Goal: Task Accomplishment & Management: Manage account settings

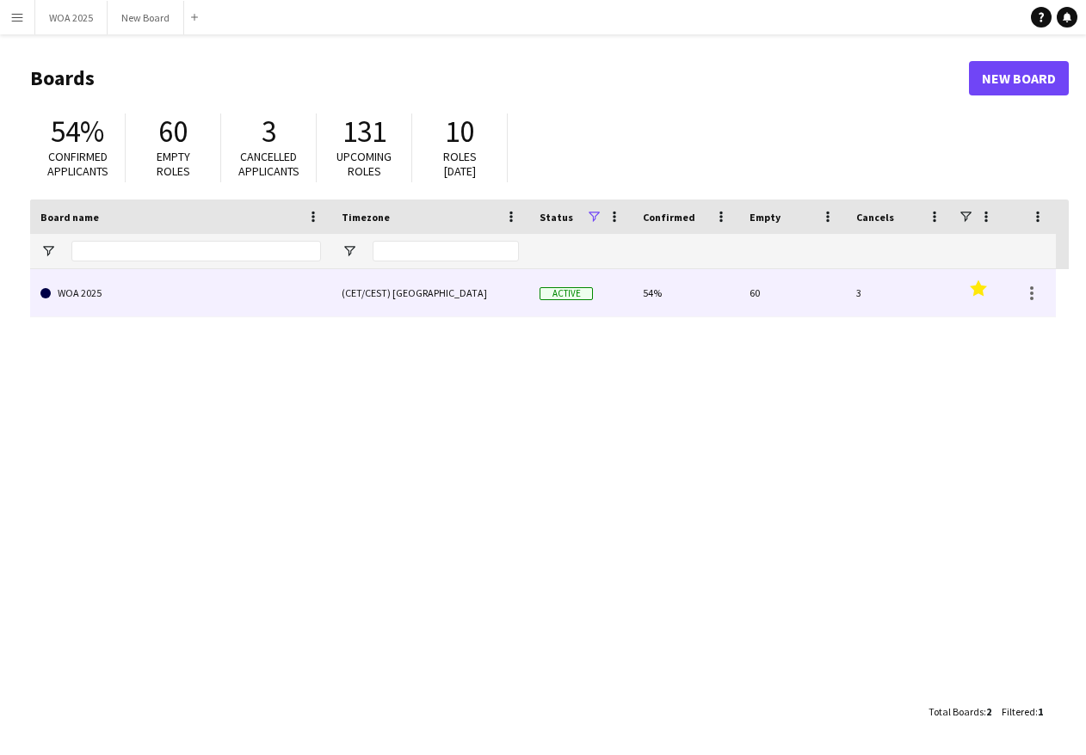
click at [225, 291] on link "WOA 2025" at bounding box center [180, 293] width 280 height 48
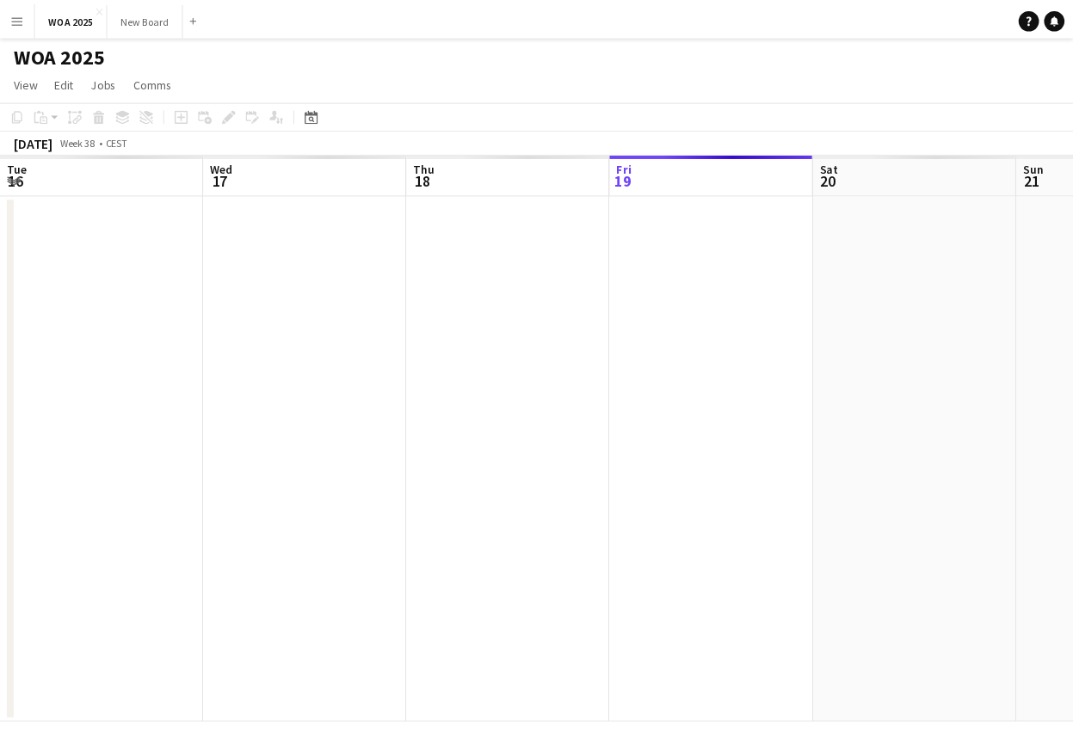
scroll to position [0, 411]
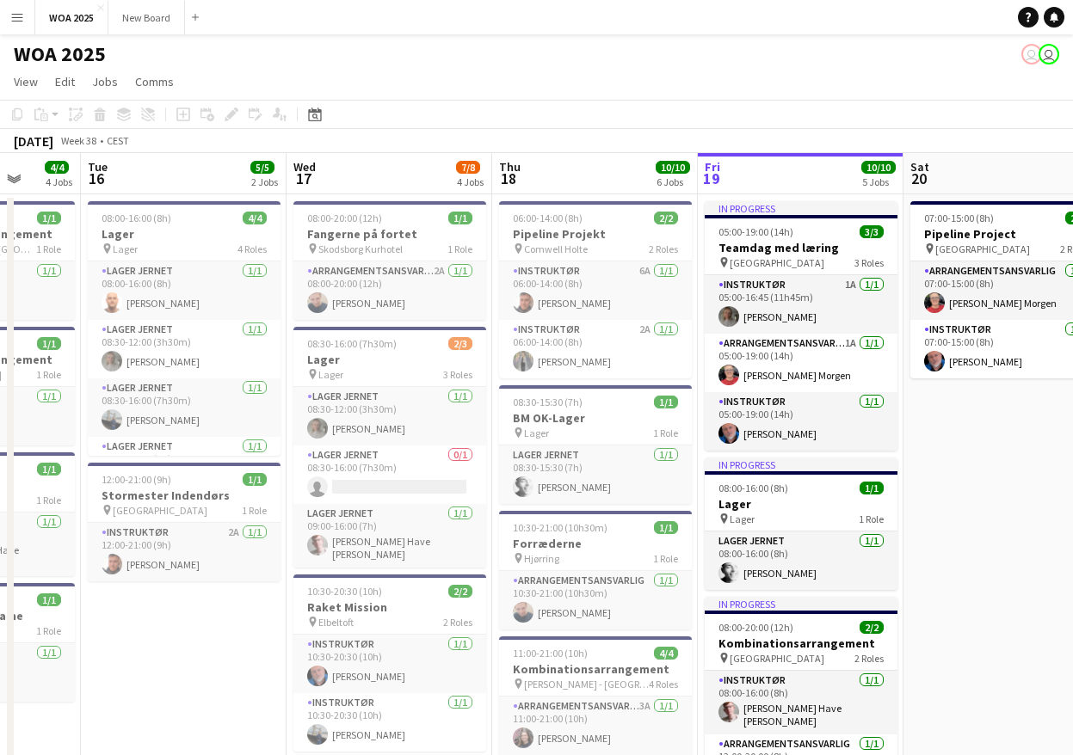
drag, startPoint x: 525, startPoint y: 531, endPoint x: 1051, endPoint y: 289, distance: 579.4
click at [1051, 289] on app-calendar-viewport "Sun 14 Mon 15 4/4 4 Jobs Tue 16 5/5 2 Jobs Wed 17 7/8 4 Jobs Thu 18 10/10 6 Job…" at bounding box center [536, 697] width 1073 height 1088
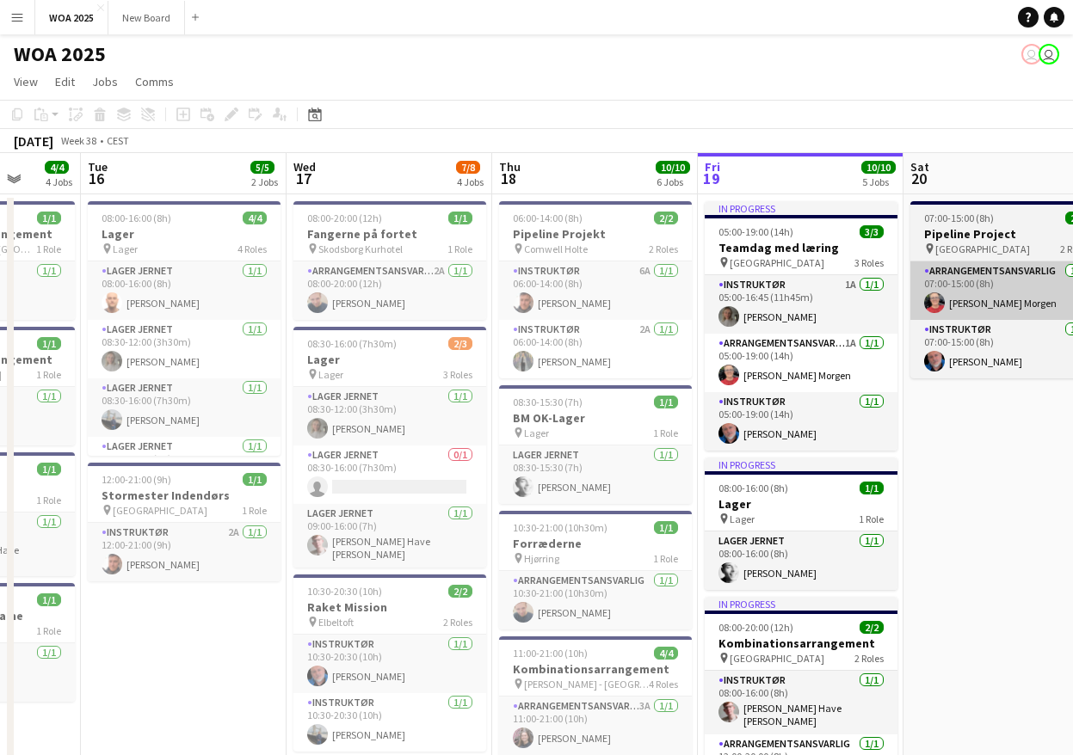
scroll to position [0, 502]
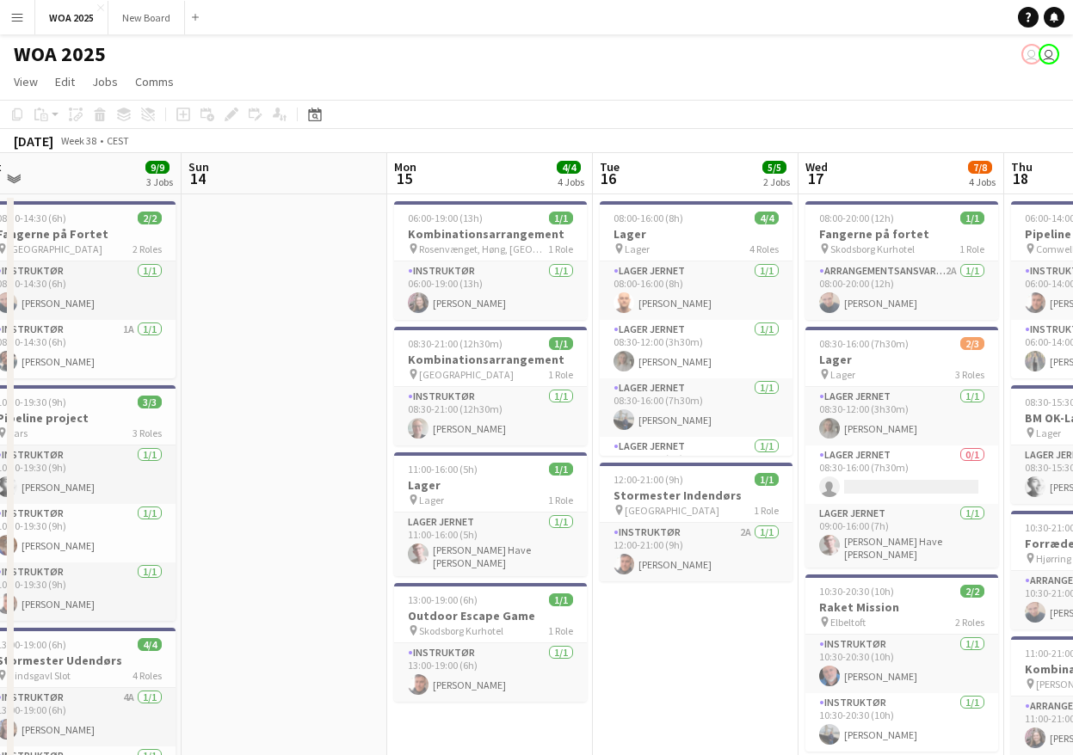
drag, startPoint x: 205, startPoint y: 419, endPoint x: 860, endPoint y: 317, distance: 662.7
click at [860, 317] on app-calendar-viewport "Fri 12 Sat 13 9/9 3 Jobs Sun 14 Mon 15 4/4 4 Jobs Tue 16 5/5 2 Jobs Wed 17 7/8 …" at bounding box center [536, 697] width 1073 height 1088
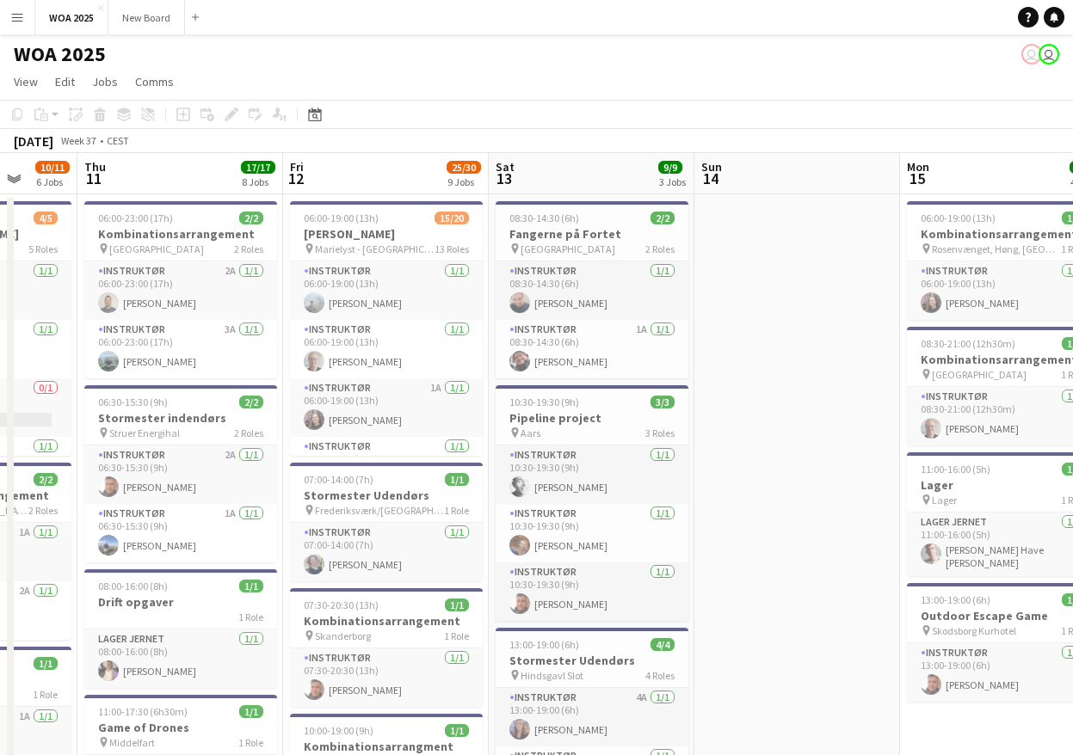
scroll to position [0, 490]
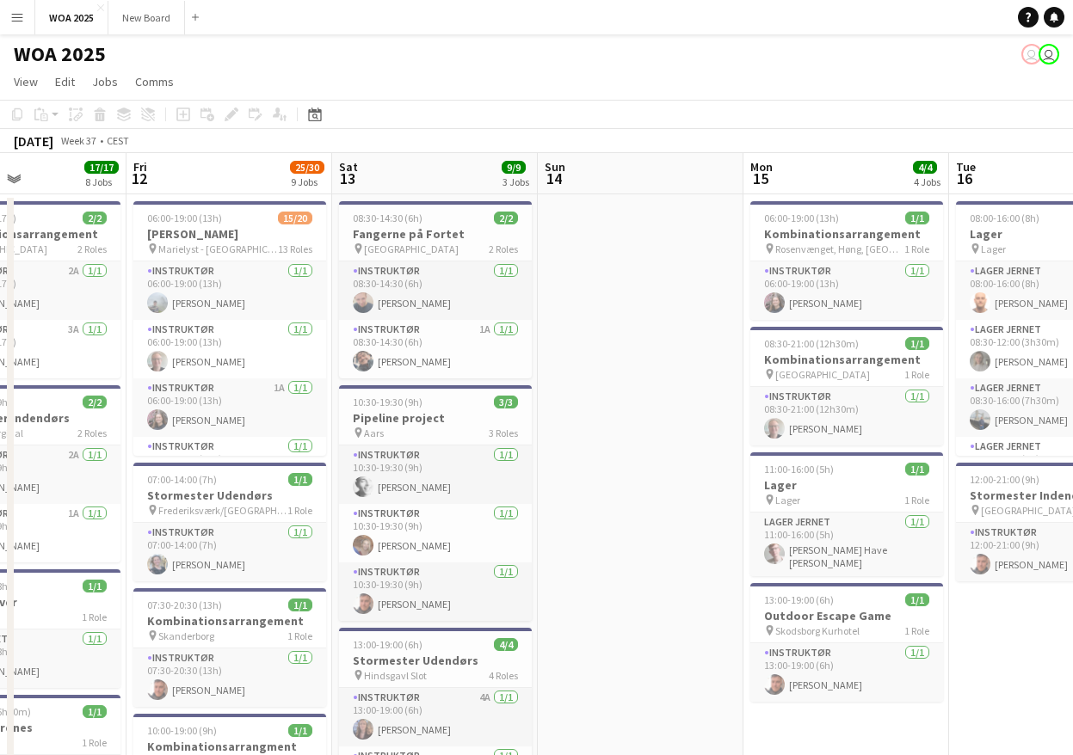
drag, startPoint x: 435, startPoint y: 410, endPoint x: 614, endPoint y: 373, distance: 182.9
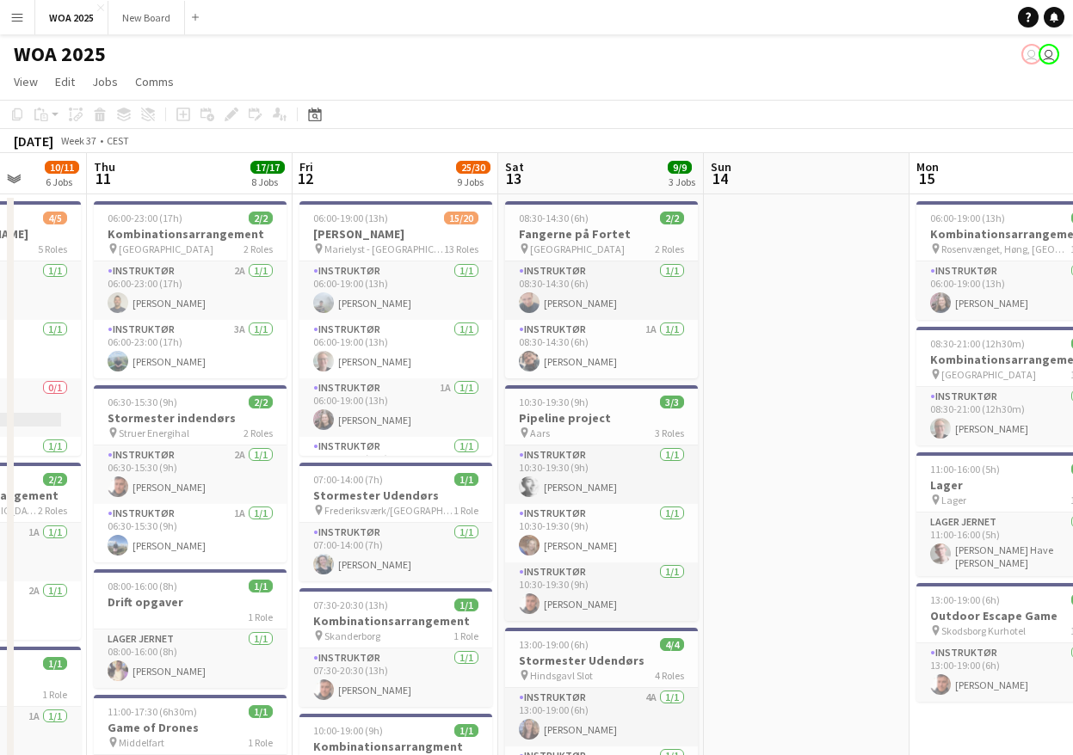
drag, startPoint x: 727, startPoint y: 434, endPoint x: 803, endPoint y: 396, distance: 84.7
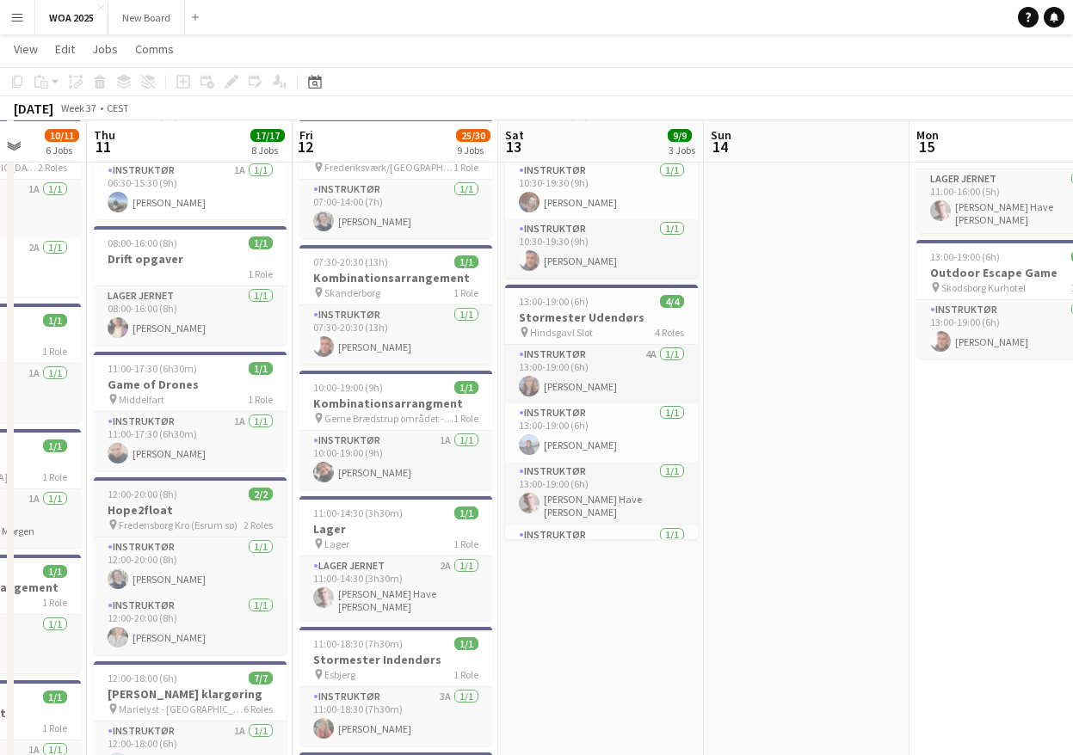
scroll to position [342, 0]
click at [181, 500] on app-job-card "12:00-20:00 (8h) 2/2 Hope2float pin Fredensborg Kro (Esrum sø) 2 Roles Instrukt…" at bounding box center [190, 565] width 193 height 177
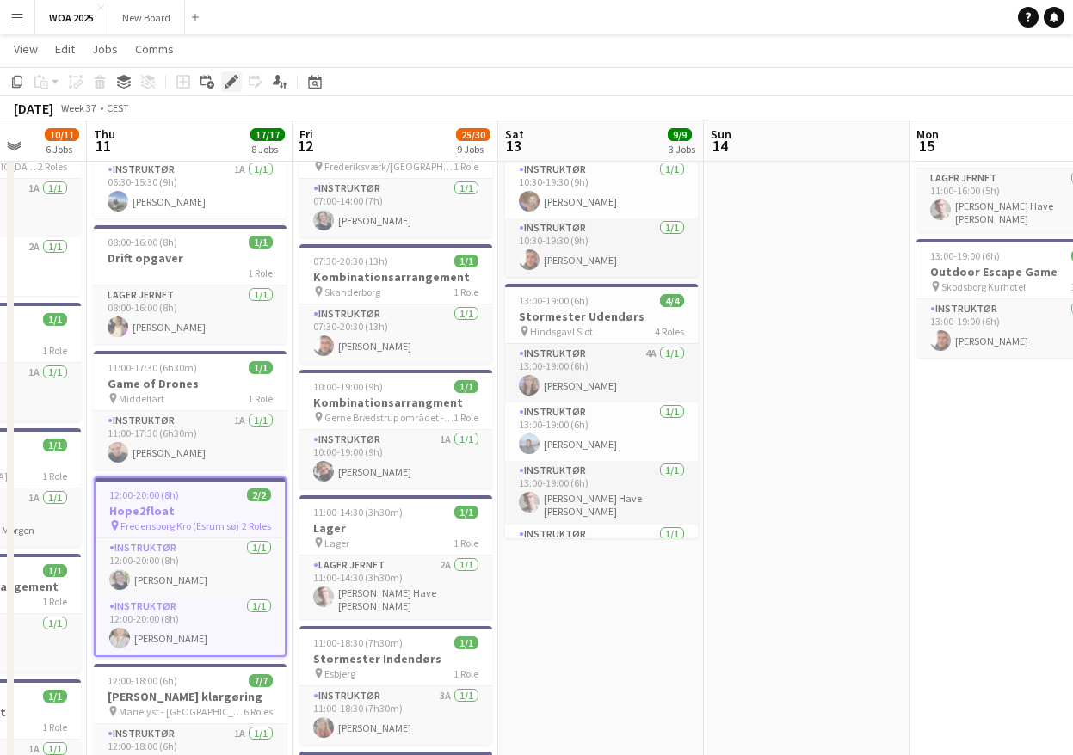
click at [234, 81] on icon at bounding box center [230, 81] width 9 height 9
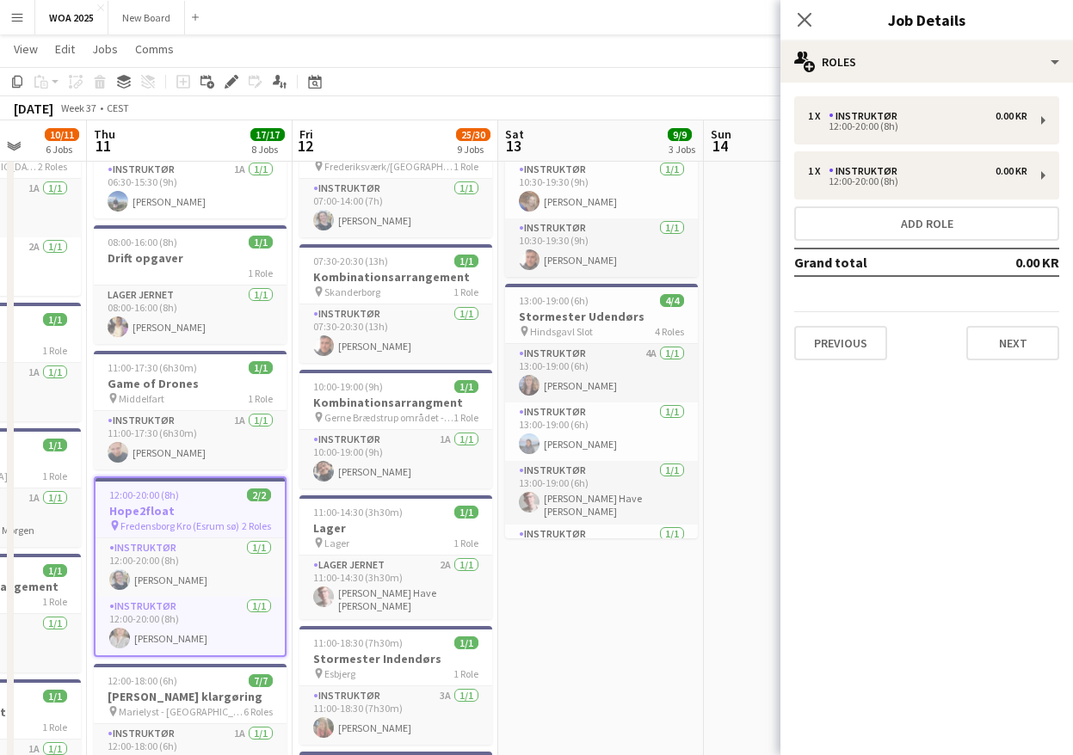
click at [429, 34] on app-navbar "Menu Boards Boards Boards All jobs Status Workforce Workforce My Workforce Recr…" at bounding box center [536, 17] width 1073 height 34
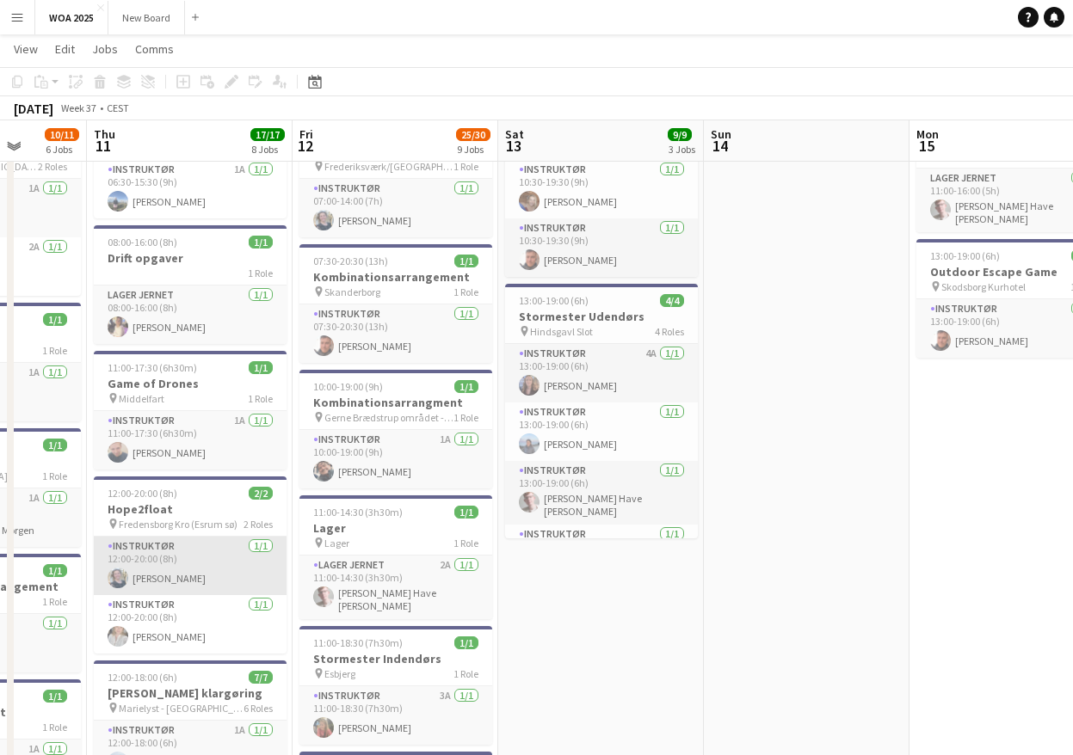
click at [175, 571] on app-card-role "Instruktør [DATE] 12:00-20:00 (8h) [PERSON_NAME]" at bounding box center [190, 566] width 193 height 59
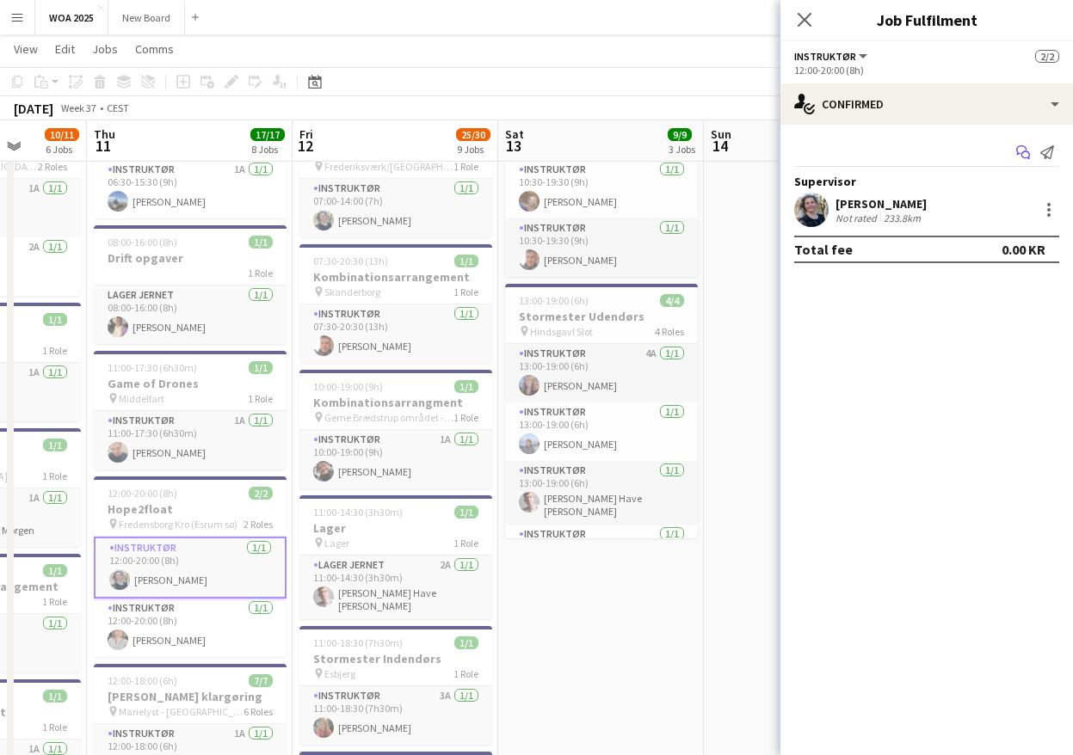
click at [1021, 145] on app-icon "Start chat" at bounding box center [1023, 152] width 24 height 24
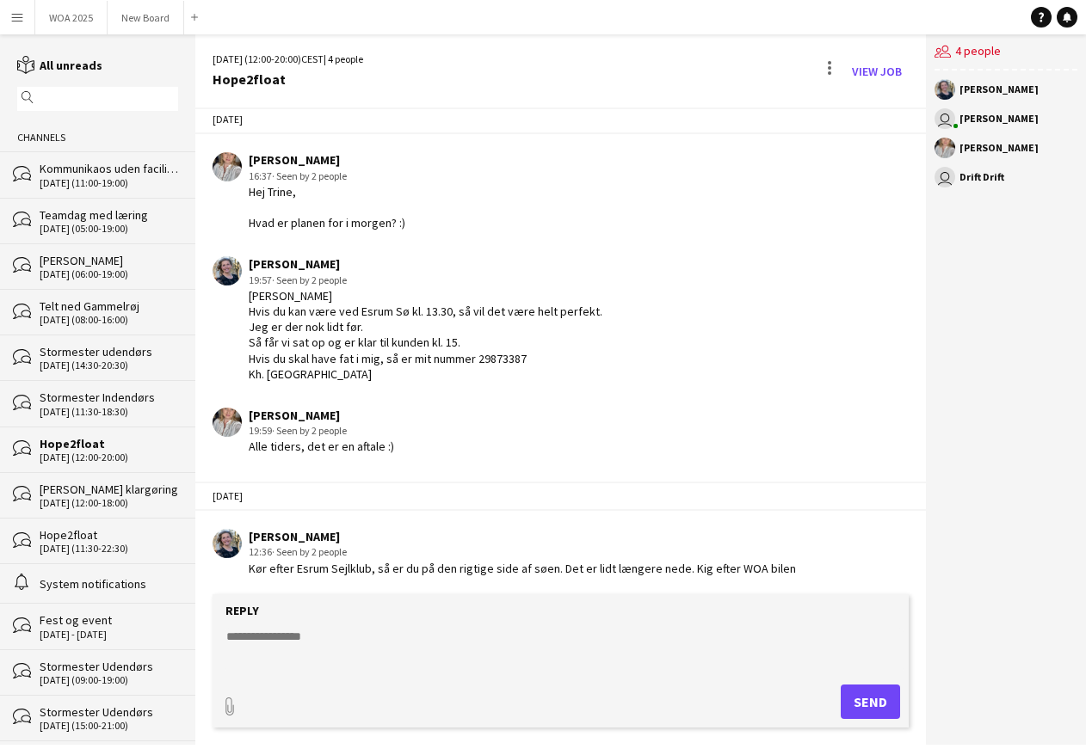
scroll to position [142, 0]
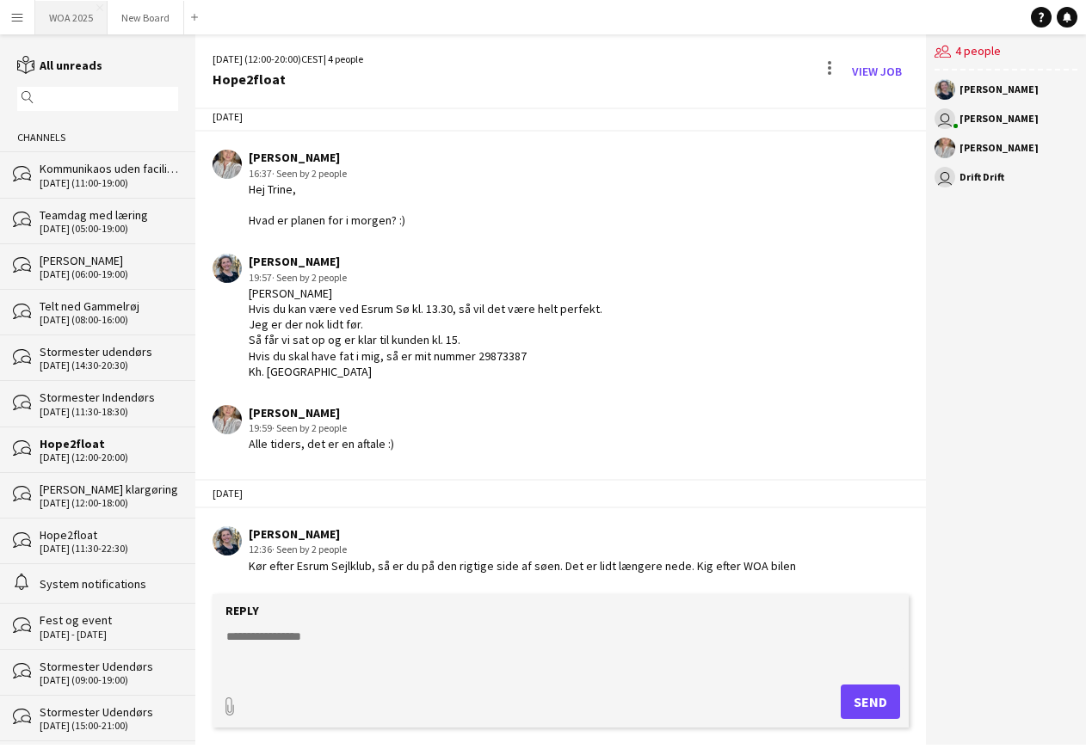
click at [62, 15] on button "WOA 2025 Close" at bounding box center [71, 18] width 72 height 34
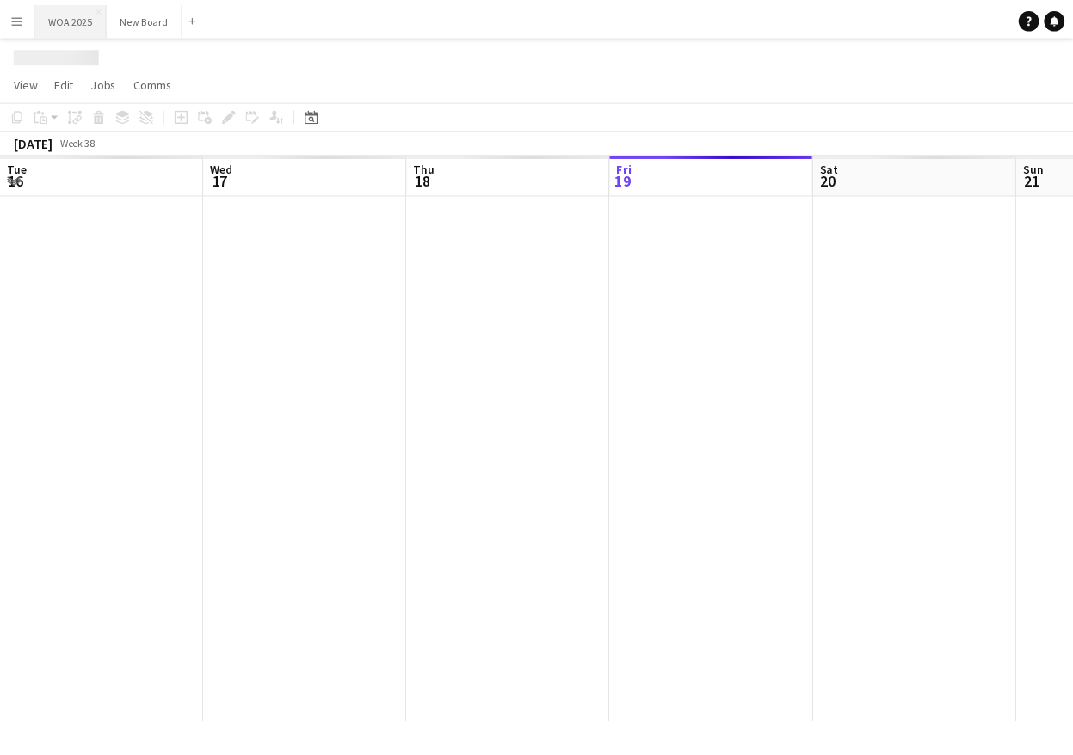
scroll to position [0, 411]
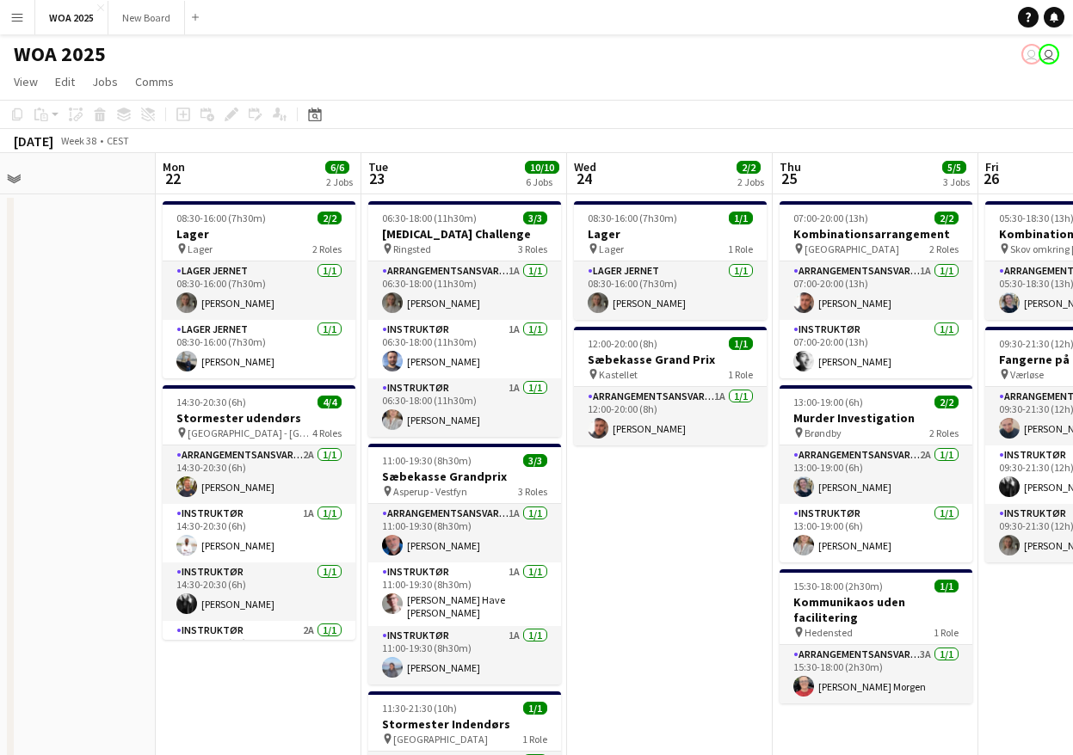
drag, startPoint x: 691, startPoint y: 399, endPoint x: -256, endPoint y: 447, distance: 947.6
click at [0, 447] on html "Menu Boards Boards Boards All jobs Status Workforce Workforce My Workforce Recr…" at bounding box center [536, 620] width 1073 height 1241
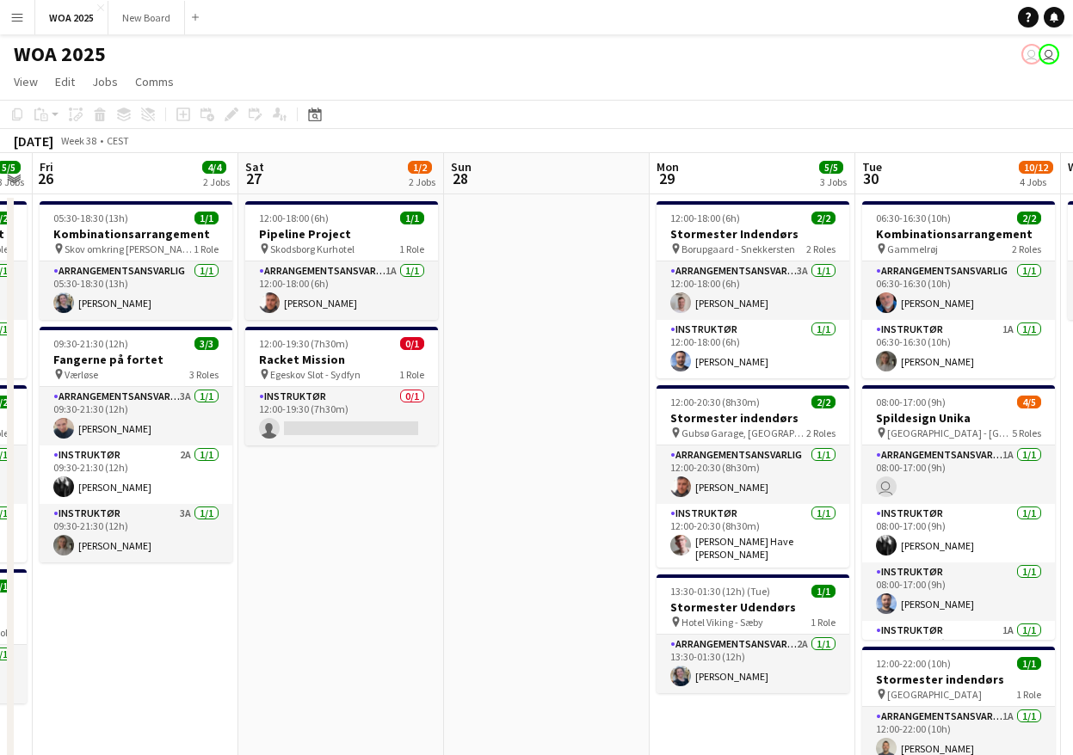
drag, startPoint x: 982, startPoint y: 389, endPoint x: 70, endPoint y: 324, distance: 914.3
click at [0, 316] on html "Menu Boards Boards Boards All jobs Status Workforce Workforce My Workforce Recr…" at bounding box center [536, 620] width 1073 height 1241
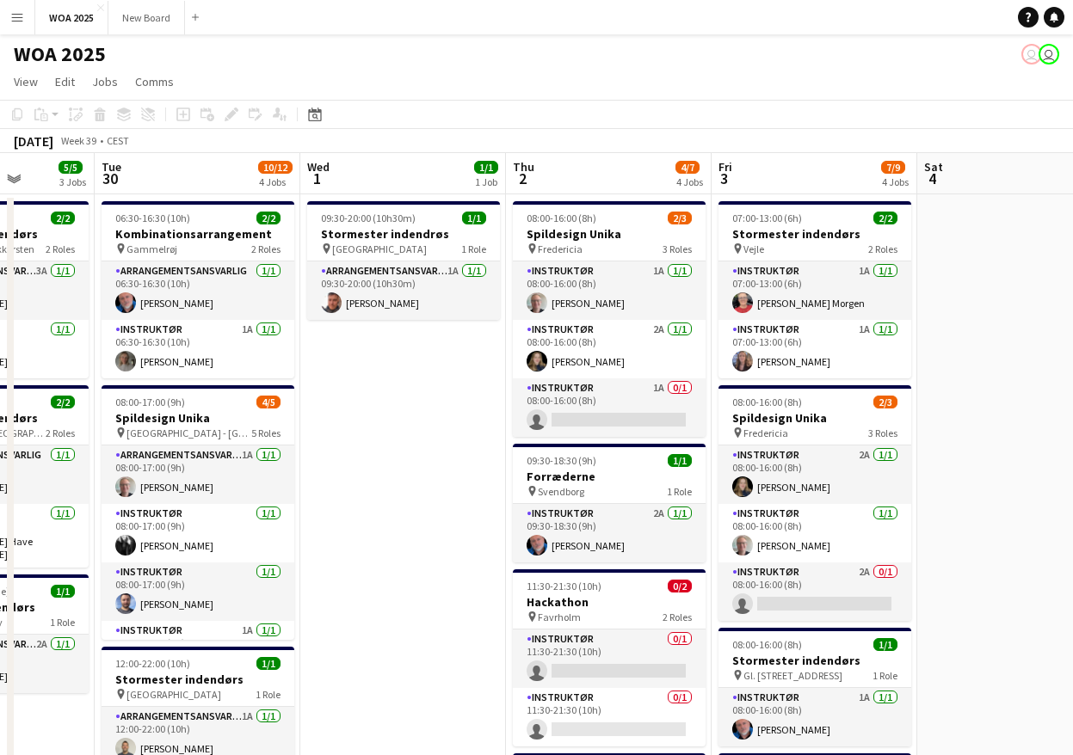
drag, startPoint x: 687, startPoint y: 329, endPoint x: 441, endPoint y: 342, distance: 246.5
click at [0, 277] on html "Menu Boards Boards Boards All jobs Status Workforce Workforce My Workforce Recr…" at bounding box center [536, 620] width 1073 height 1241
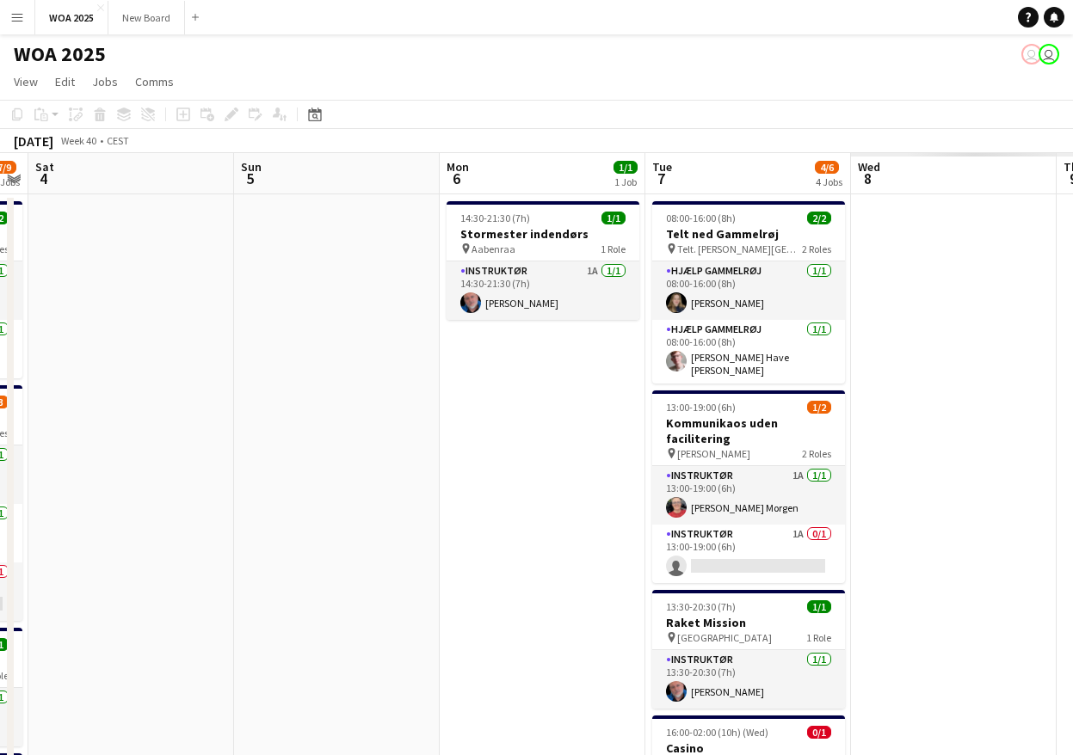
drag, startPoint x: 333, startPoint y: 398, endPoint x: -135, endPoint y: 347, distance: 470.9
click at [0, 347] on html "Menu Boards Boards Boards All jobs Status Workforce Workforce My Workforce Recr…" at bounding box center [536, 620] width 1073 height 1241
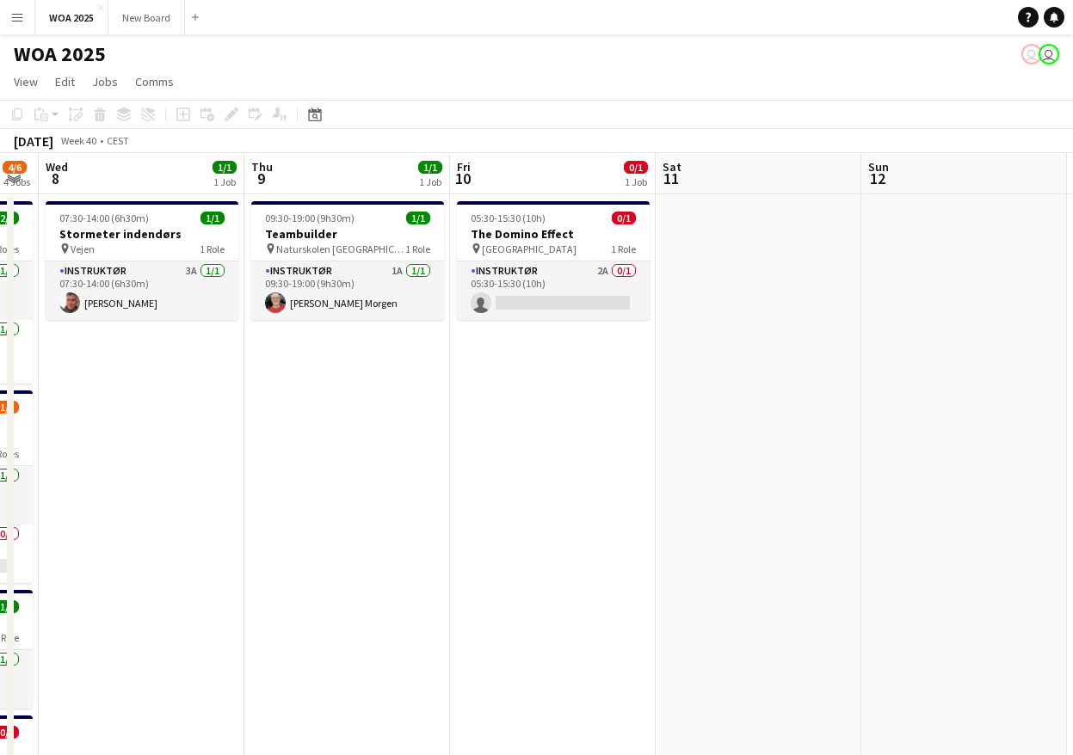
drag, startPoint x: 102, startPoint y: 396, endPoint x: -40, endPoint y: 373, distance: 143.9
click at [0, 373] on html "Menu Boards Boards Boards All jobs Status Workforce Workforce My Workforce Recr…" at bounding box center [536, 620] width 1073 height 1241
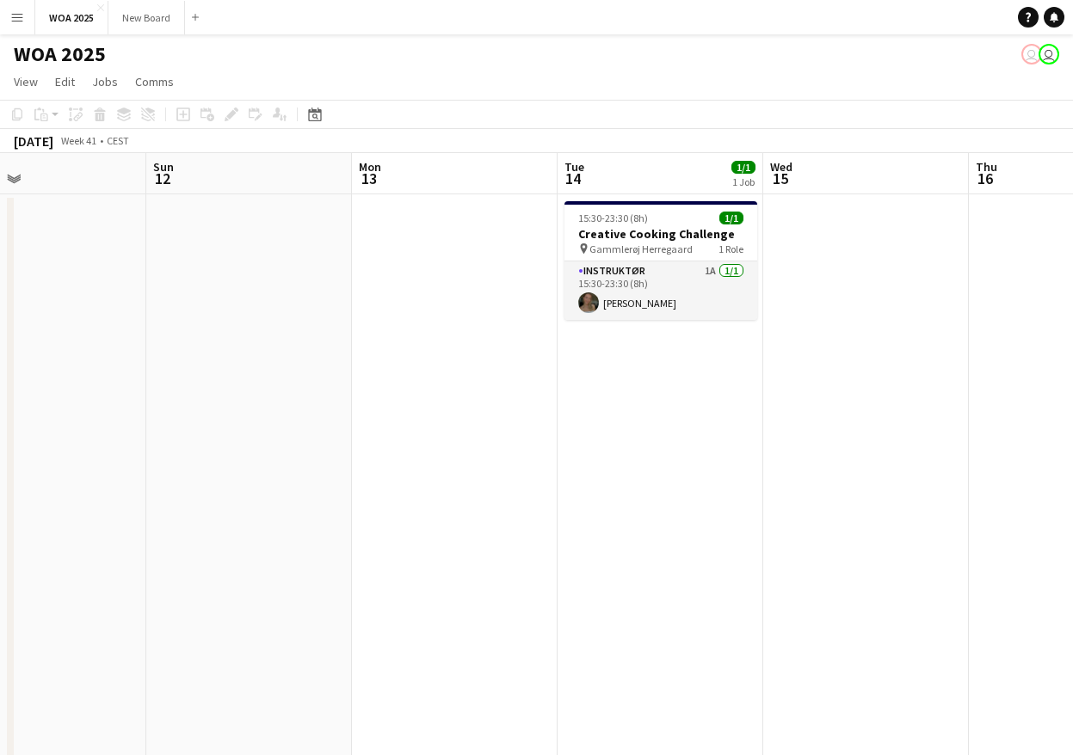
drag, startPoint x: 589, startPoint y: 466, endPoint x: 195, endPoint y: 412, distance: 397.8
click at [195, 412] on app-calendar-viewport "Wed 8 1/1 1 Job Thu 9 1/1 1 Job Fri 10 0/1 1 Job Sat 11 Sun 12 Mon 13 Tue 14 1/…" at bounding box center [536, 697] width 1073 height 1088
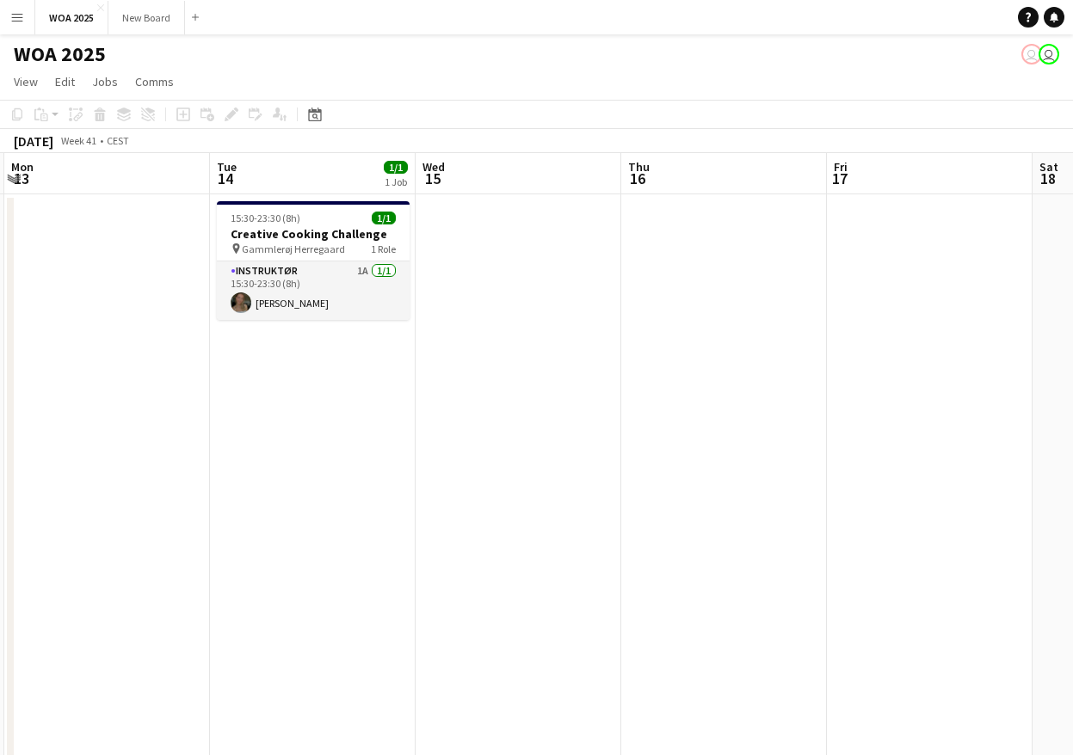
drag, startPoint x: 887, startPoint y: 455, endPoint x: 188, endPoint y: 463, distance: 699.5
click at [188, 463] on app-calendar-viewport "Fri 10 0/1 1 Job Sat 11 Sun 12 Mon 13 Tue 14 1/1 1 Job Wed 15 Thu 16 Fri 17 Sat…" at bounding box center [536, 697] width 1073 height 1088
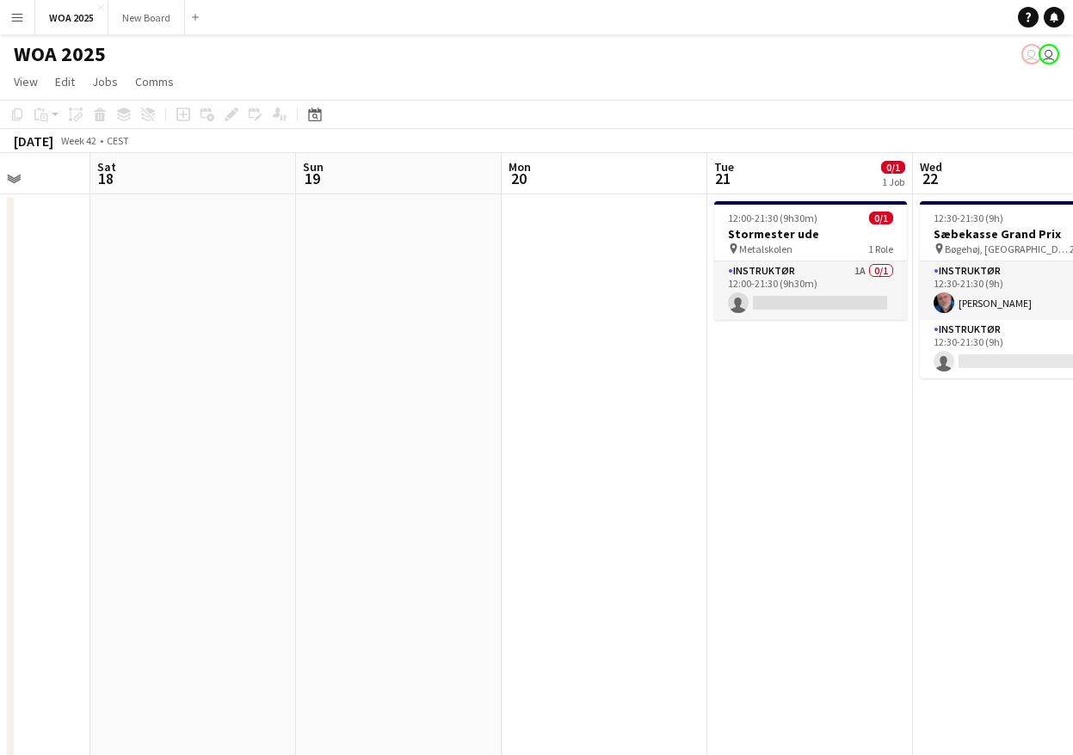
drag, startPoint x: 804, startPoint y: 515, endPoint x: 431, endPoint y: 495, distance: 373.9
click at [431, 495] on app-calendar-viewport "Tue 14 1/1 1 Job Wed 15 Thu 16 Fri 17 Sat 18 Sun 19 Mon 20 Tue 21 0/1 1 Job Wed…" at bounding box center [536, 697] width 1073 height 1088
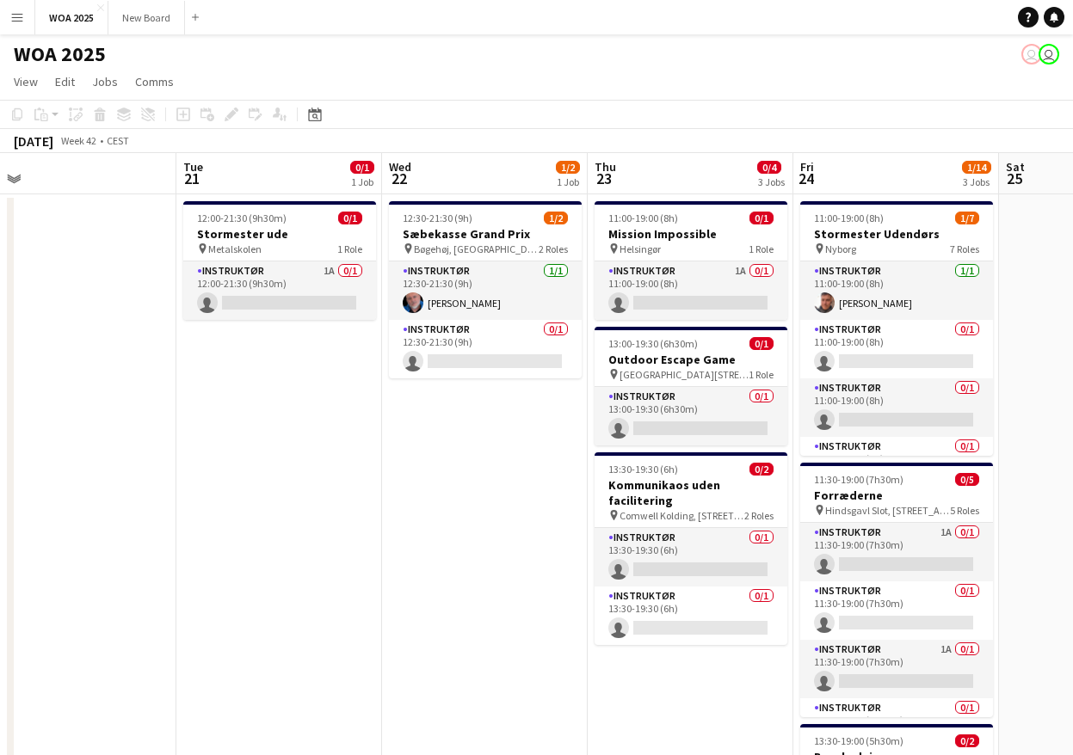
drag, startPoint x: 730, startPoint y: 432, endPoint x: 381, endPoint y: 416, distance: 349.7
click at [381, 416] on app-calendar-viewport "Sat 18 Sun 19 Mon 20 Tue 21 0/1 1 Job Wed 22 1/2 1 Job Thu 23 0/4 3 Jobs Fri 24…" at bounding box center [536, 697] width 1073 height 1088
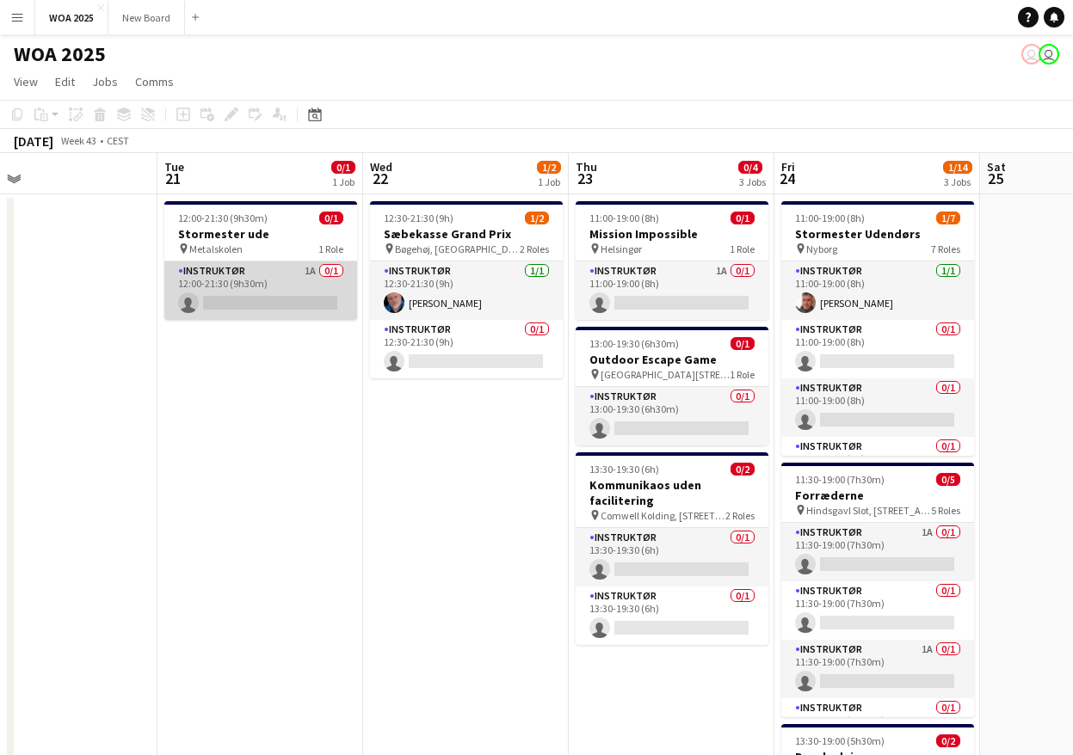
click at [287, 273] on app-card-role "Instruktør 1A 0/1 12:00-21:30 (9h30m) single-neutral-actions" at bounding box center [260, 291] width 193 height 59
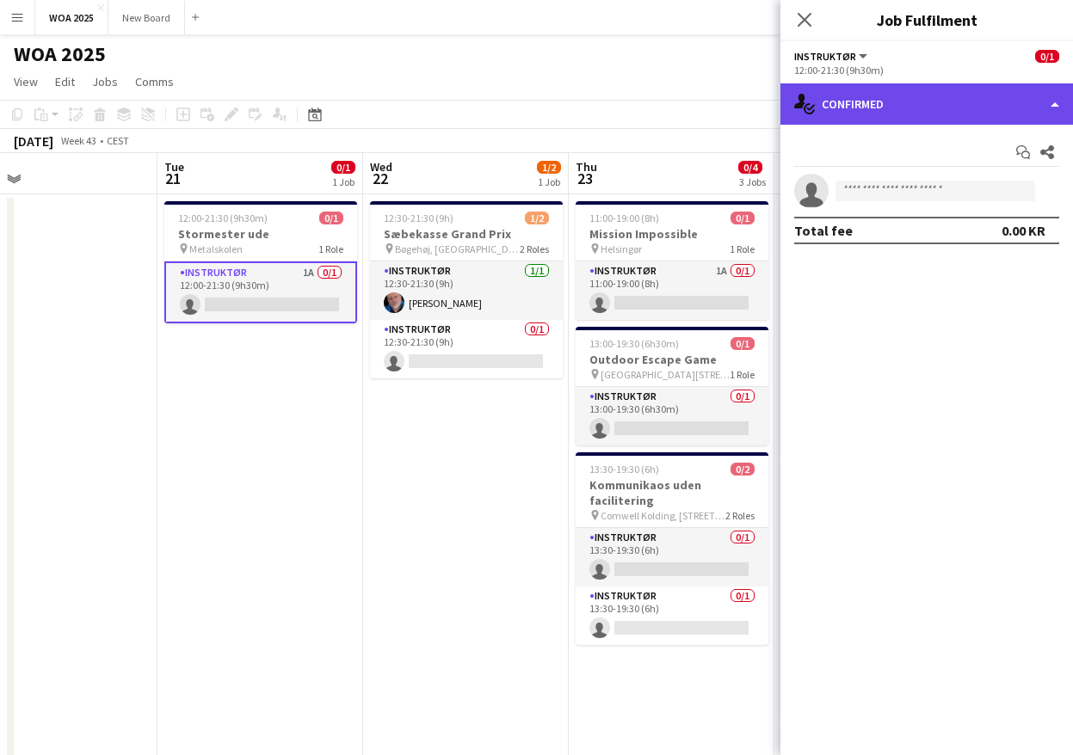
click at [984, 102] on div "single-neutral-actions-check-2 Confirmed" at bounding box center [926, 103] width 293 height 41
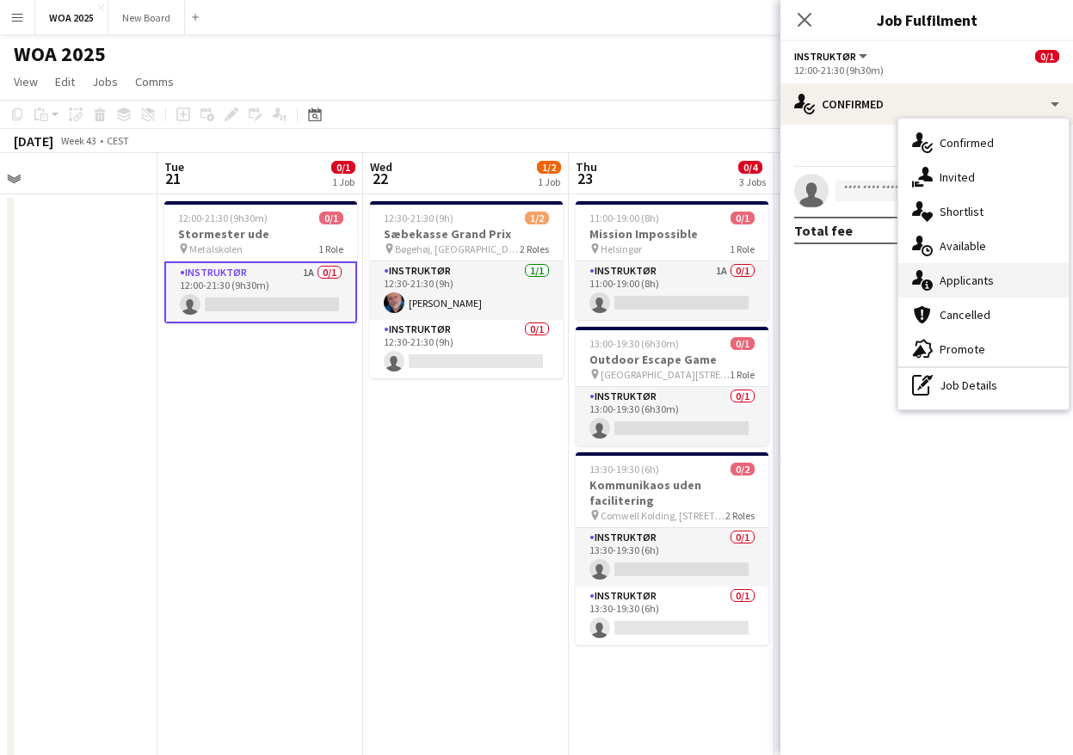
click at [1027, 274] on div "single-neutral-actions-information Applicants" at bounding box center [983, 280] width 170 height 34
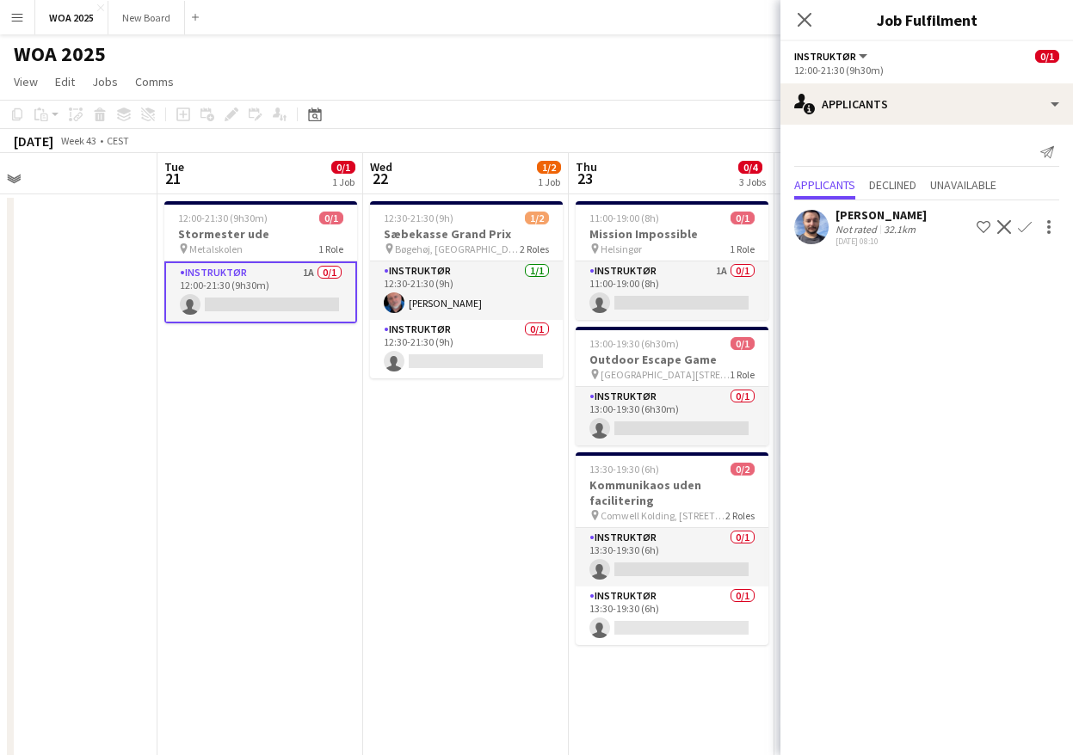
click at [432, 436] on app-date-cell "12:30-21:30 (9h) 1/2 Sæbekasse Grand Prix pin Bøgehøj, Ebeltoft 2 Roles Instruk…" at bounding box center [466, 717] width 206 height 1046
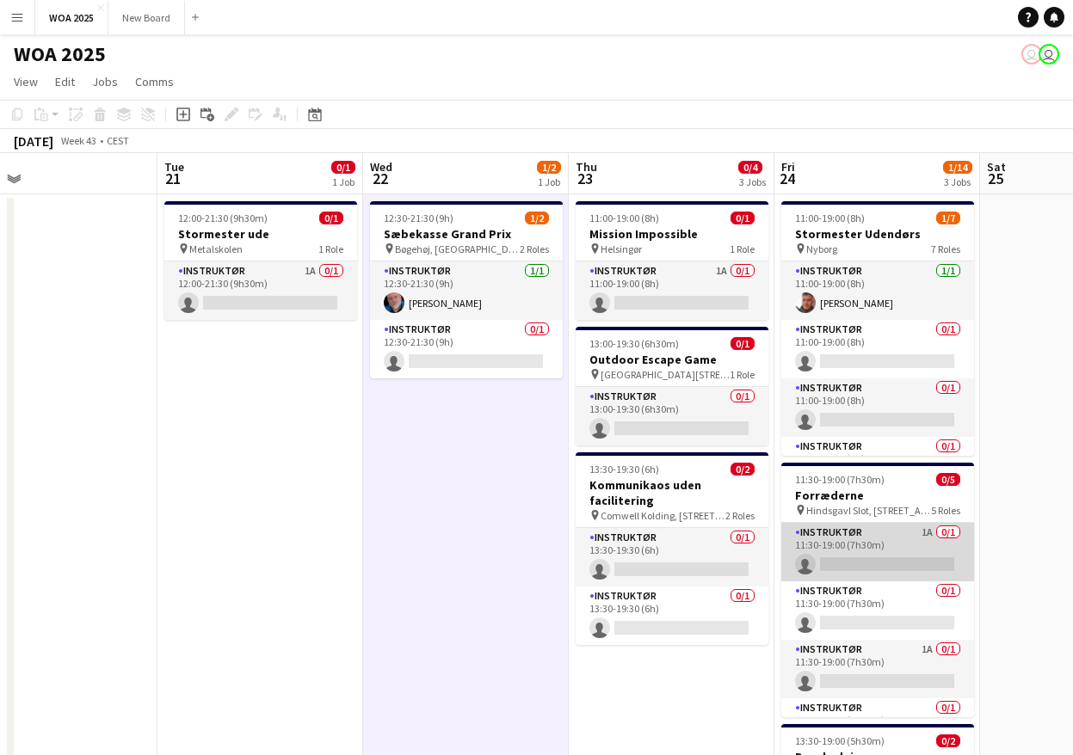
click at [891, 552] on app-card-role "Instruktør 1A 0/1 11:30-19:00 (7h30m) single-neutral-actions" at bounding box center [877, 552] width 193 height 59
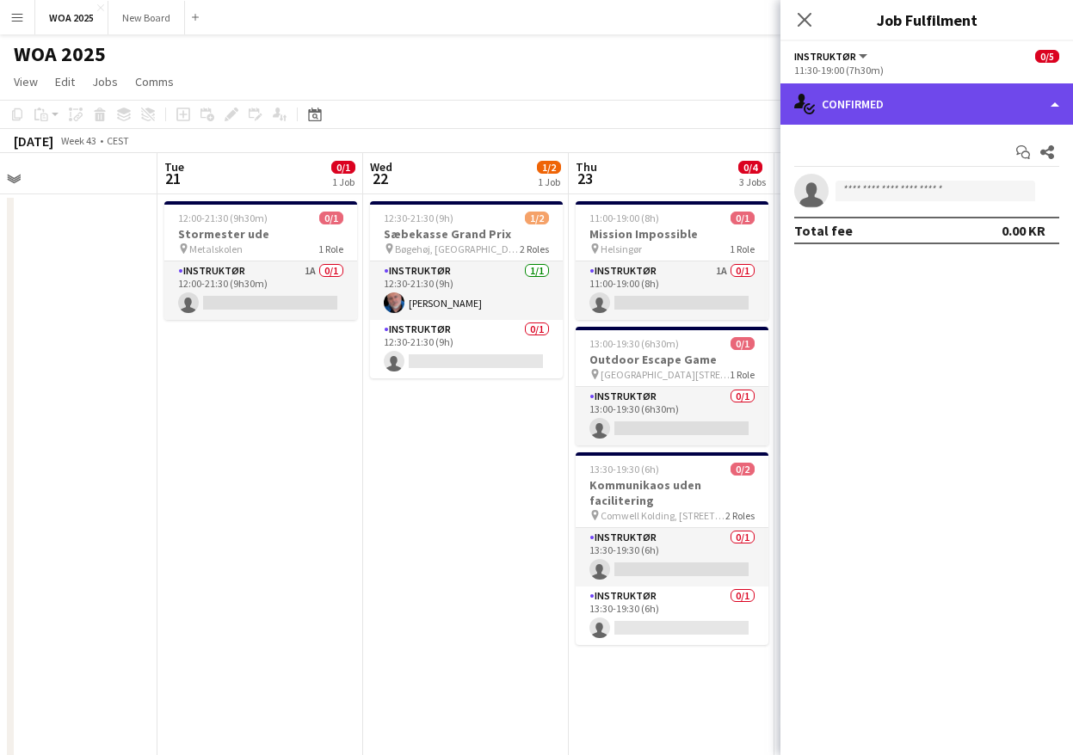
click at [1030, 103] on div "single-neutral-actions-check-2 Confirmed" at bounding box center [926, 103] width 293 height 41
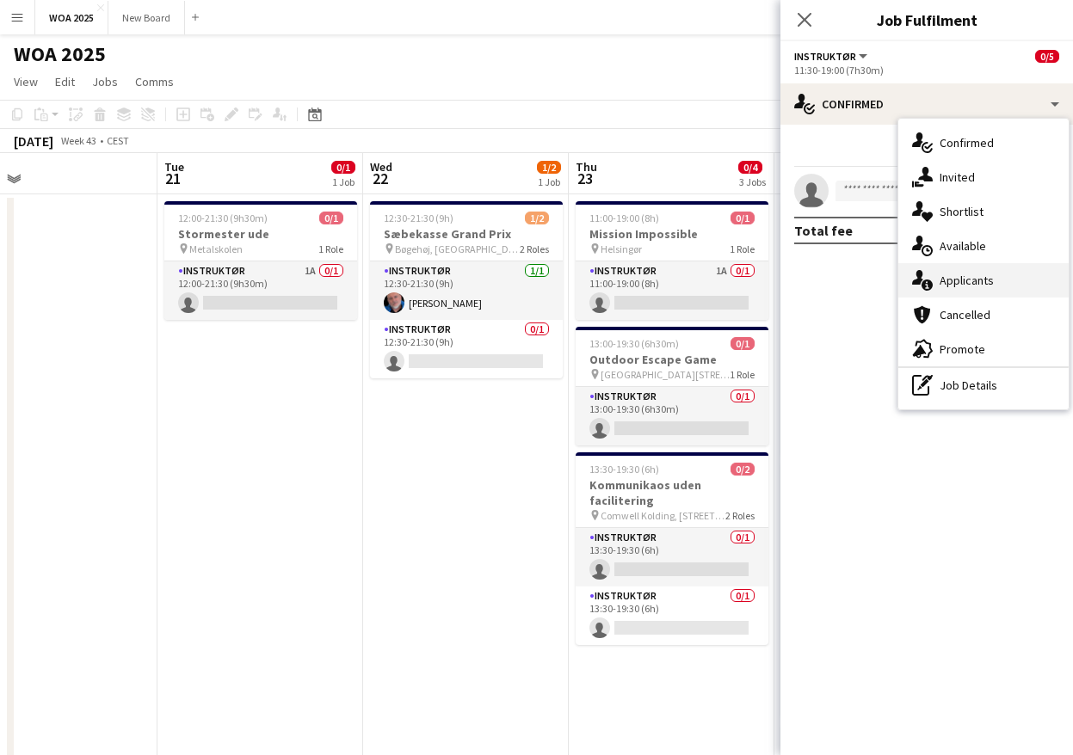
click at [1009, 287] on div "single-neutral-actions-information Applicants" at bounding box center [983, 280] width 170 height 34
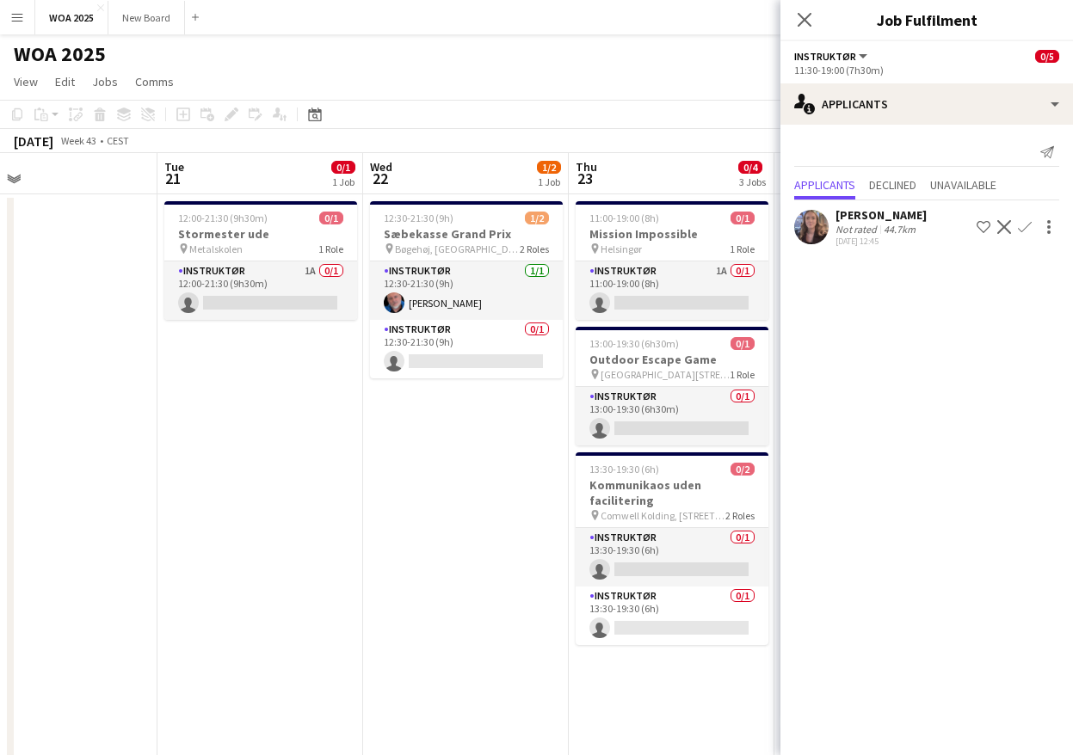
click at [1024, 225] on app-icon "Confirm" at bounding box center [1025, 227] width 14 height 14
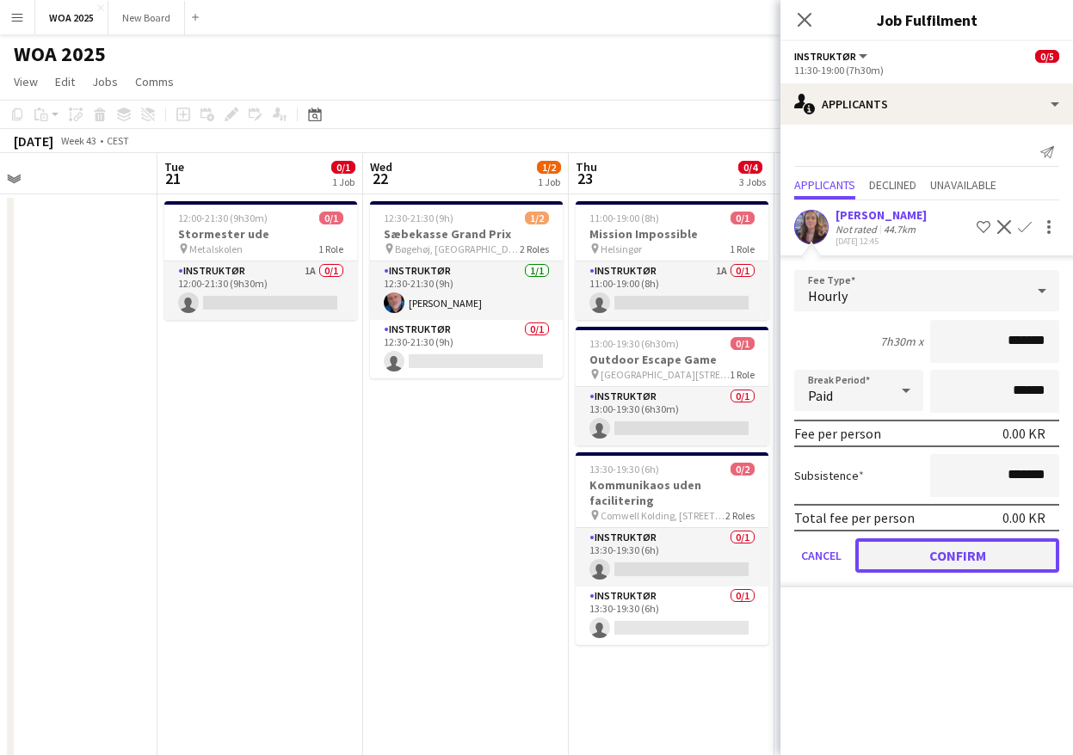
click at [967, 552] on button "Confirm" at bounding box center [957, 556] width 204 height 34
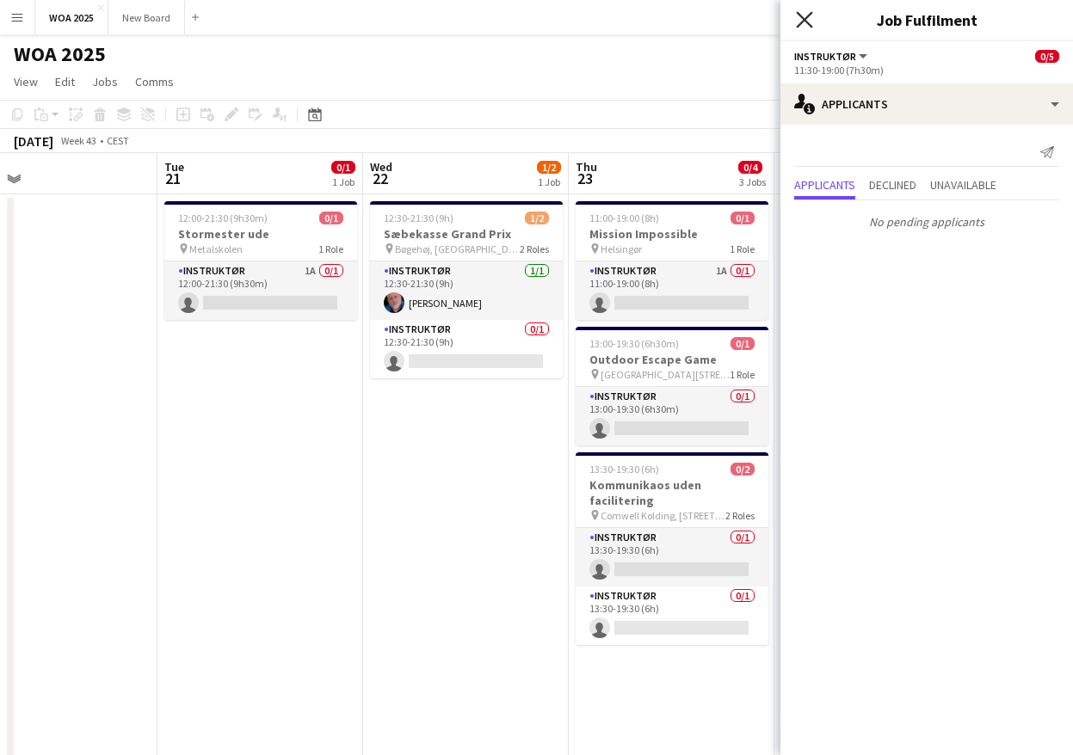
click at [804, 24] on icon "Close pop-in" at bounding box center [804, 19] width 16 height 16
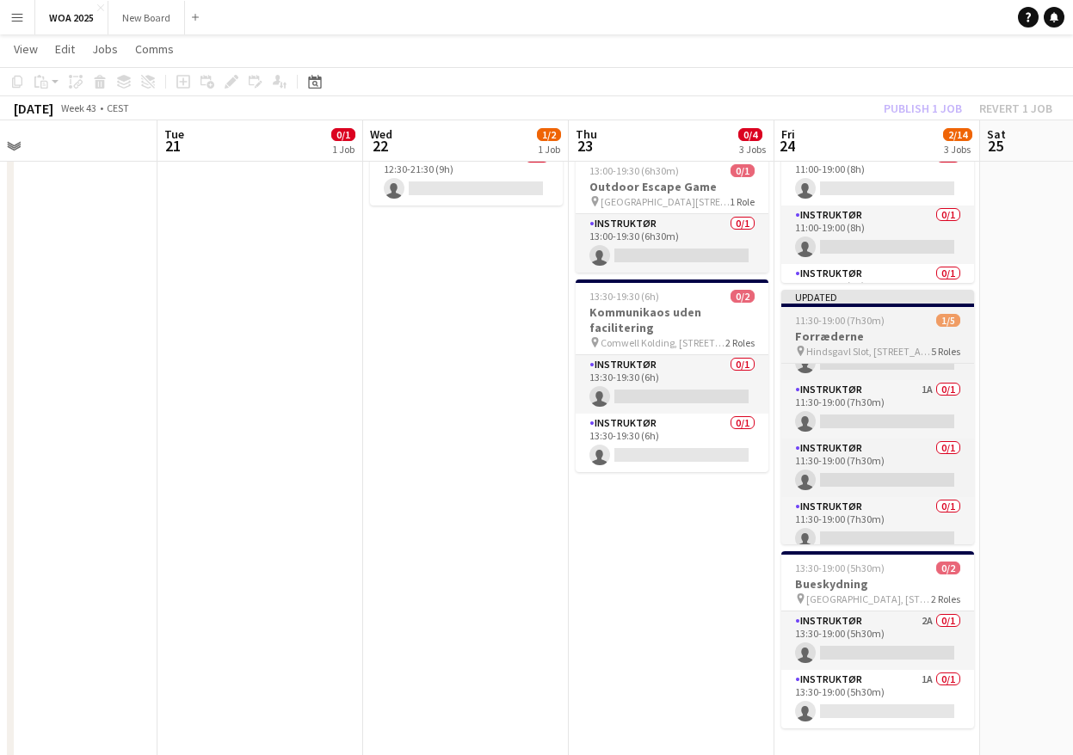
scroll to position [112, 0]
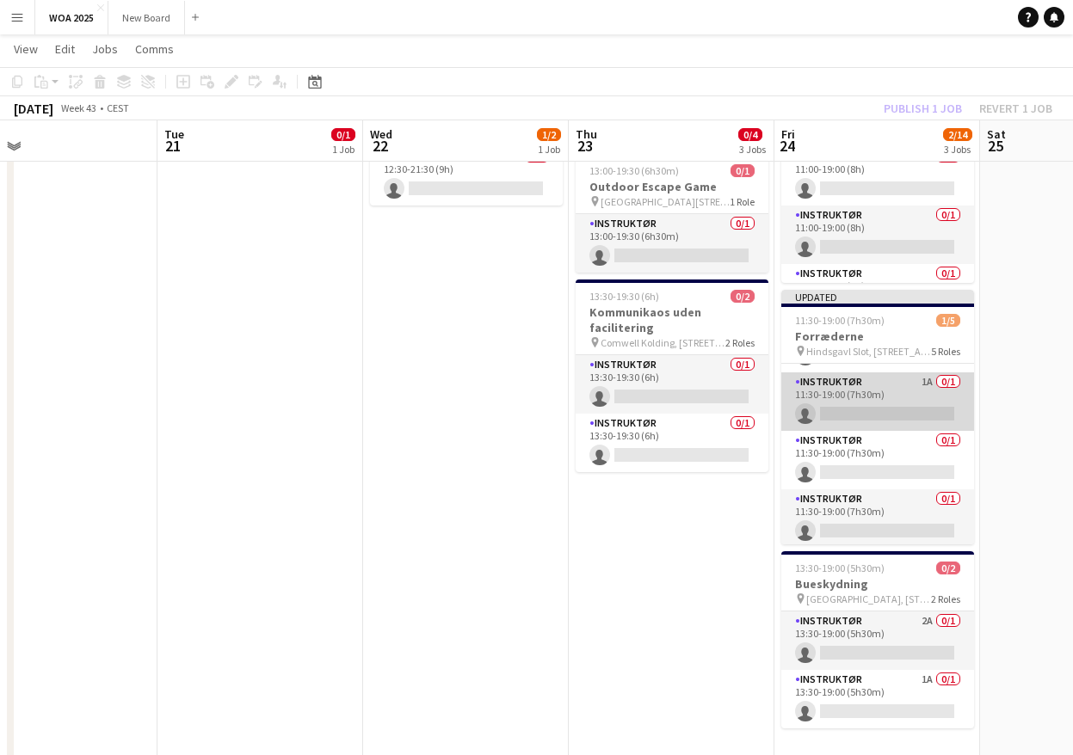
click at [894, 384] on app-card-role "Instruktør 1A 0/1 11:30-19:00 (7h30m) single-neutral-actions" at bounding box center [877, 402] width 193 height 59
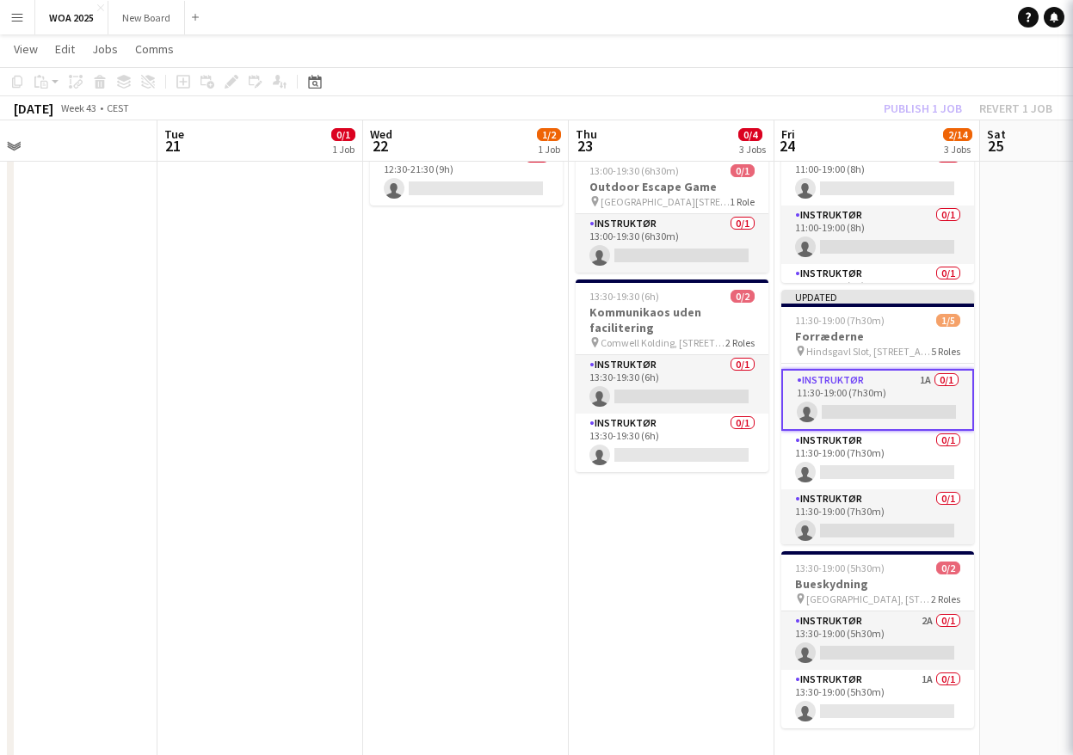
scroll to position [108, 0]
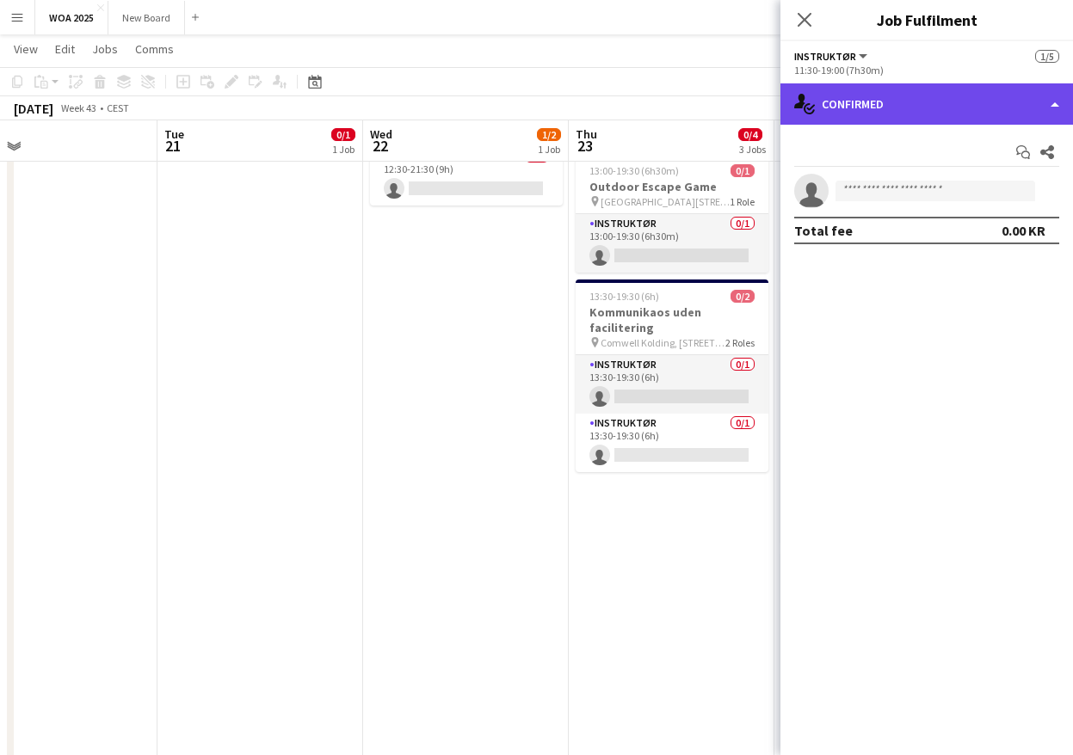
click at [1005, 104] on div "single-neutral-actions-check-2 Confirmed" at bounding box center [926, 103] width 293 height 41
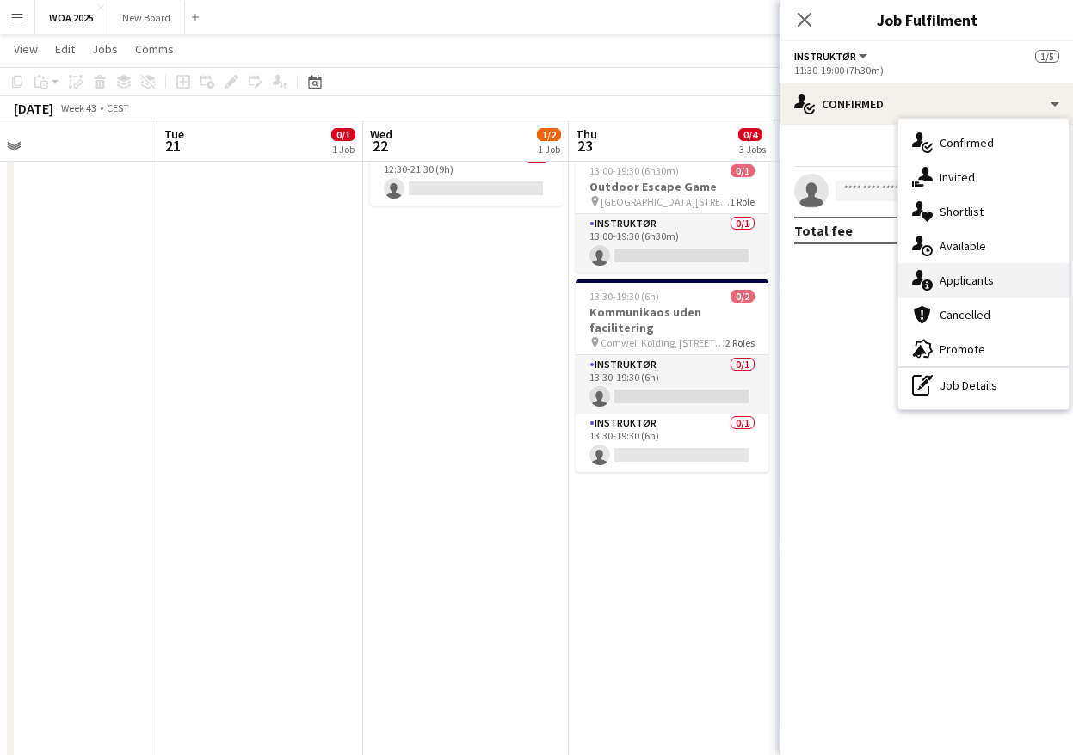
click at [1019, 276] on div "single-neutral-actions-information Applicants" at bounding box center [983, 280] width 170 height 34
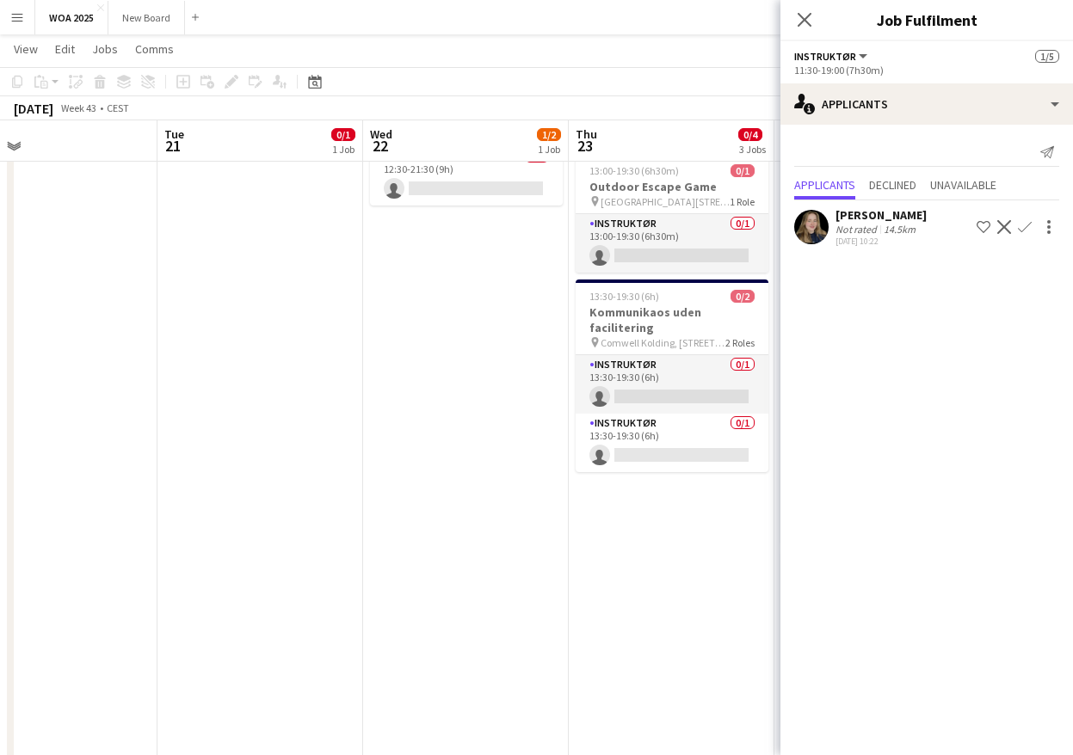
click at [1029, 237] on button "Confirm" at bounding box center [1024, 227] width 21 height 21
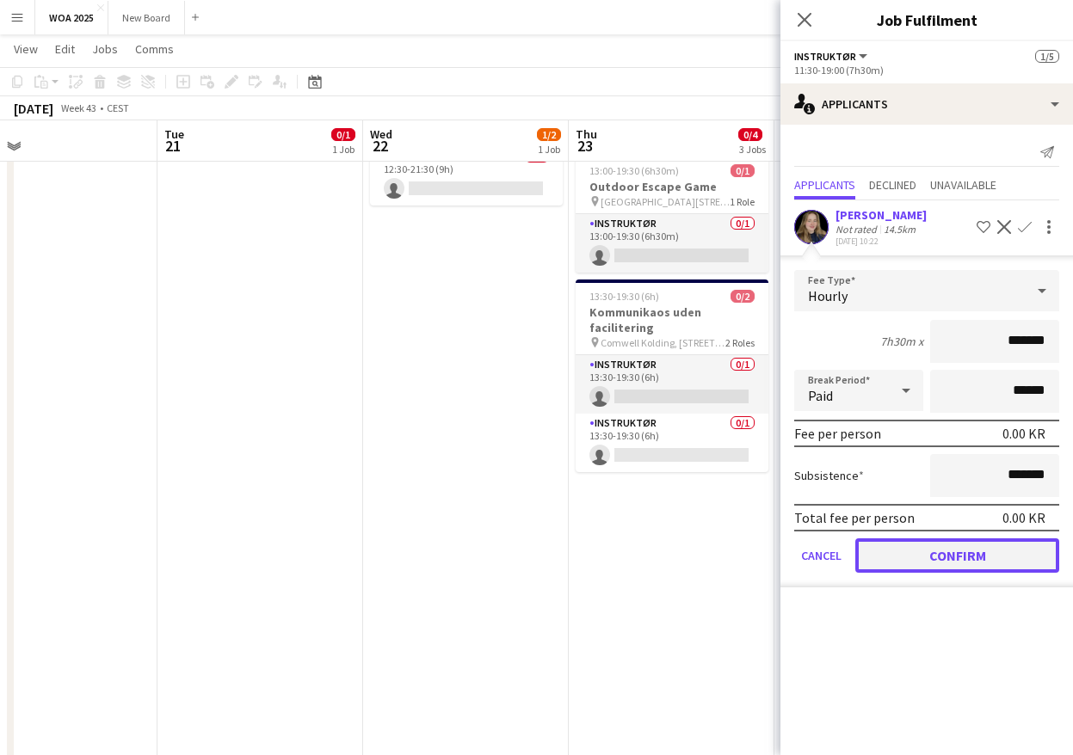
click at [1021, 565] on button "Confirm" at bounding box center [957, 556] width 204 height 34
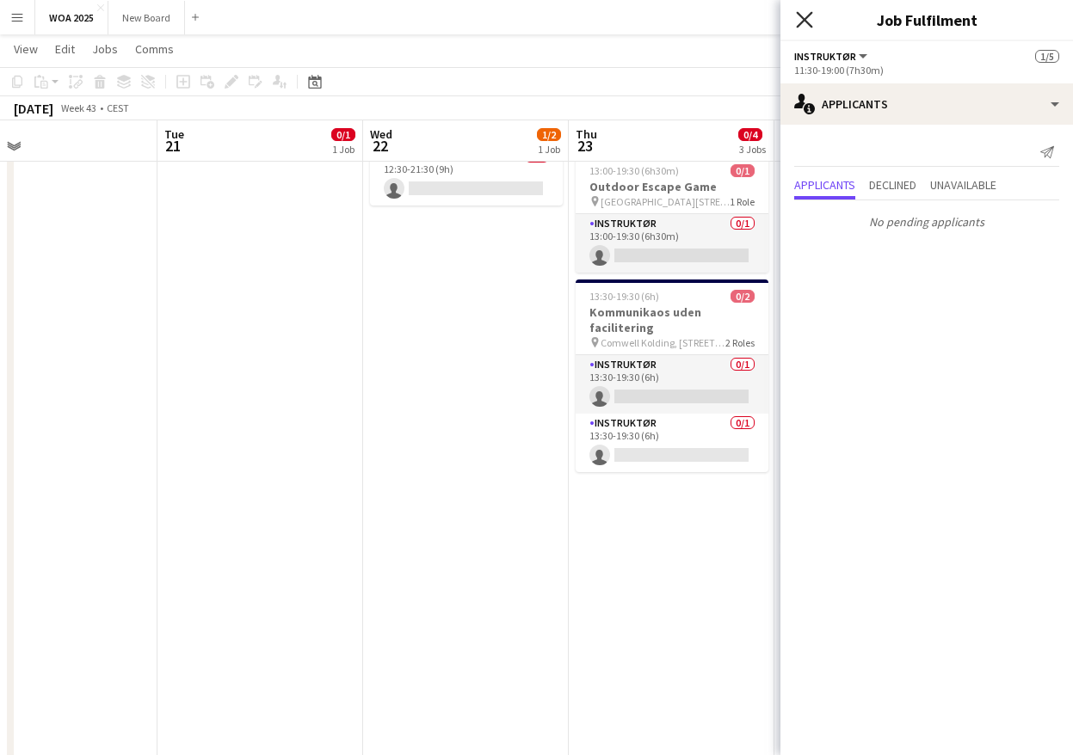
click at [807, 19] on icon "Close pop-in" at bounding box center [804, 19] width 16 height 16
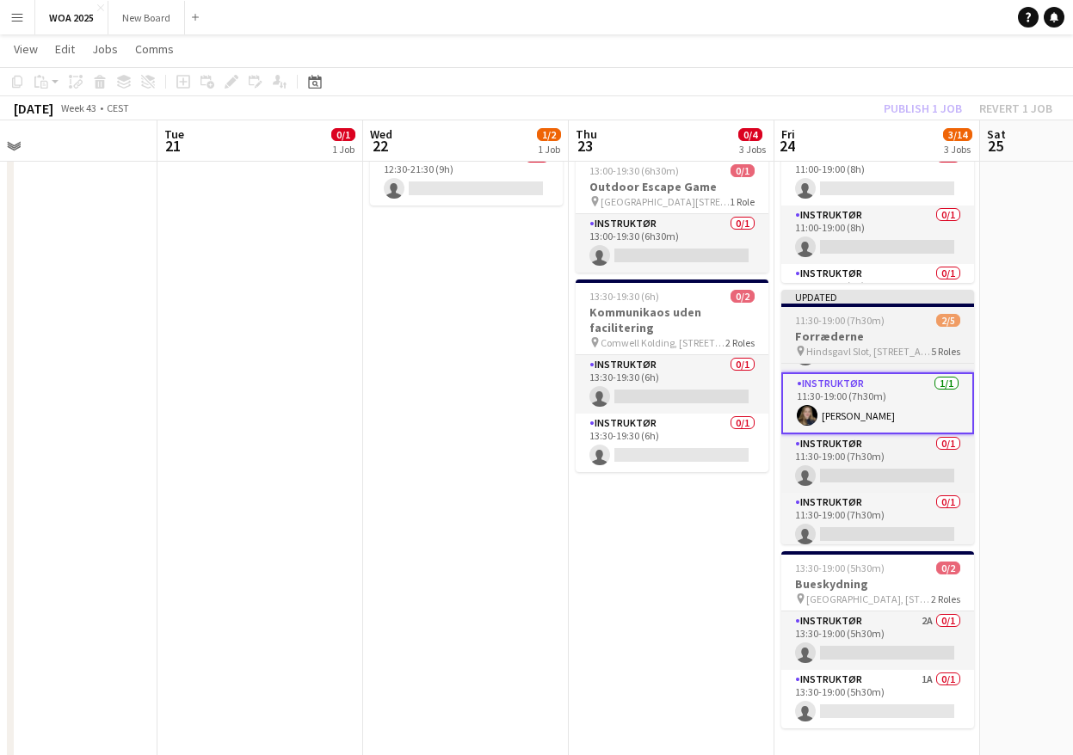
scroll to position [115, 0]
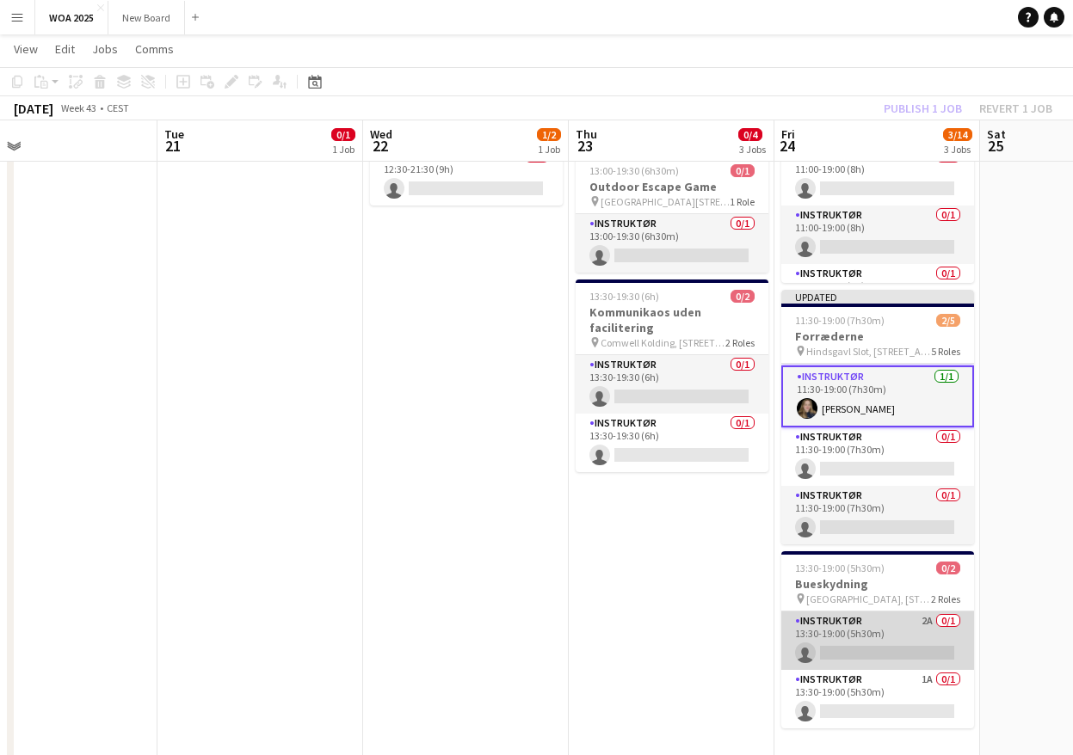
click at [924, 643] on app-card-role "Instruktør 2A 0/1 13:30-19:00 (5h30m) single-neutral-actions" at bounding box center [877, 641] width 193 height 59
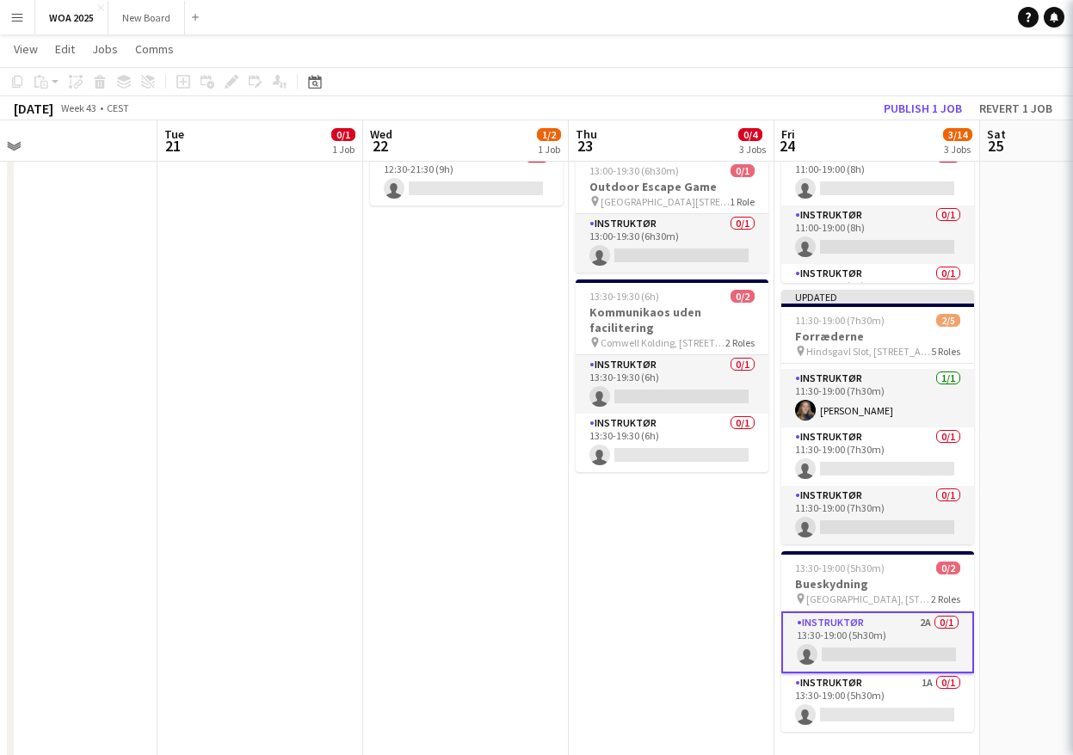
scroll to position [112, 0]
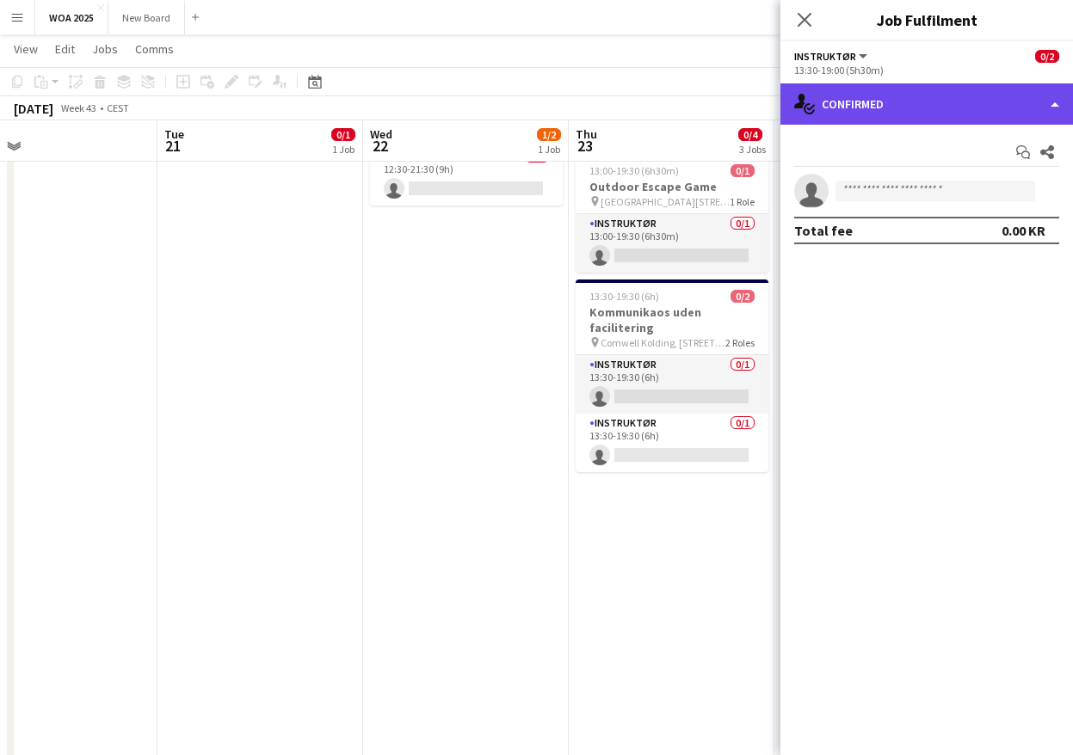
click at [985, 106] on div "single-neutral-actions-check-2 Confirmed" at bounding box center [926, 103] width 293 height 41
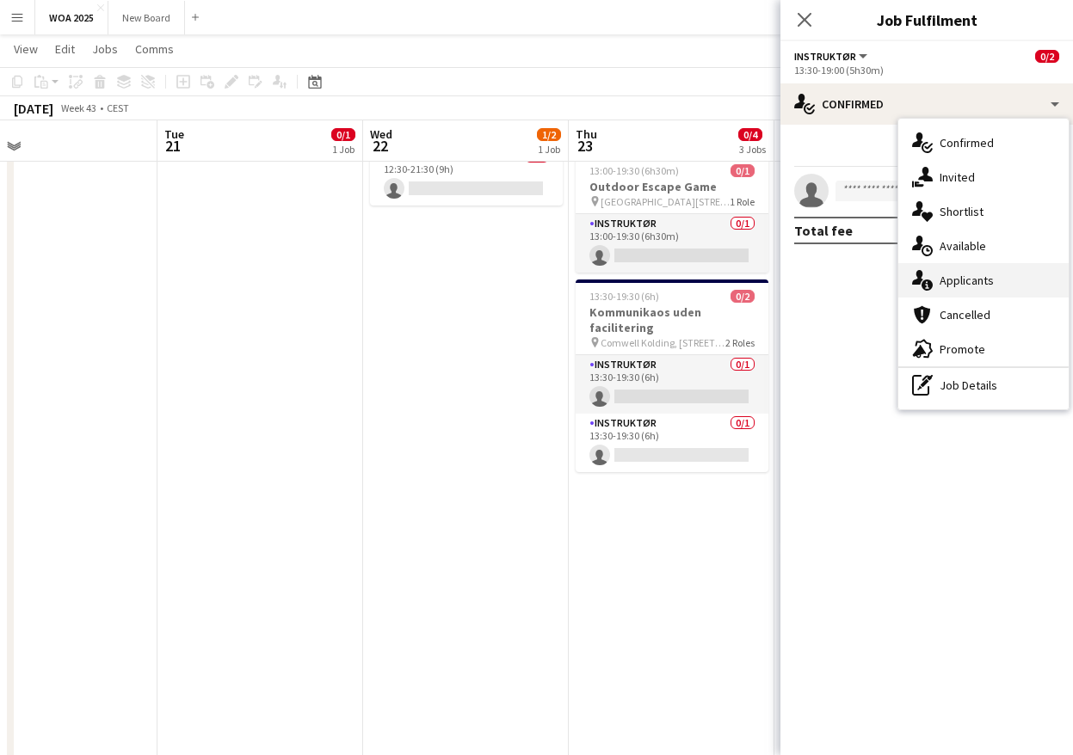
click at [1006, 281] on div "single-neutral-actions-information Applicants" at bounding box center [983, 280] width 170 height 34
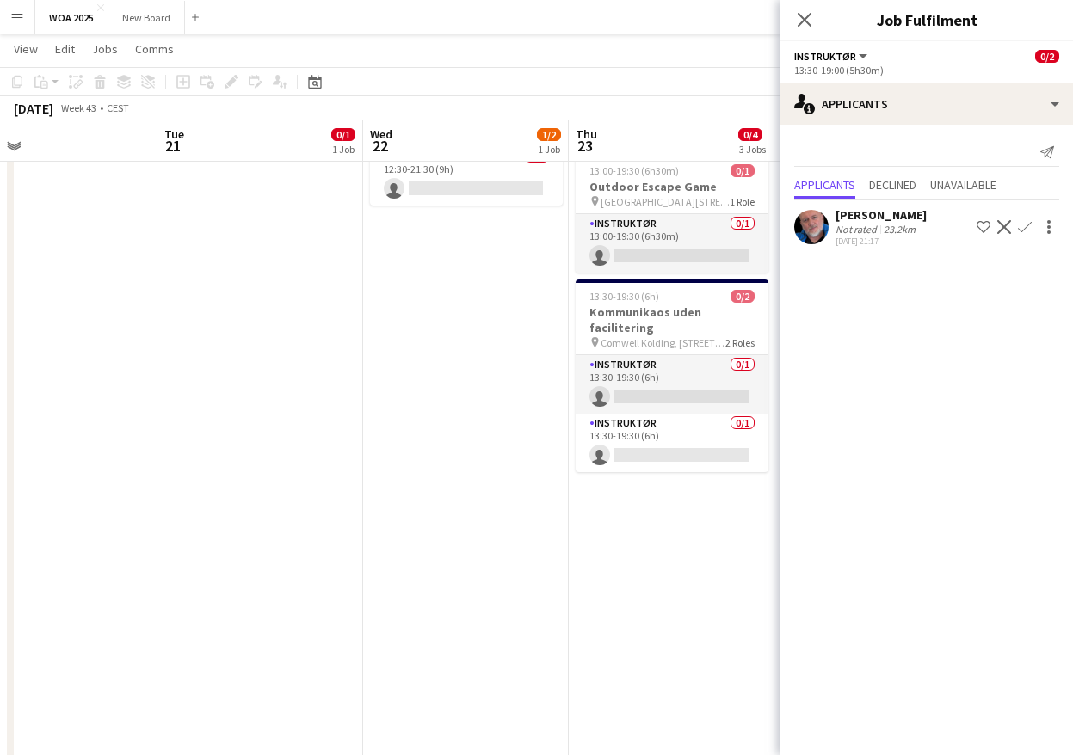
click at [702, 570] on app-date-cell "11:00-19:00 (8h) 0/1 Mission Impossible pin Helsingør 1 Role Instruktør 1A 0/1 …" at bounding box center [672, 545] width 206 height 1046
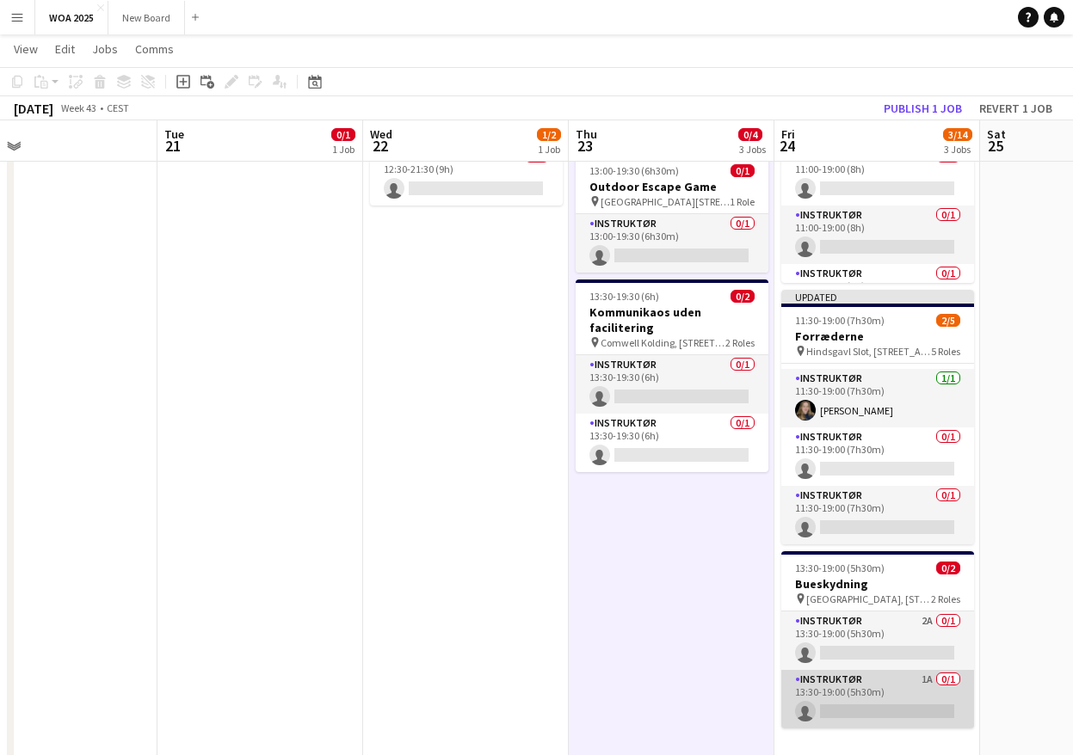
click at [904, 699] on app-card-role "Instruktør 1A 0/1 13:30-19:00 (5h30m) single-neutral-actions" at bounding box center [877, 699] width 193 height 59
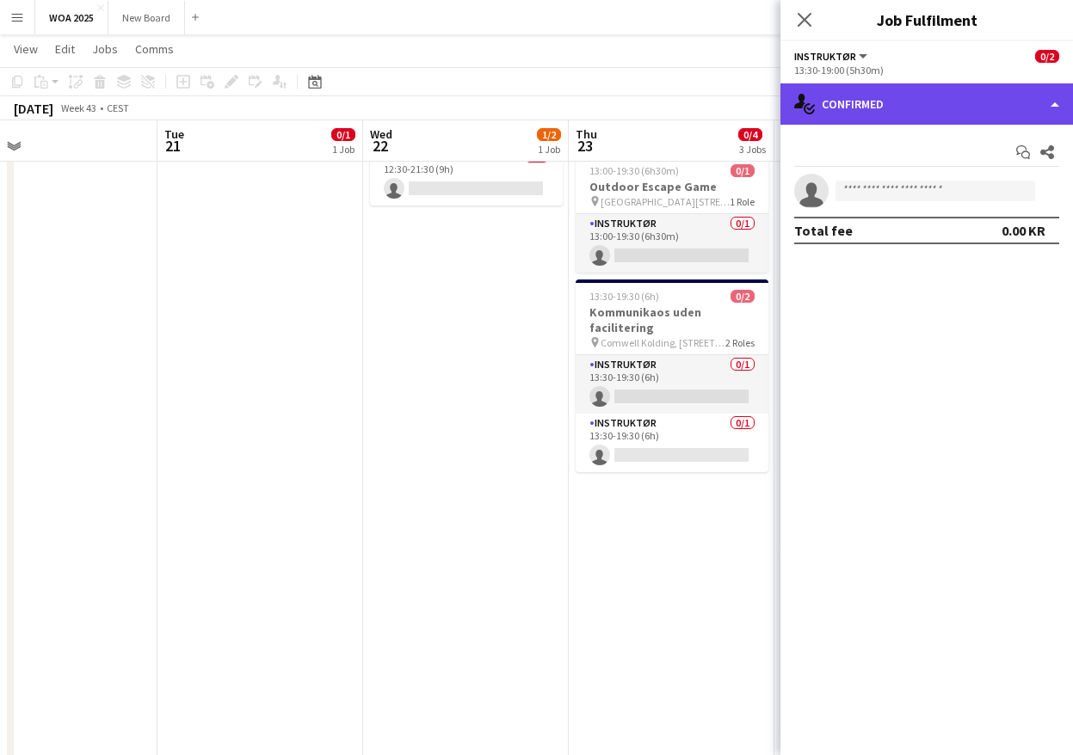
click at [1032, 102] on div "single-neutral-actions-check-2 Confirmed" at bounding box center [926, 103] width 293 height 41
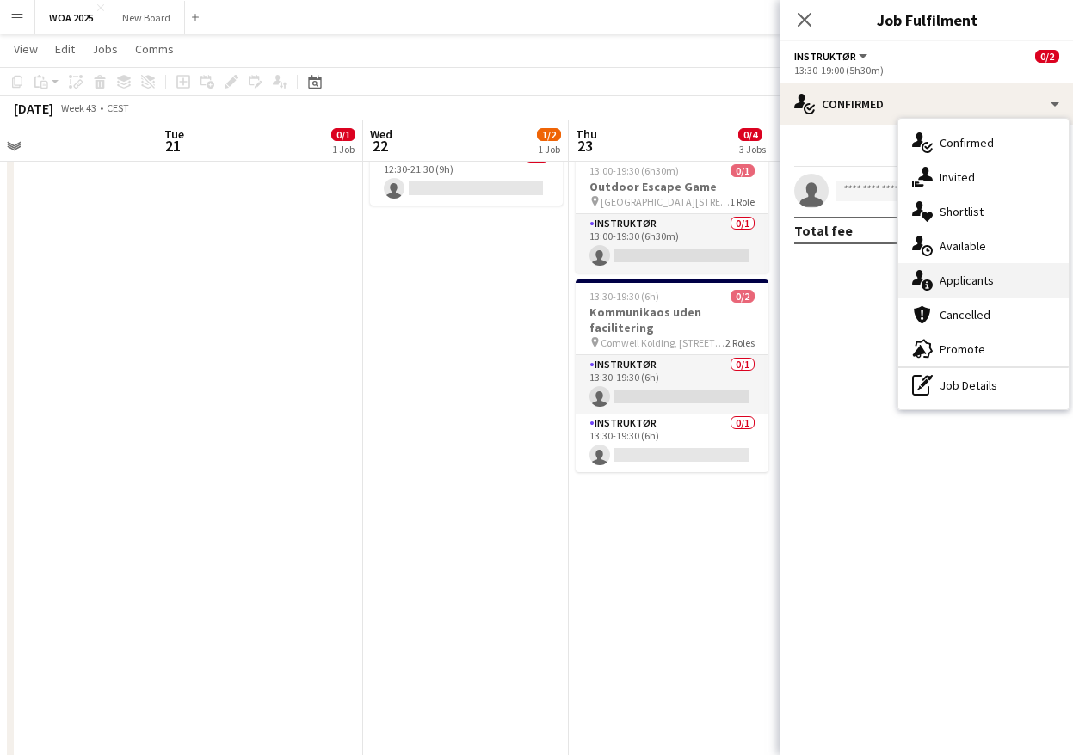
click at [1025, 277] on div "single-neutral-actions-information Applicants" at bounding box center [983, 280] width 170 height 34
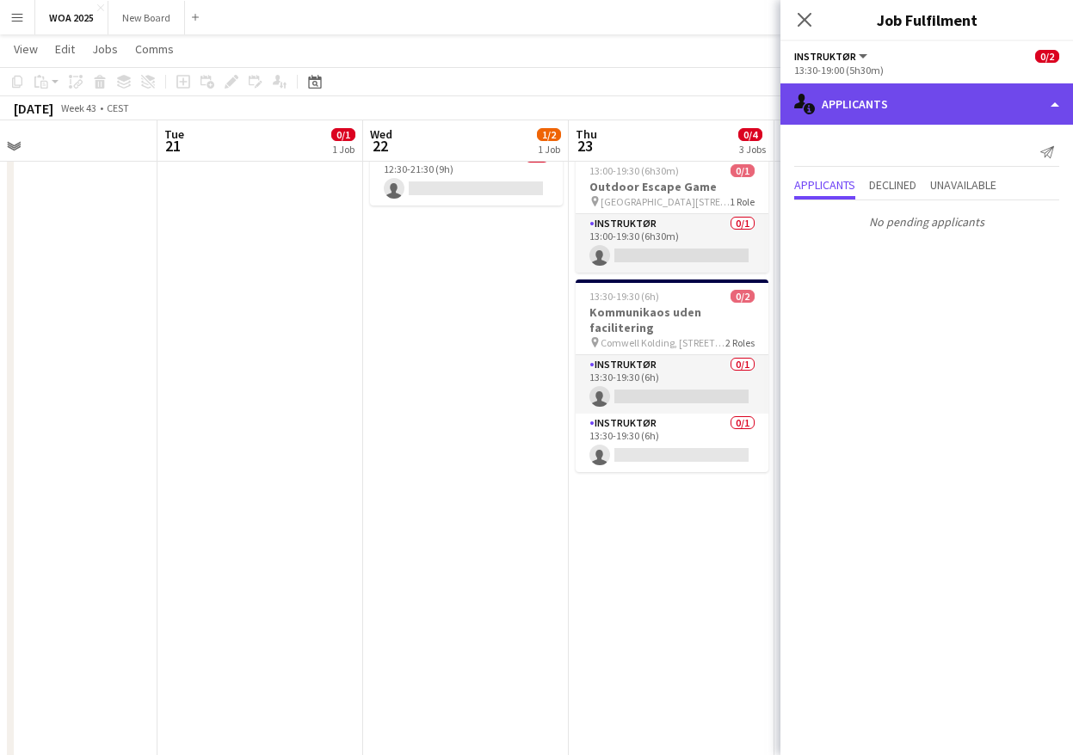
click at [988, 100] on div "single-neutral-actions-information Applicants" at bounding box center [926, 103] width 293 height 41
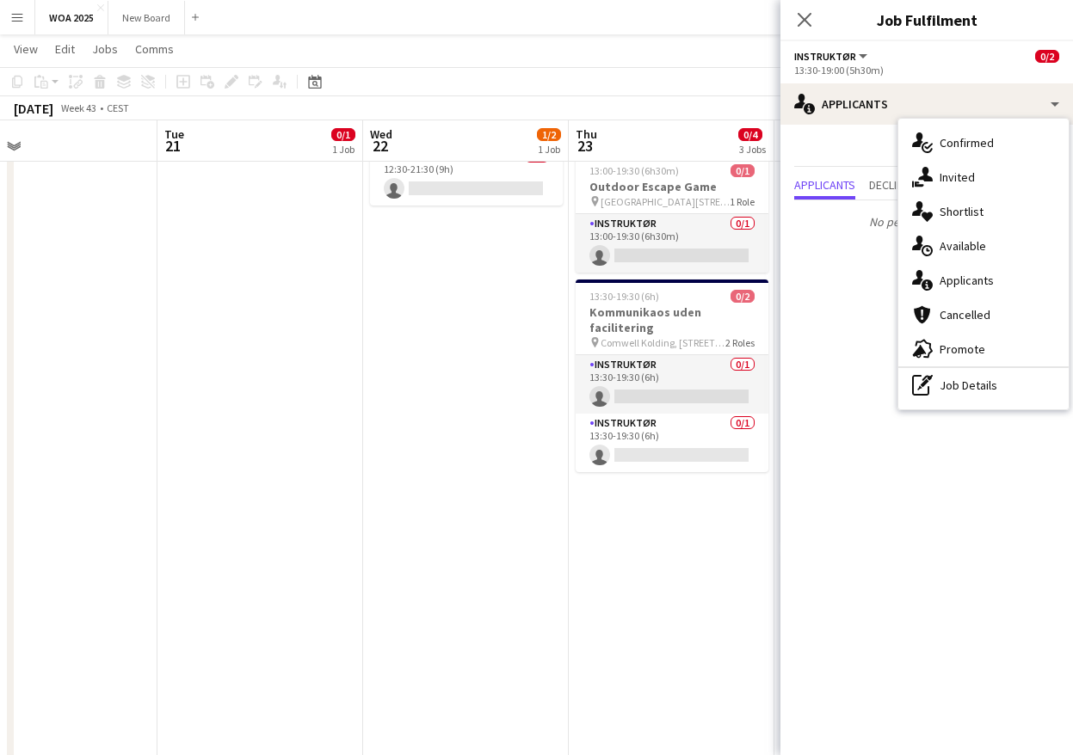
click at [688, 559] on app-date-cell "11:00-19:00 (8h) 0/1 Mission Impossible pin Helsingør 1 Role Instruktør 1A 0/1 …" at bounding box center [672, 545] width 206 height 1046
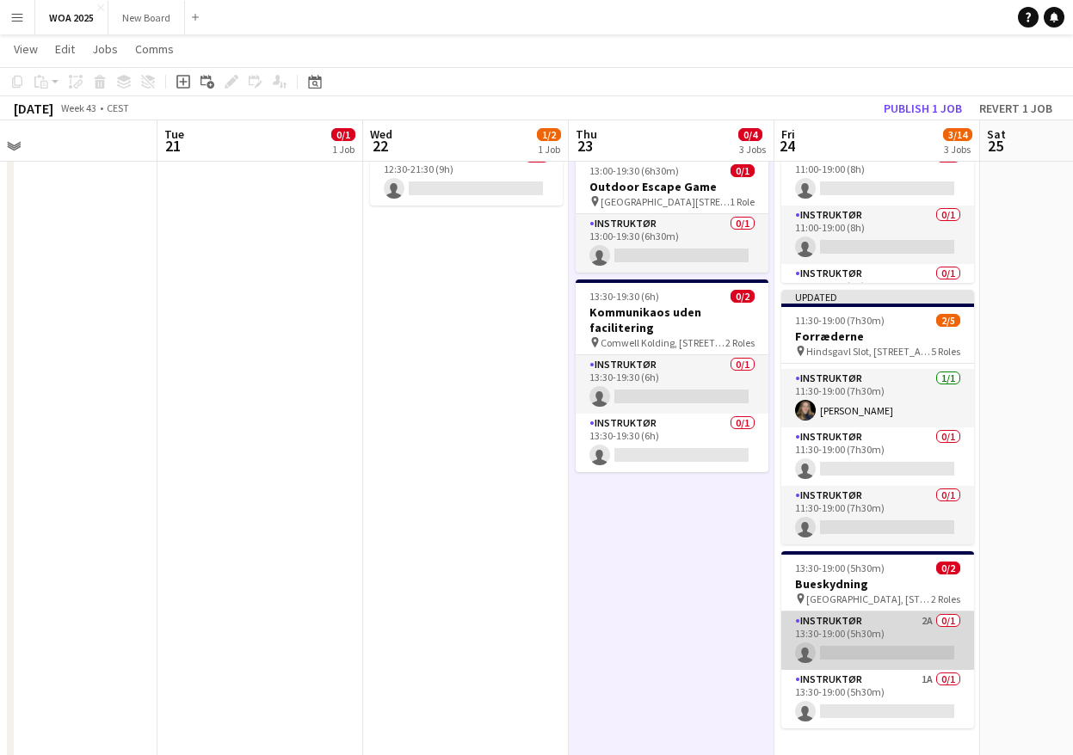
click at [891, 635] on app-card-role "Instruktør 2A 0/1 13:30-19:00 (5h30m) single-neutral-actions" at bounding box center [877, 641] width 193 height 59
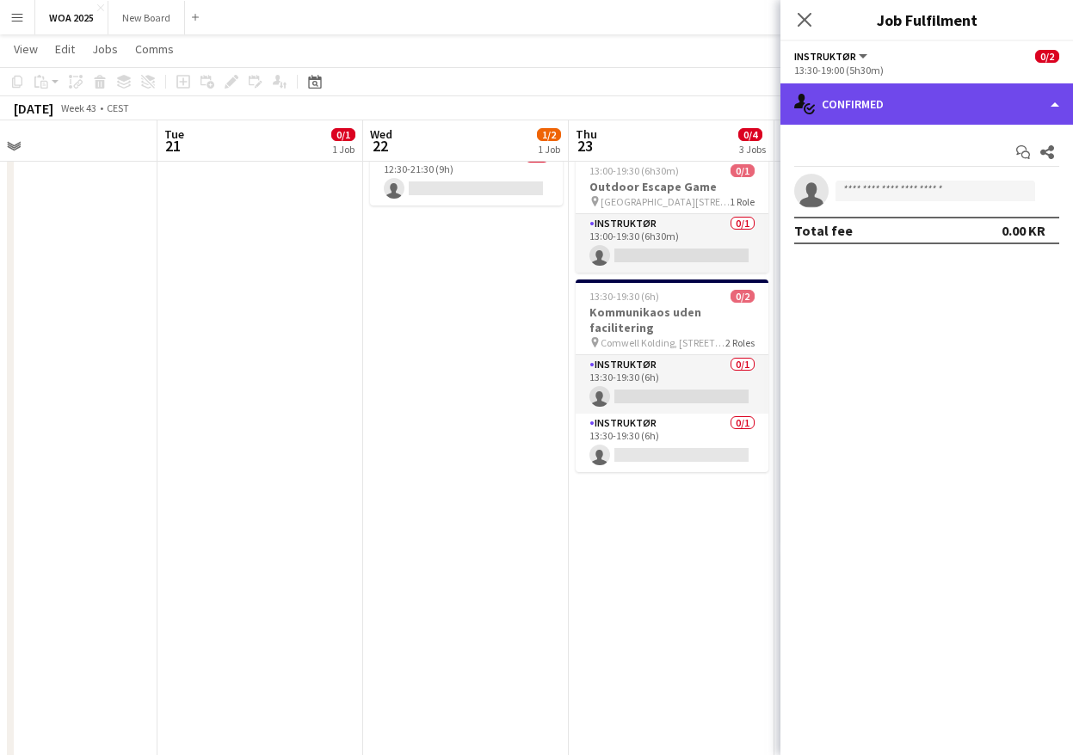
click at [1002, 89] on div "single-neutral-actions-check-2 Confirmed" at bounding box center [926, 103] width 293 height 41
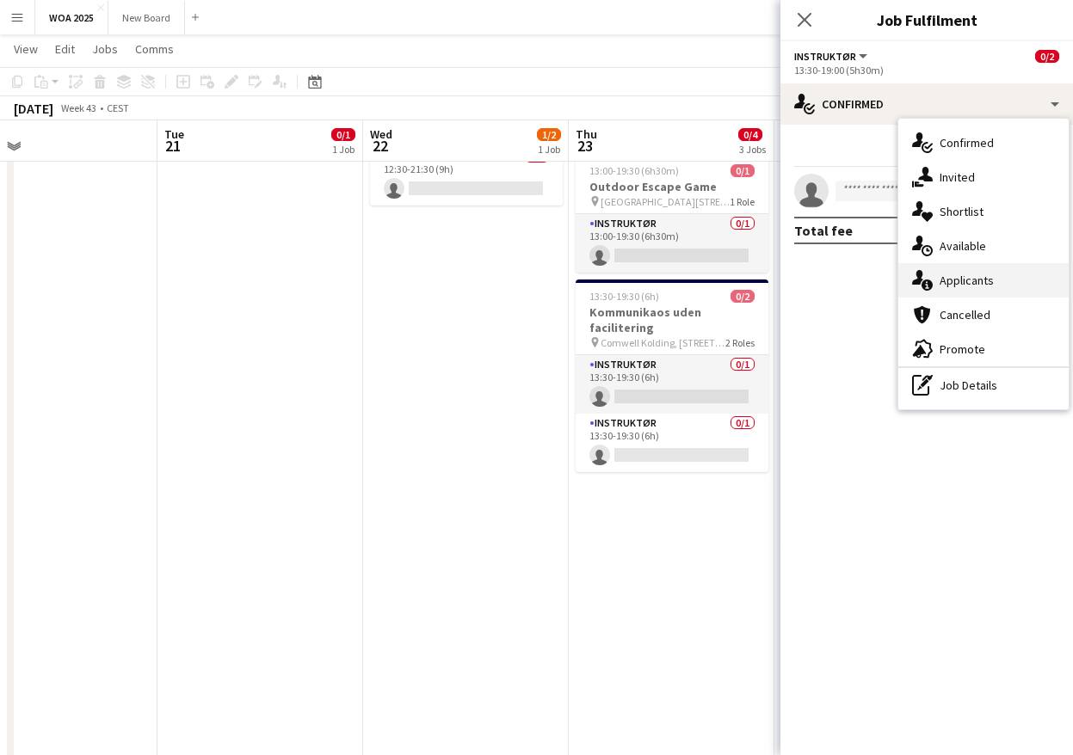
click at [1020, 277] on div "single-neutral-actions-information Applicants" at bounding box center [983, 280] width 170 height 34
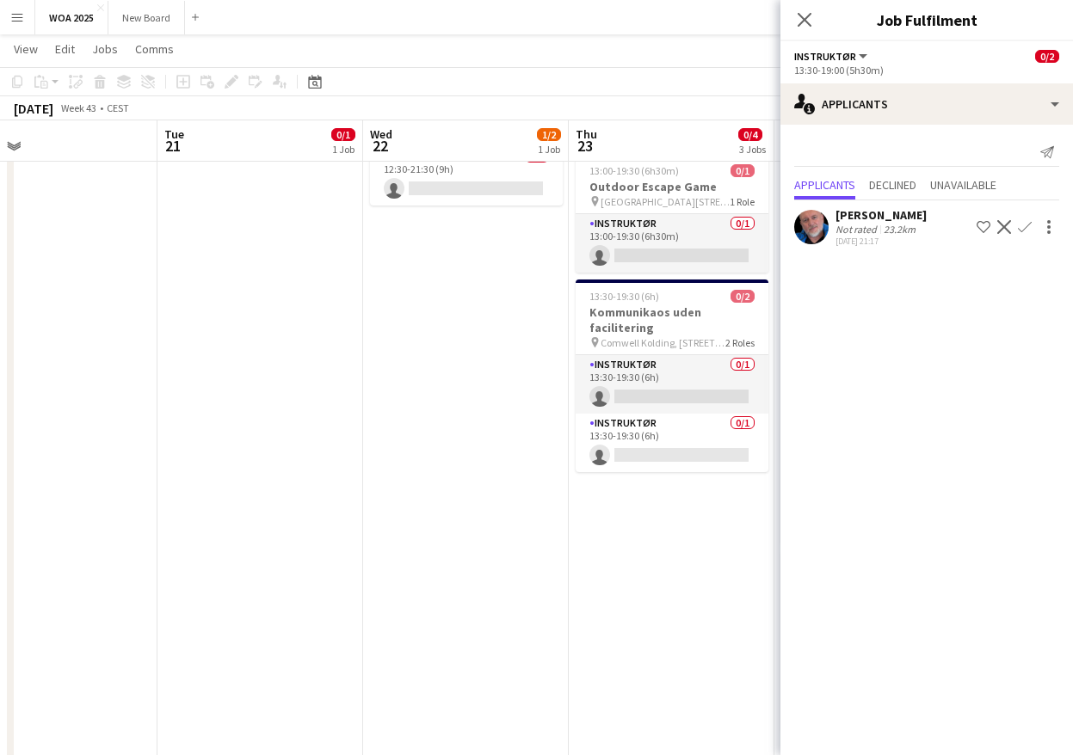
click at [1020, 228] on app-icon "Confirm" at bounding box center [1025, 227] width 14 height 14
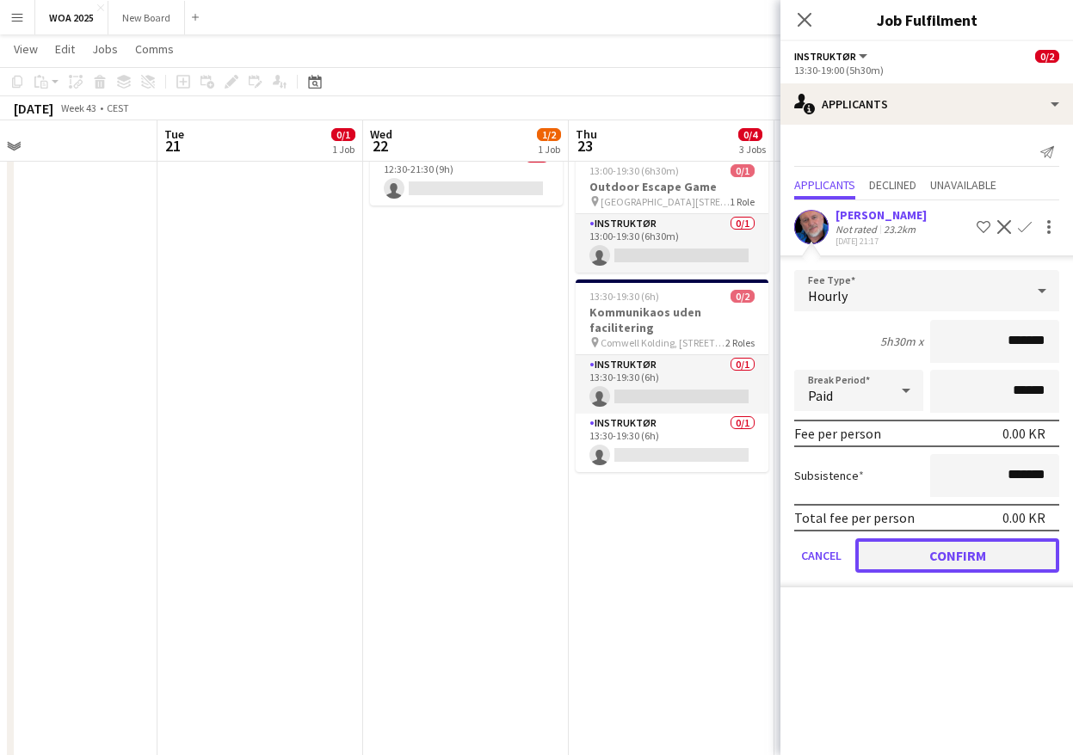
click at [951, 552] on button "Confirm" at bounding box center [957, 556] width 204 height 34
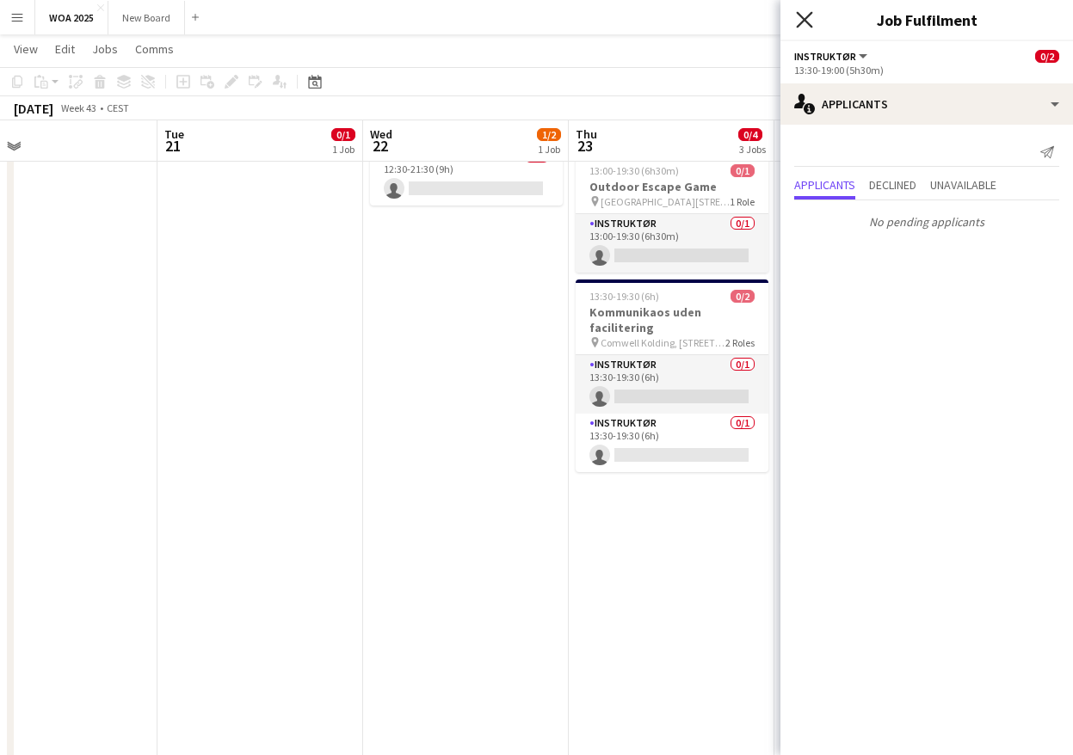
click at [803, 11] on icon "Close pop-in" at bounding box center [804, 19] width 16 height 16
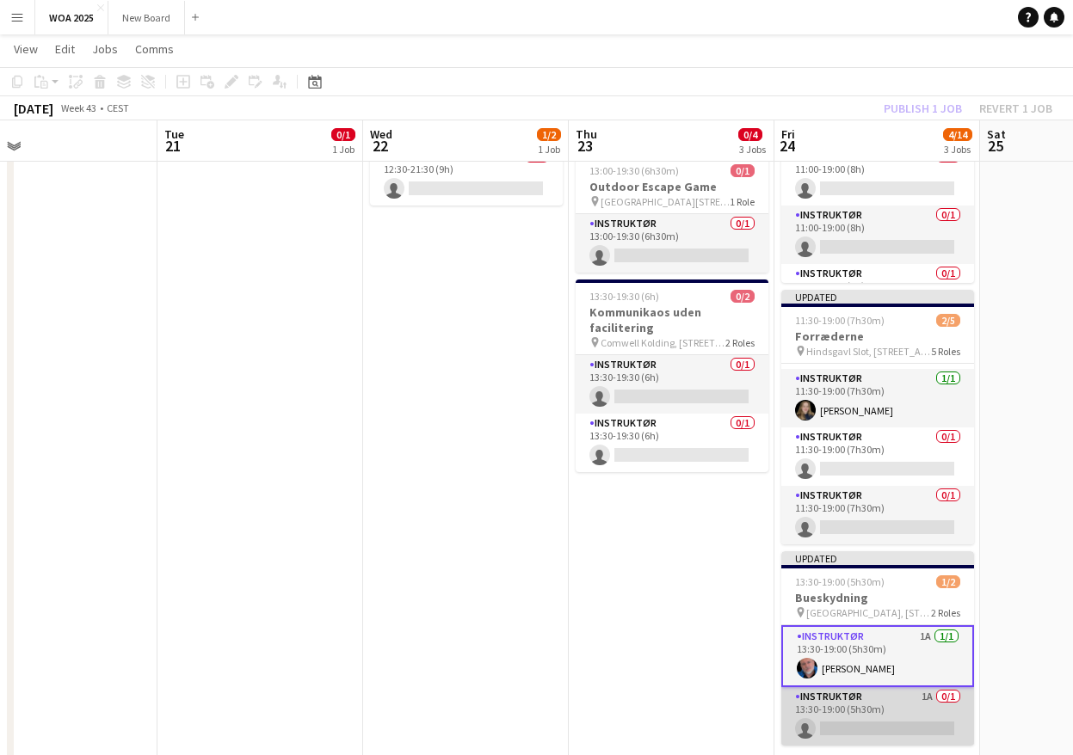
click at [909, 714] on app-card-role "Instruktør 1A 0/1 13:30-19:00 (5h30m) single-neutral-actions" at bounding box center [877, 716] width 193 height 59
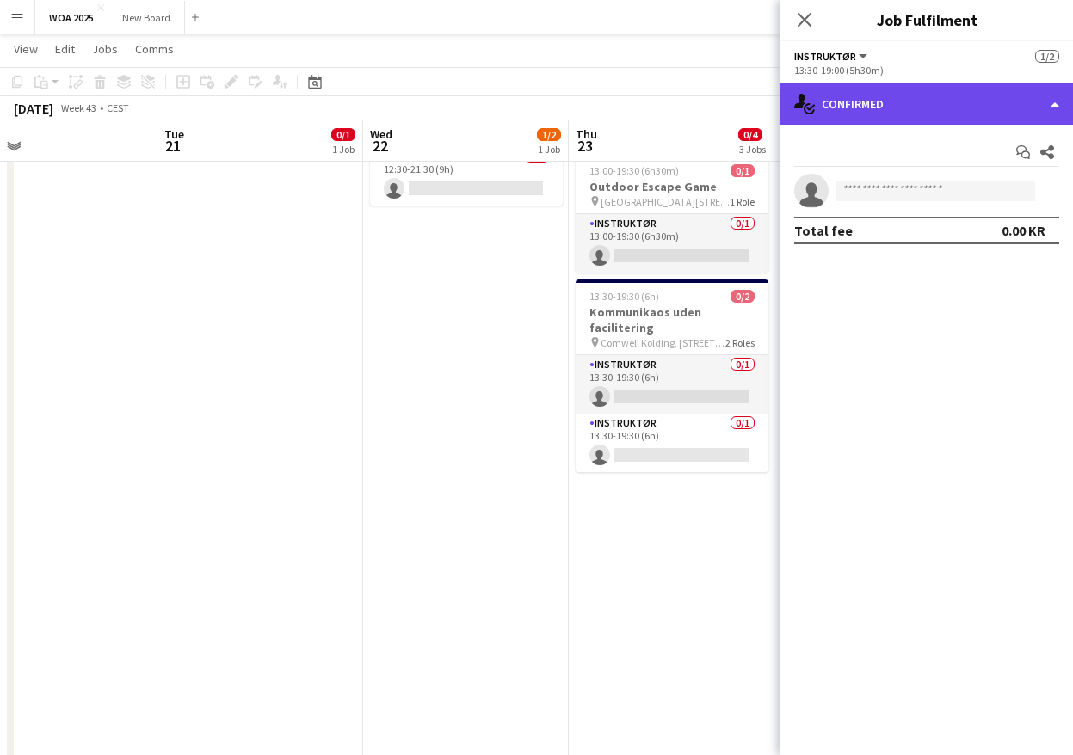
click at [984, 103] on div "single-neutral-actions-check-2 Confirmed" at bounding box center [926, 103] width 293 height 41
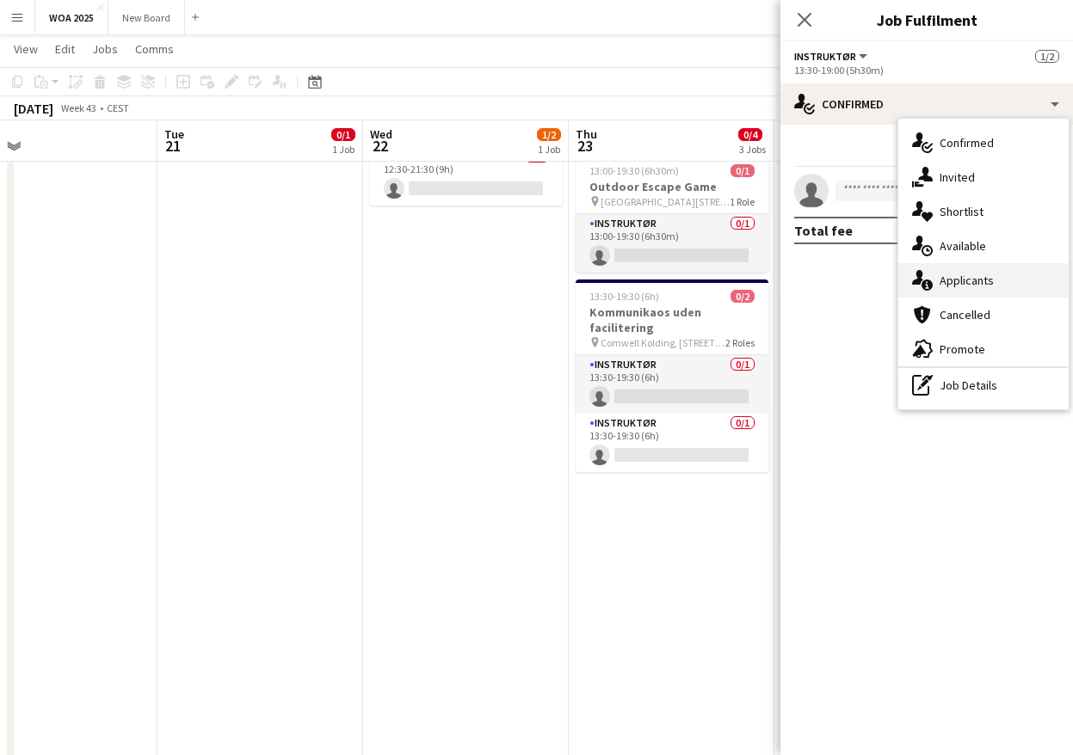
click at [1025, 287] on div "single-neutral-actions-information Applicants" at bounding box center [983, 280] width 170 height 34
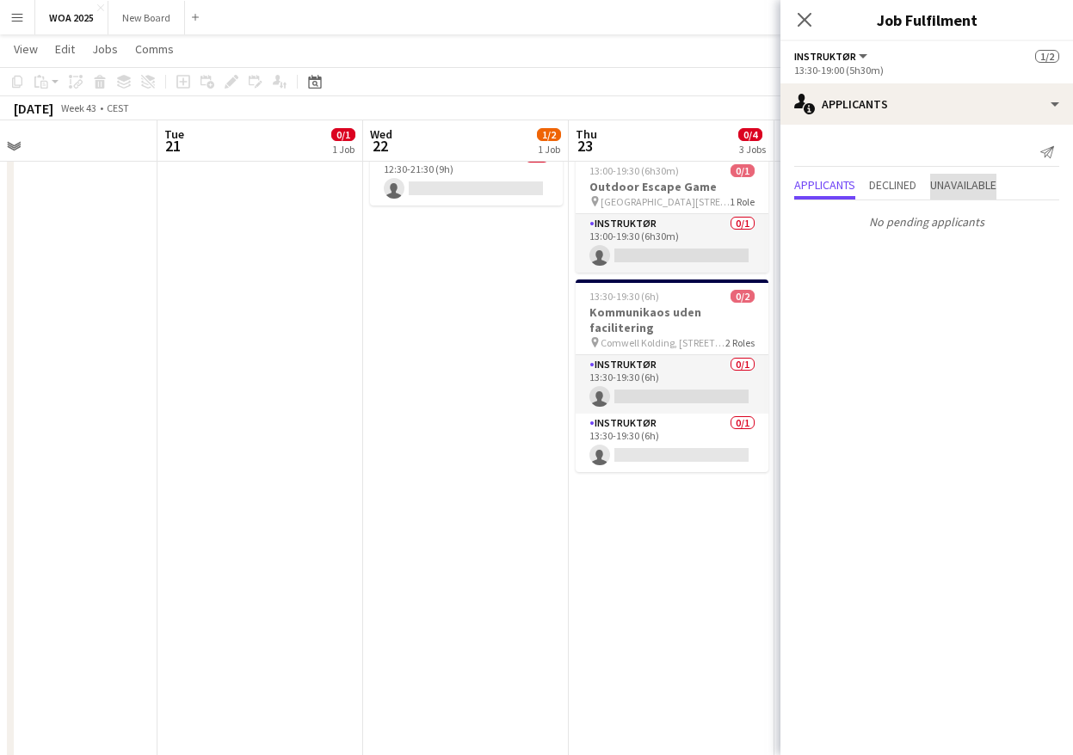
click at [978, 183] on span "Unavailable" at bounding box center [963, 185] width 66 height 12
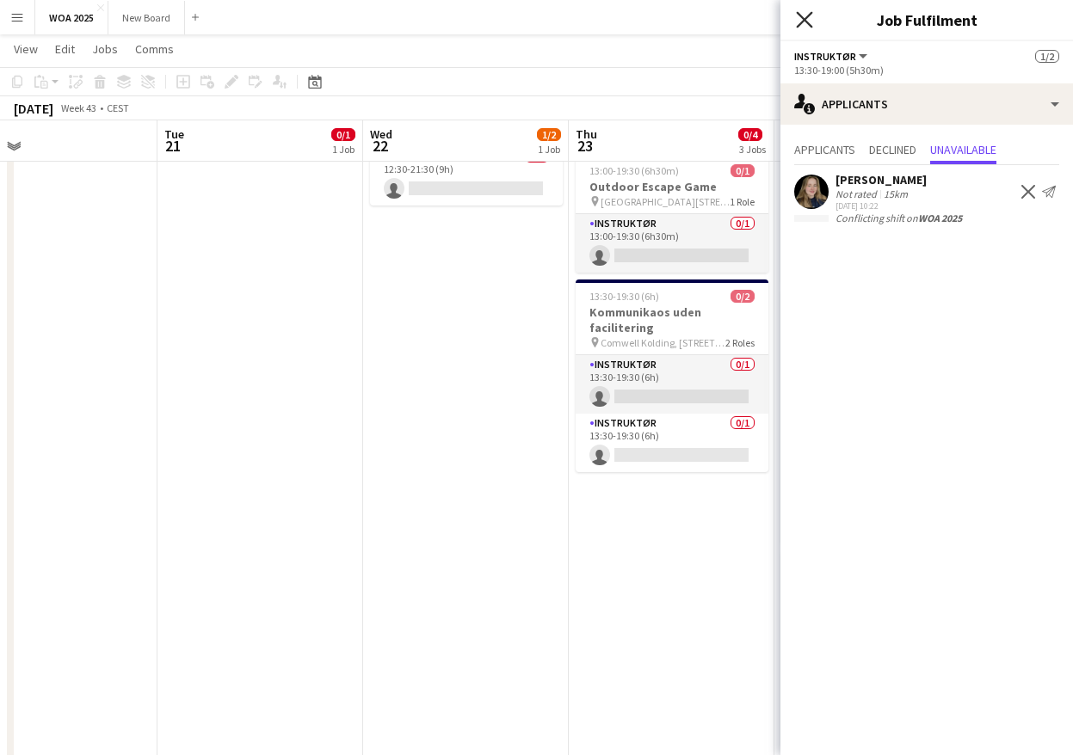
click at [799, 16] on icon "Close pop-in" at bounding box center [804, 19] width 16 height 16
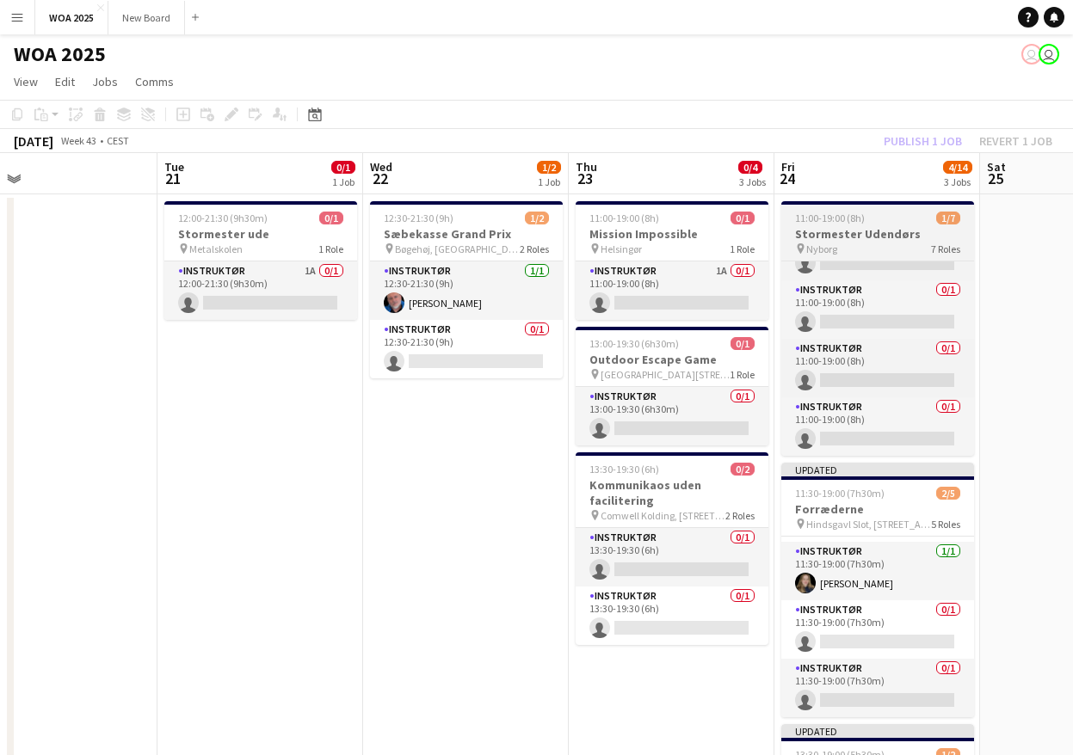
scroll to position [0, 0]
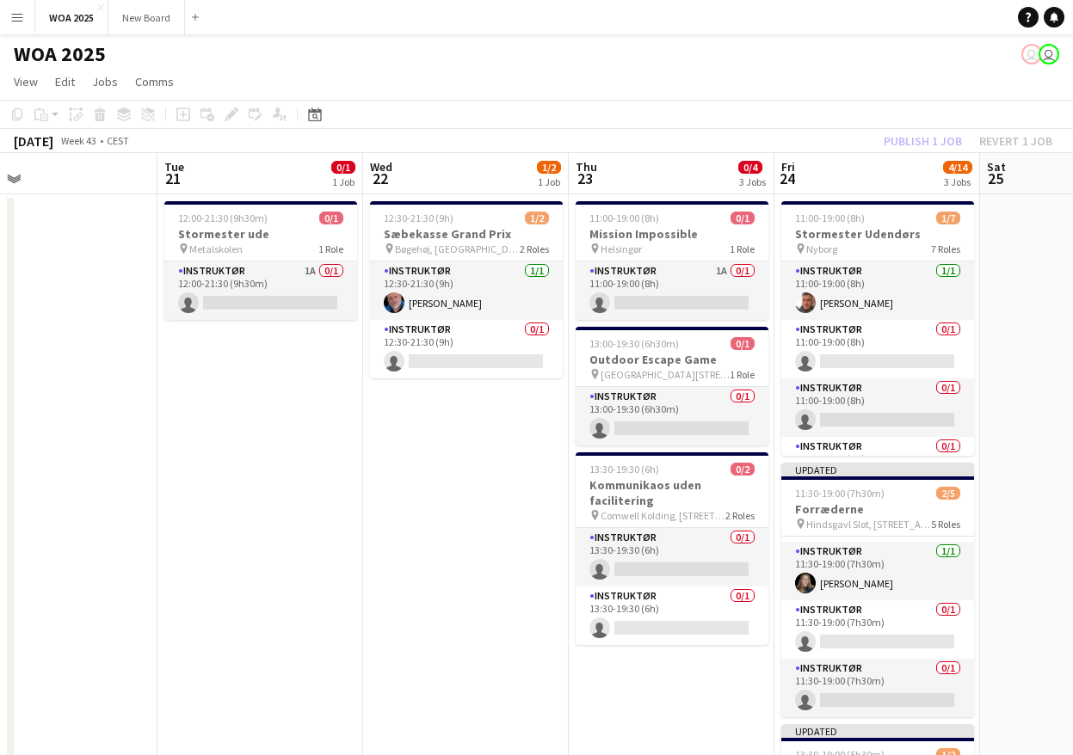
click at [930, 139] on div "Publish 1 job Revert 1 job" at bounding box center [968, 141] width 210 height 22
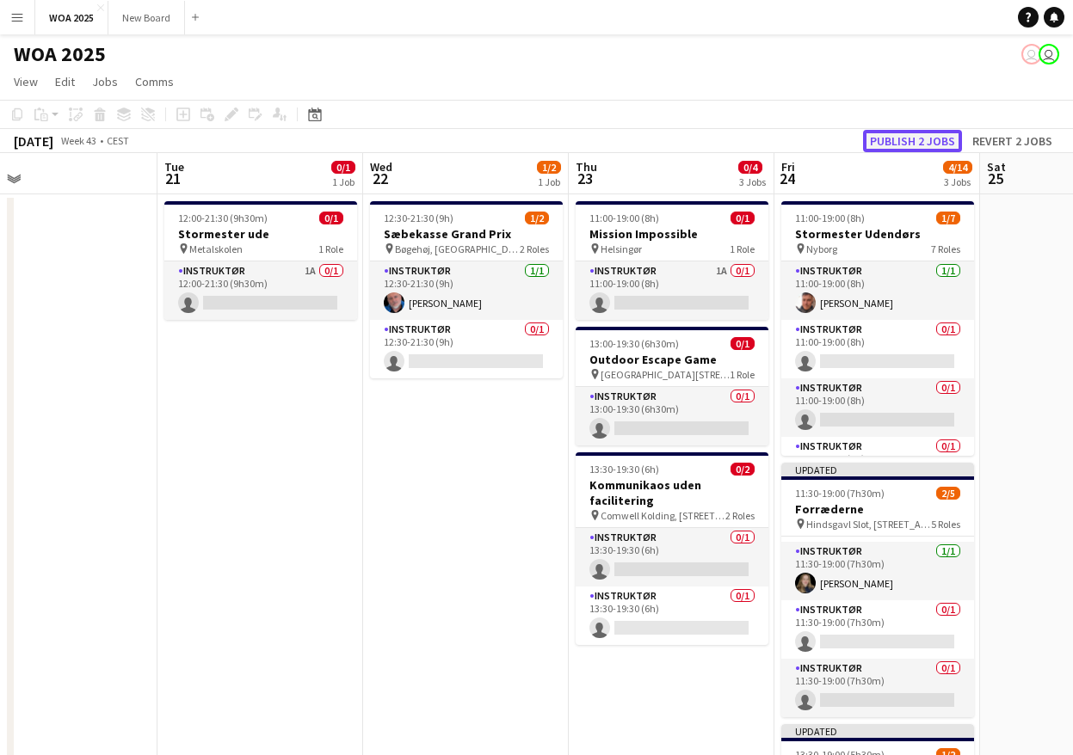
click at [930, 139] on button "Publish 2 jobs" at bounding box center [912, 141] width 99 height 22
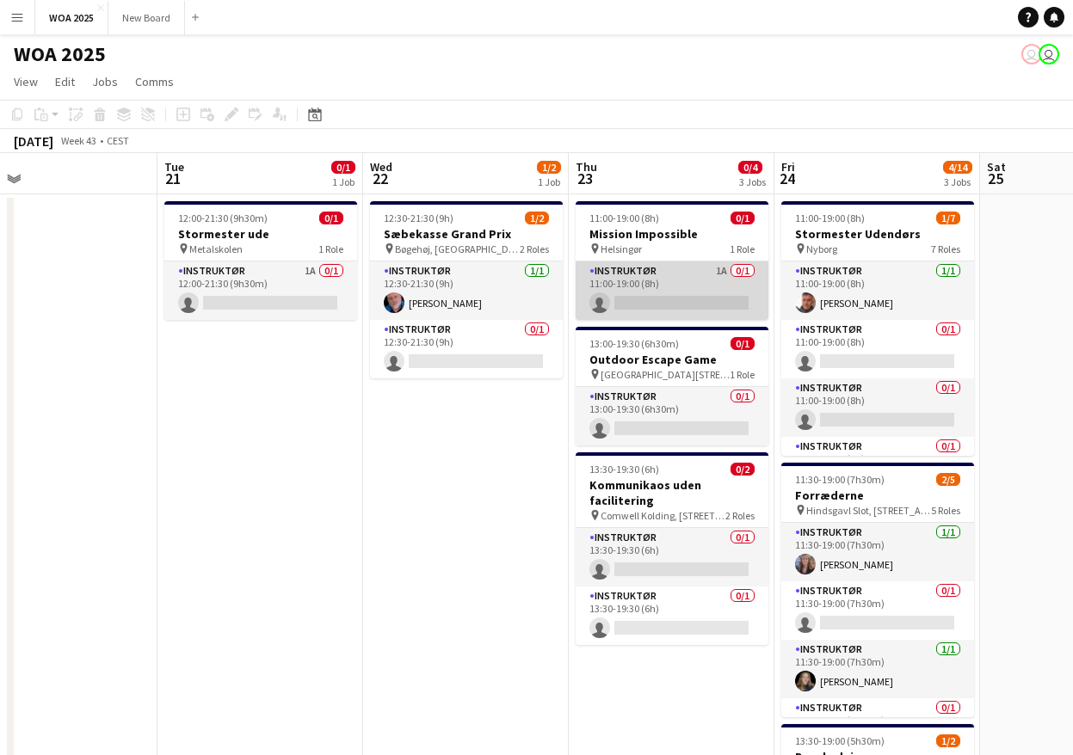
click at [722, 305] on app-card-role "Instruktør 1A 0/1 11:00-19:00 (8h) single-neutral-actions" at bounding box center [672, 291] width 193 height 59
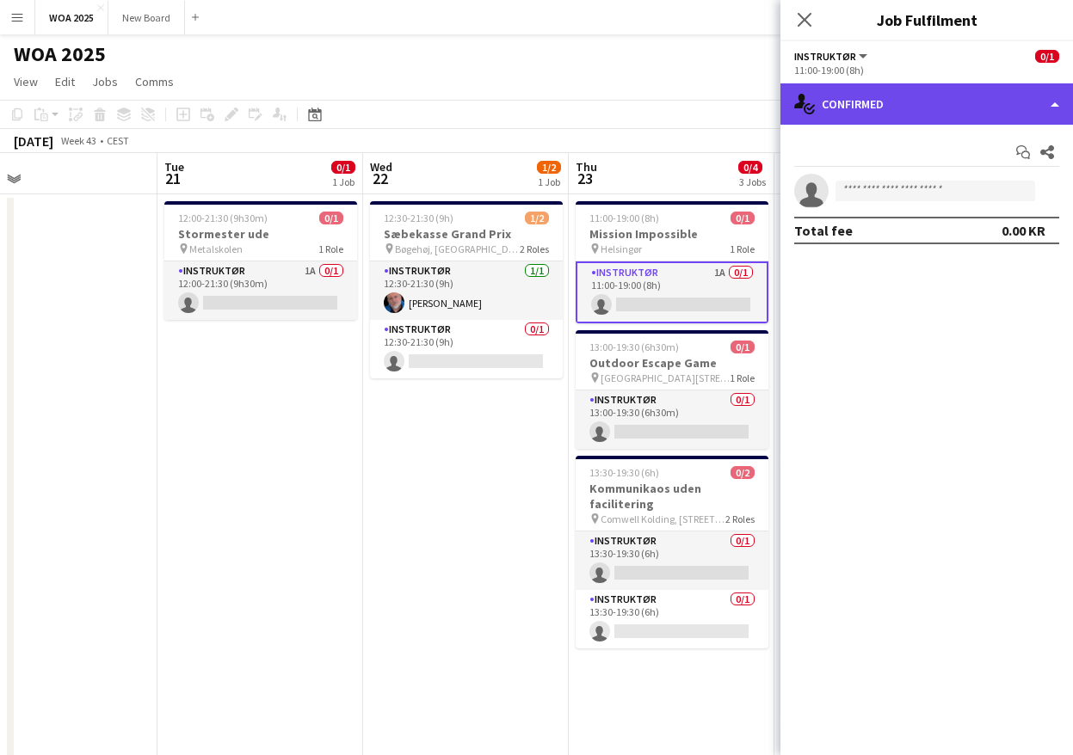
click at [948, 112] on div "single-neutral-actions-check-2 Confirmed" at bounding box center [926, 103] width 293 height 41
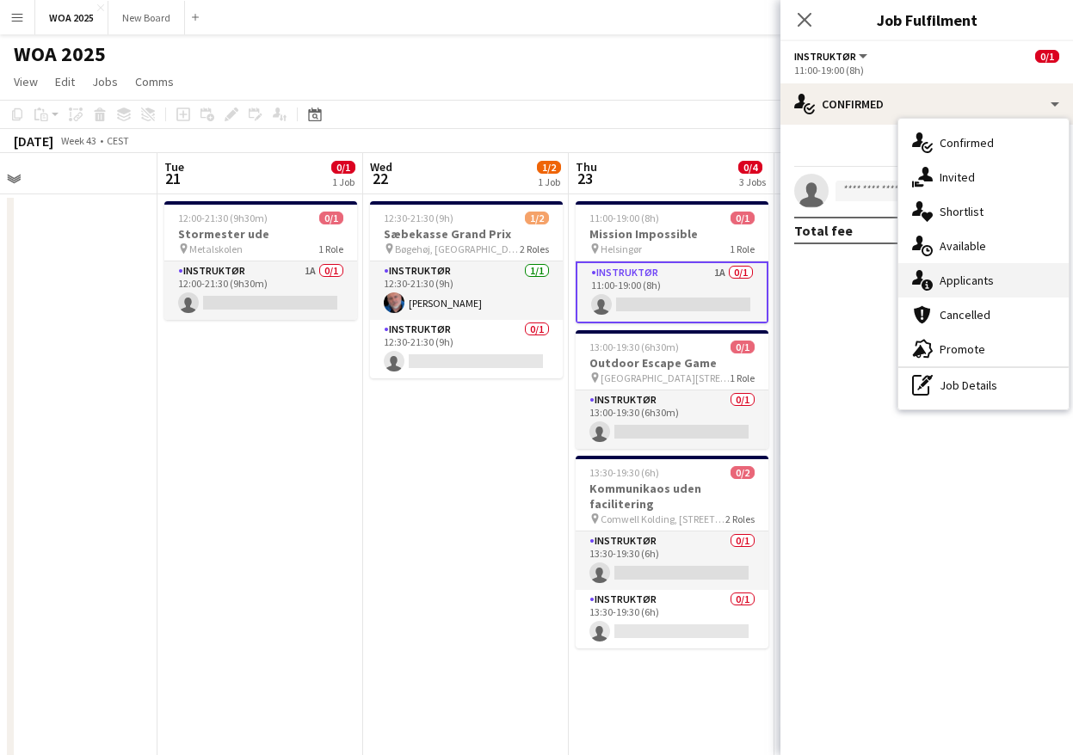
click at [1002, 275] on div "single-neutral-actions-information Applicants" at bounding box center [983, 280] width 170 height 34
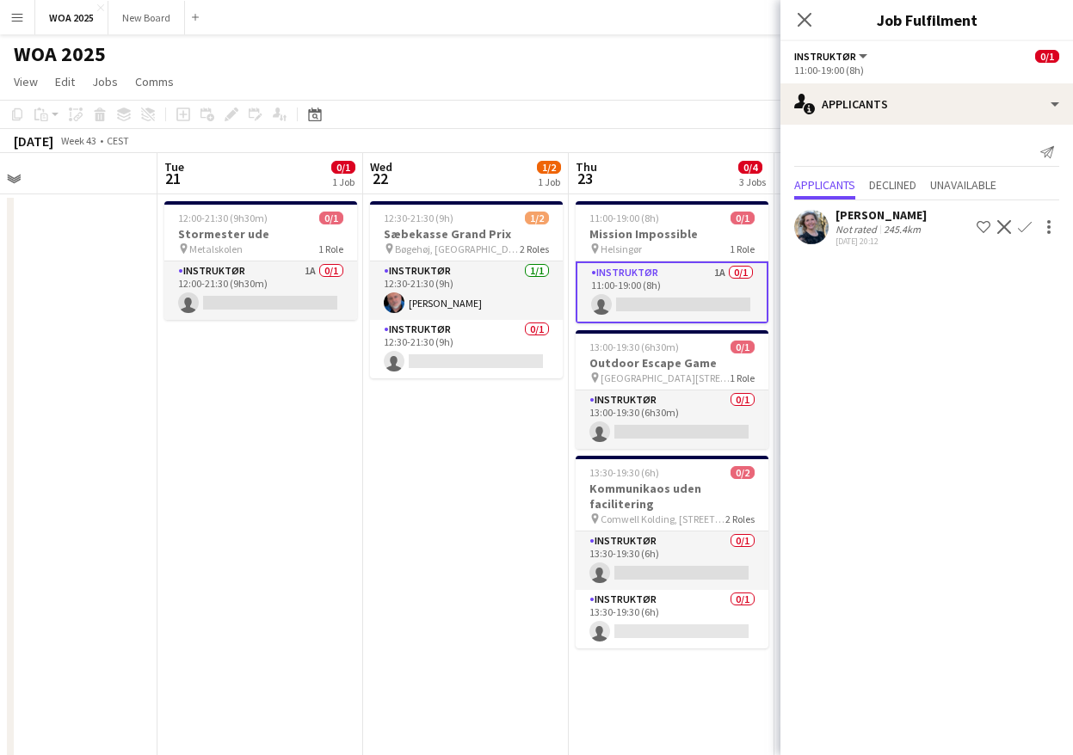
click at [1021, 226] on app-icon "Confirm" at bounding box center [1025, 227] width 14 height 14
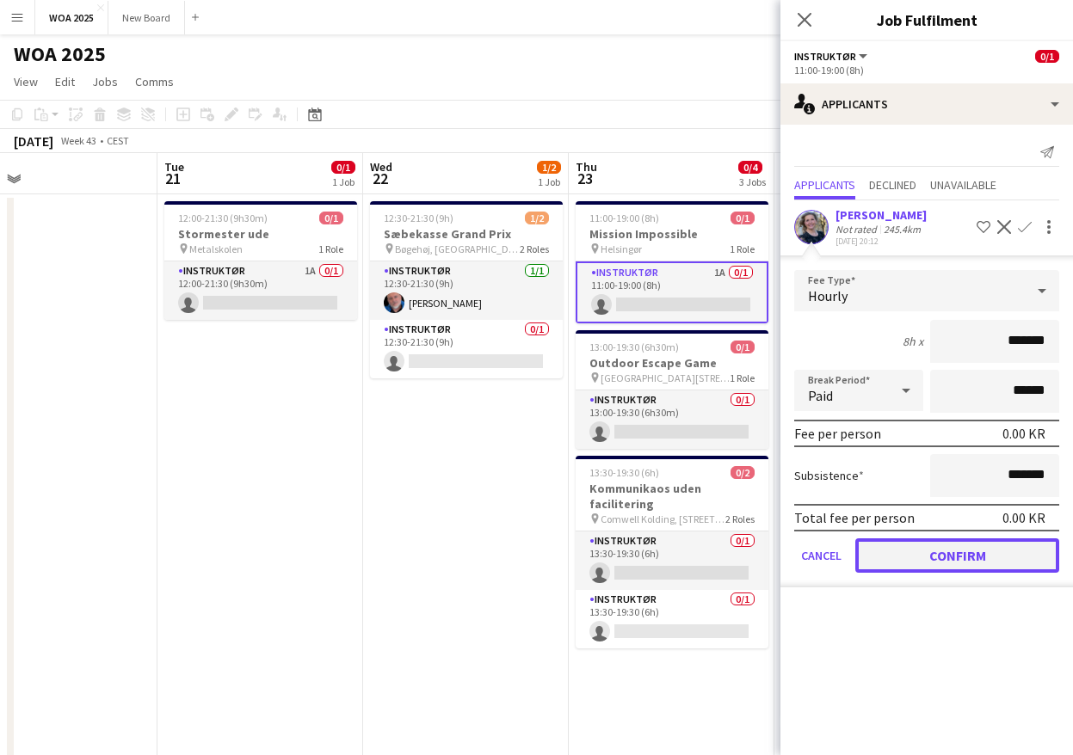
click at [1024, 553] on button "Confirm" at bounding box center [957, 556] width 204 height 34
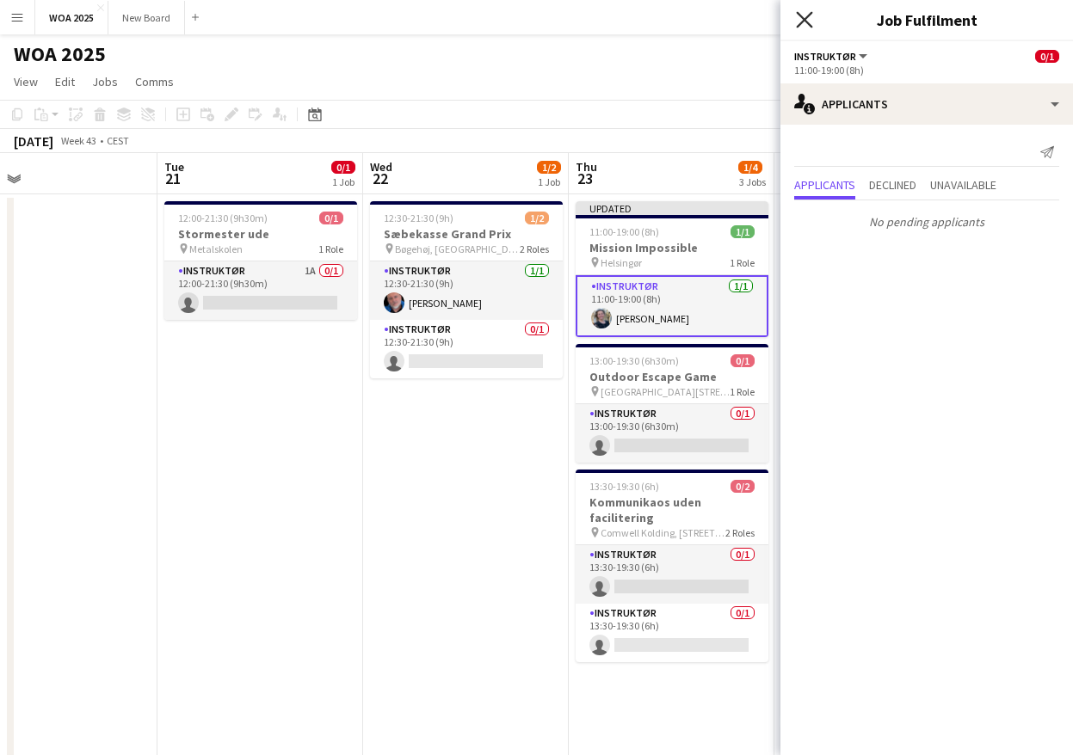
click at [802, 16] on icon at bounding box center [804, 19] width 16 height 16
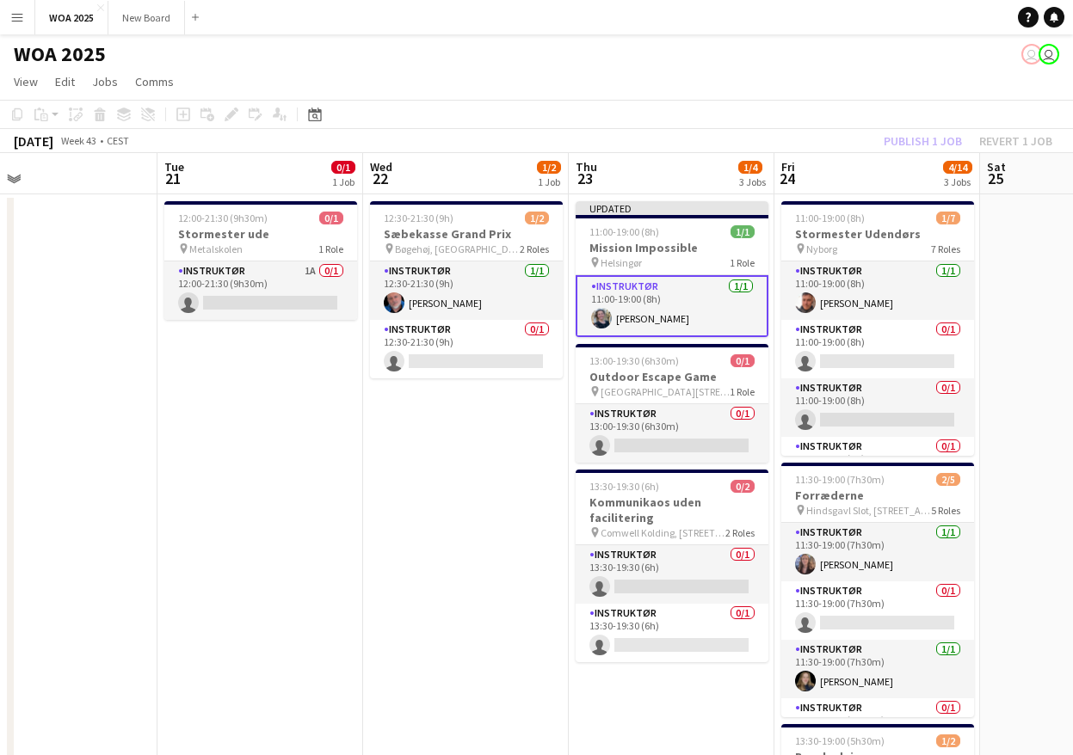
click at [921, 137] on div "Publish 1 job Revert 1 job" at bounding box center [968, 141] width 210 height 22
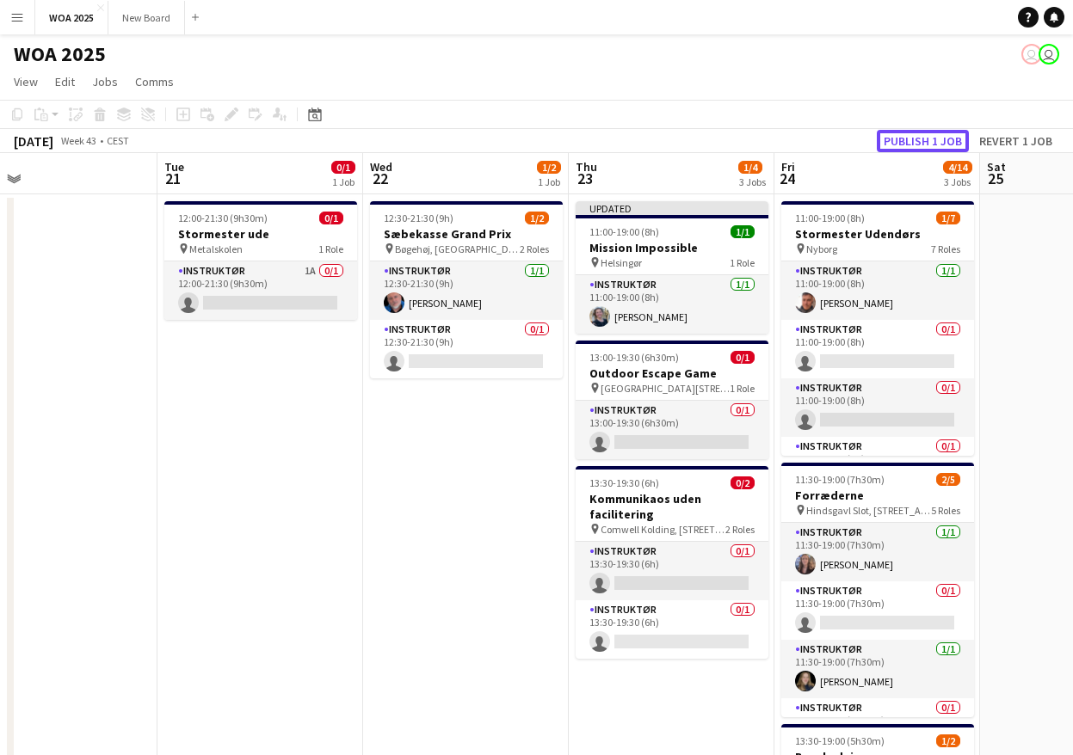
click at [921, 137] on button "Publish 1 job" at bounding box center [923, 141] width 92 height 22
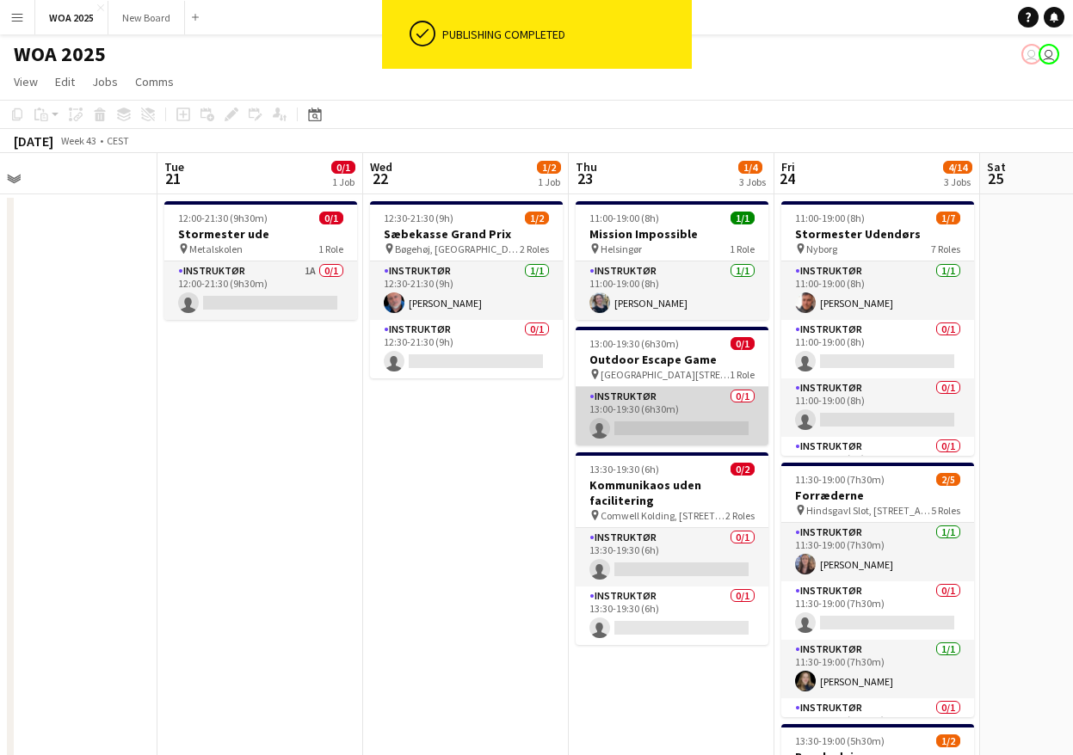
click at [686, 398] on app-card-role "Instruktør 0/1 13:00-19:30 (6h30m) single-neutral-actions" at bounding box center [672, 416] width 193 height 59
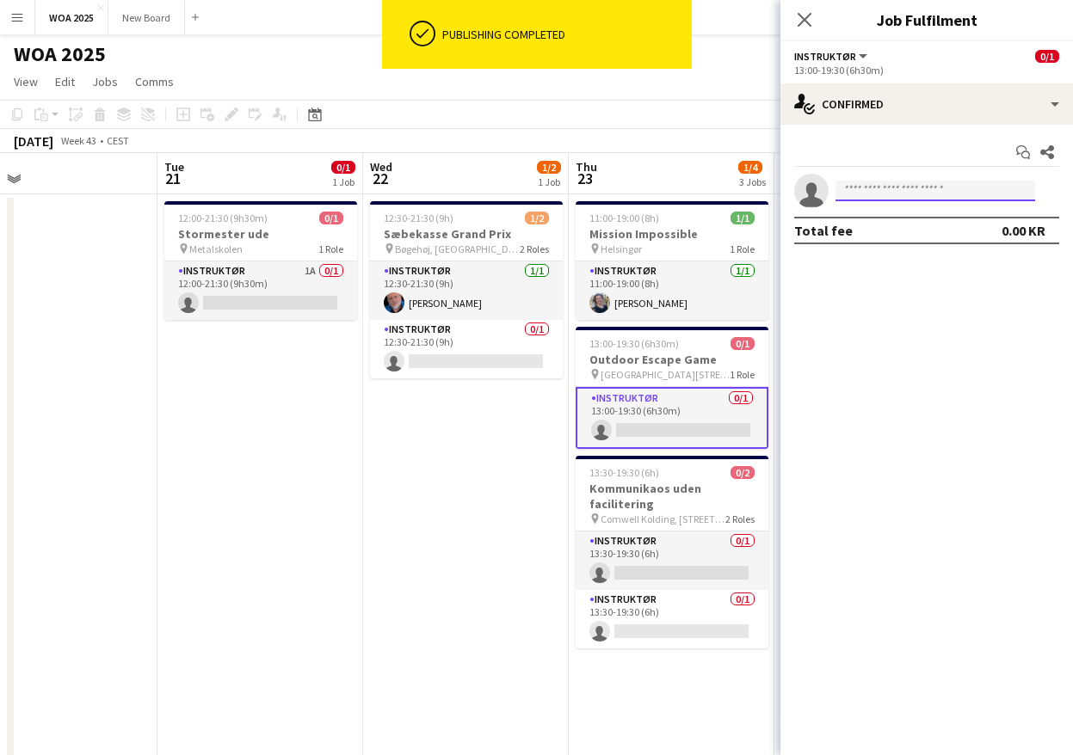
click at [898, 198] on input at bounding box center [935, 191] width 200 height 21
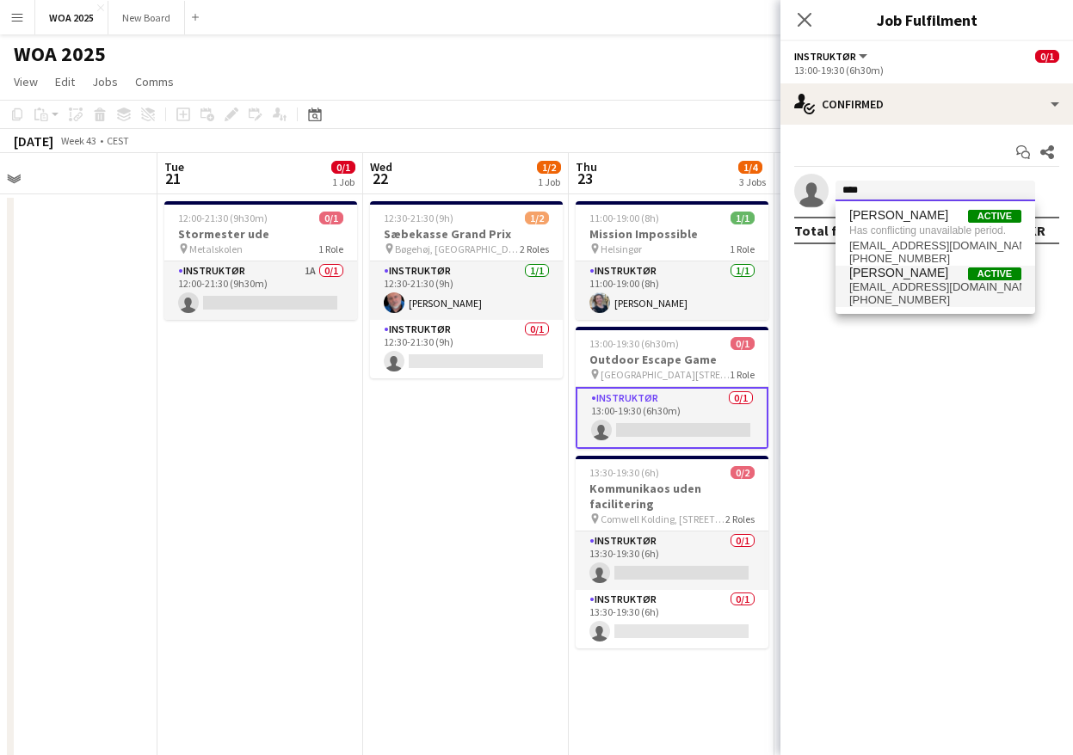
type input "****"
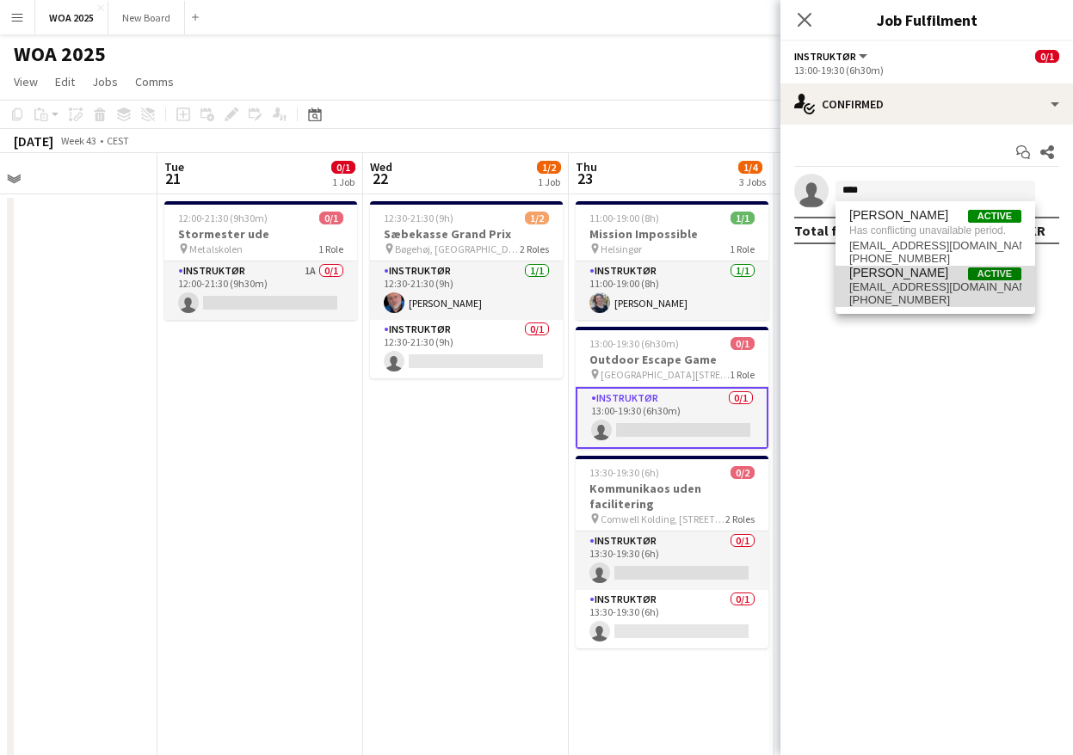
click at [899, 283] on span "[EMAIL_ADDRESS][DOMAIN_NAME]" at bounding box center [935, 287] width 172 height 14
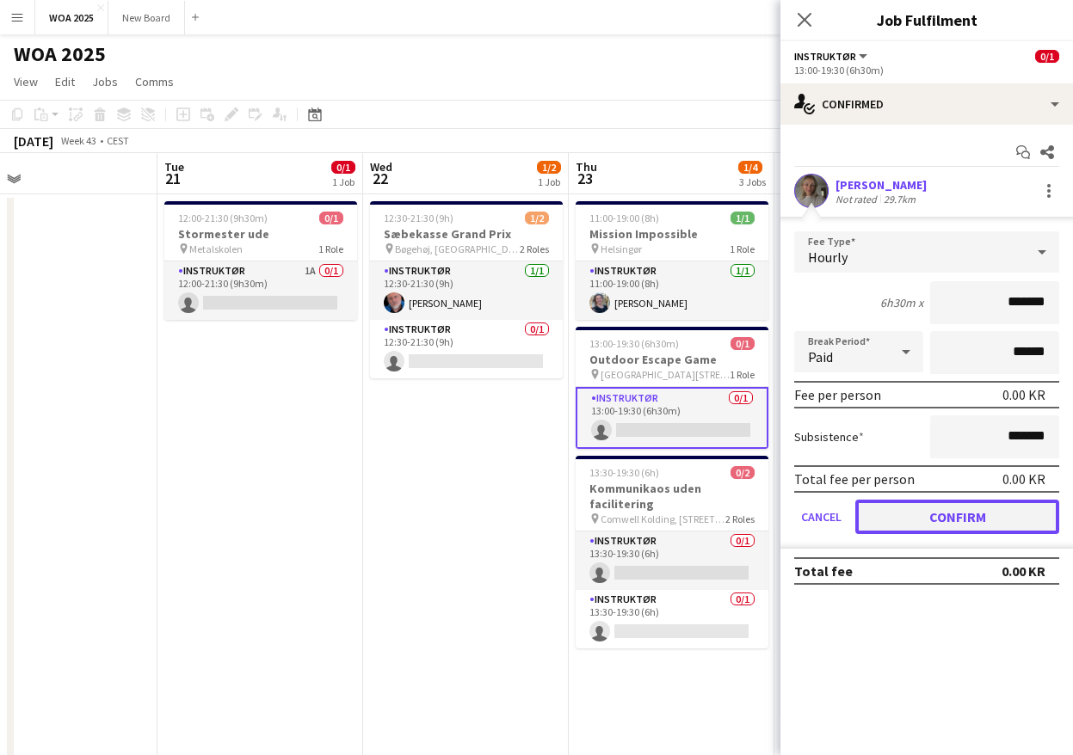
click at [950, 520] on button "Confirm" at bounding box center [957, 517] width 204 height 34
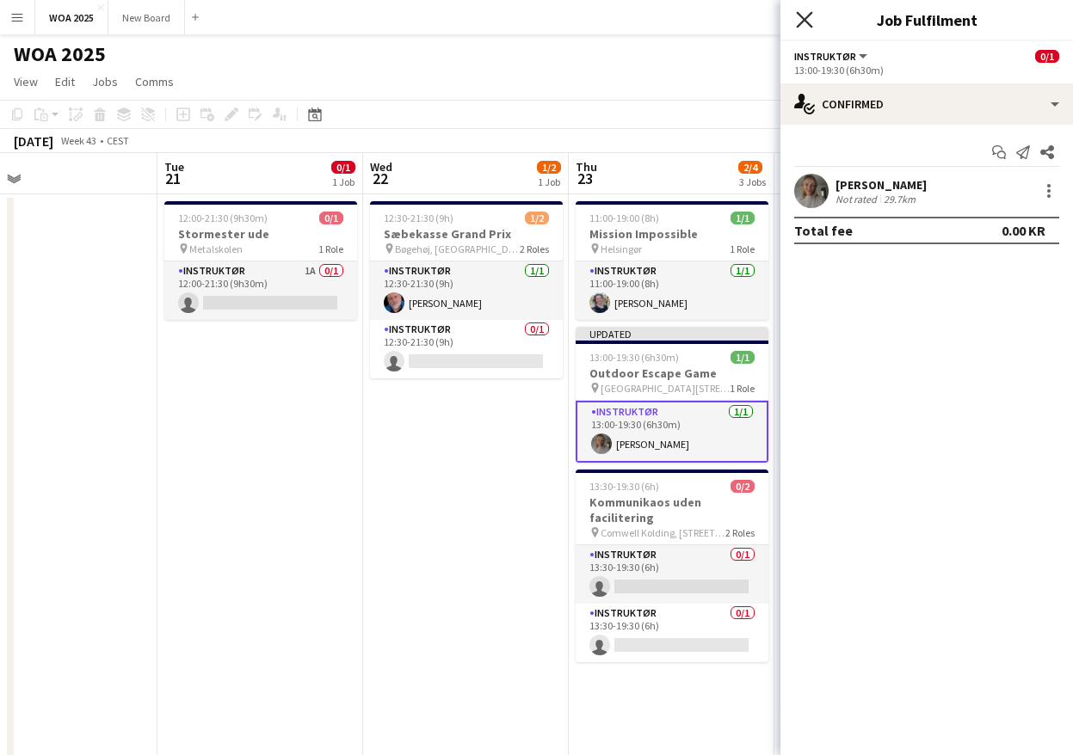
click at [804, 19] on icon at bounding box center [804, 19] width 16 height 16
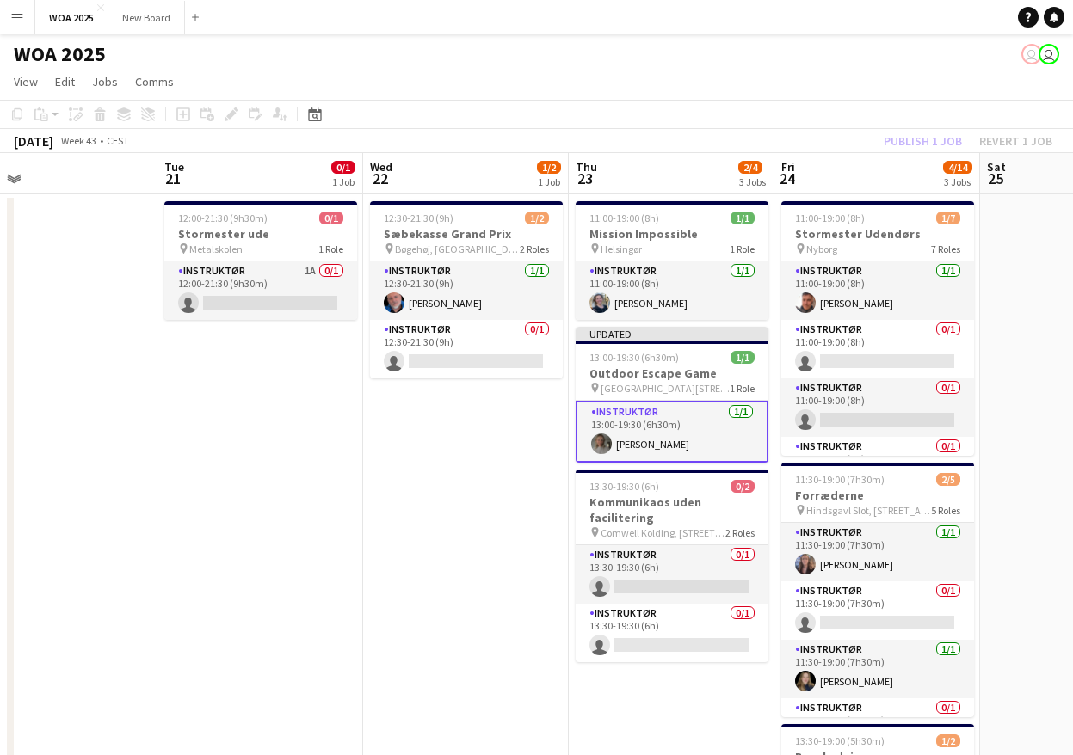
click at [903, 131] on div "Publish 1 job Revert 1 job" at bounding box center [968, 141] width 210 height 22
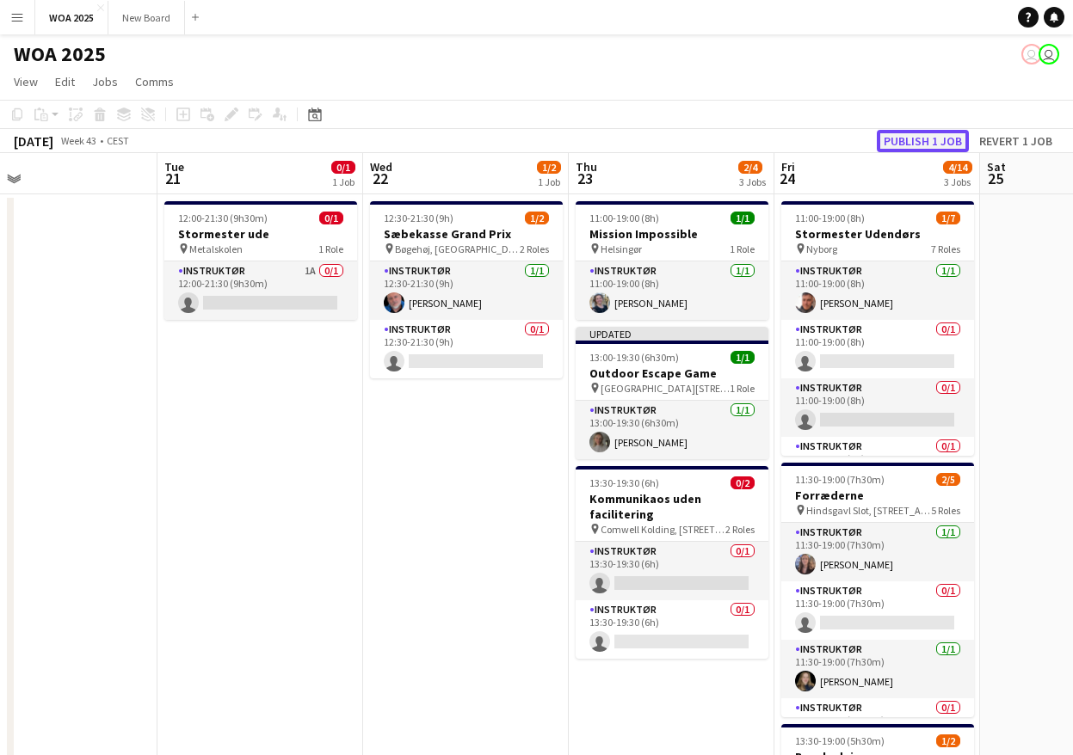
click at [909, 146] on button "Publish 1 job" at bounding box center [923, 141] width 92 height 22
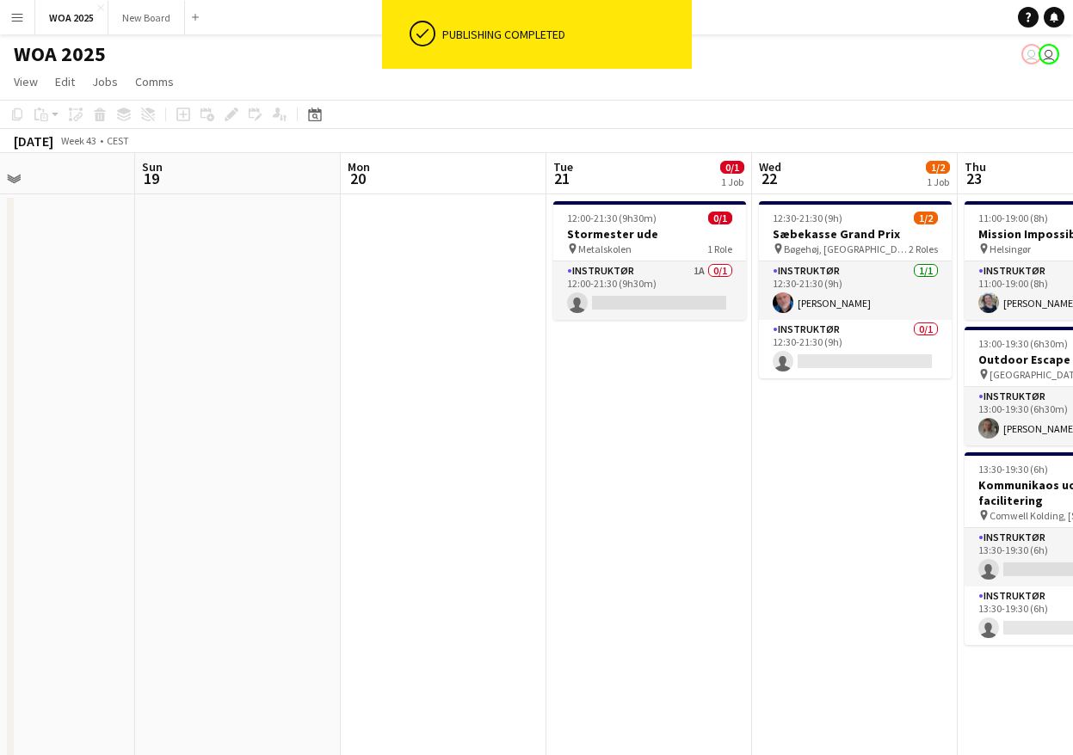
drag, startPoint x: 728, startPoint y: 383, endPoint x: 1083, endPoint y: 242, distance: 382.3
click at [1073, 242] on html "ok-circled Publishing completed Menu Boards Boards Boards All jobs Status Workf…" at bounding box center [536, 620] width 1073 height 1241
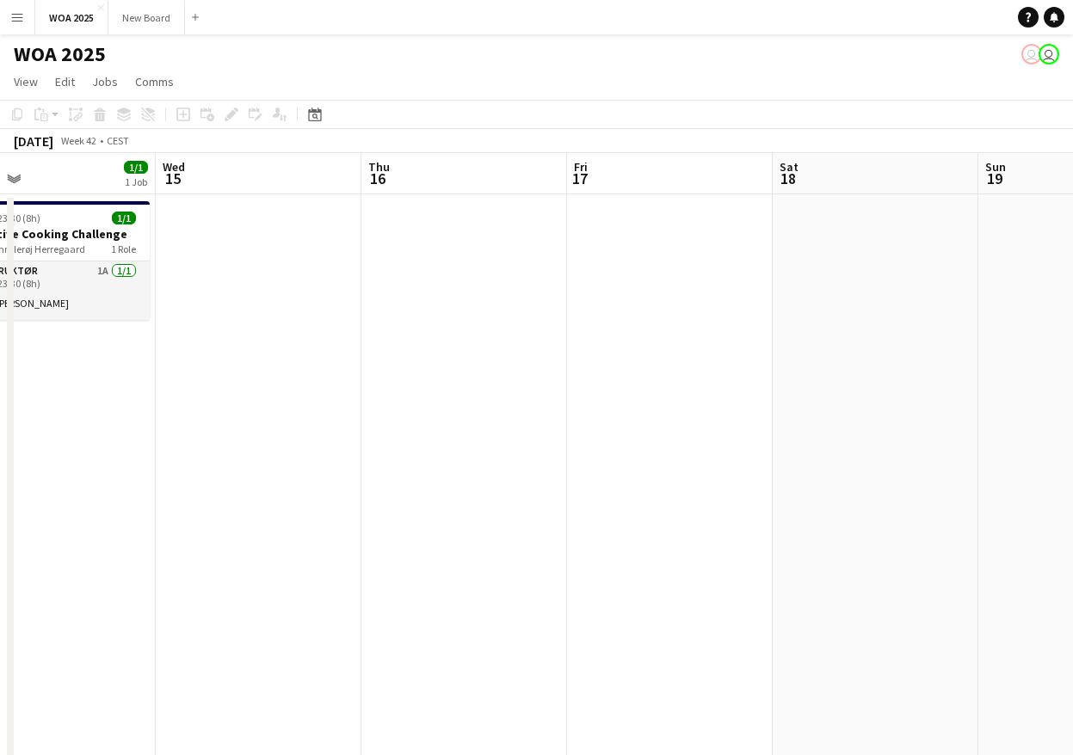
drag, startPoint x: 336, startPoint y: 396, endPoint x: 863, endPoint y: 289, distance: 538.1
click at [934, 263] on app-calendar-viewport "Sun 12 Mon 13 Tue 14 1/1 1 Job Wed 15 Thu 16 Fri 17 Sat 18 Sun 19 Mon 20 Tue 21…" at bounding box center [536, 697] width 1073 height 1088
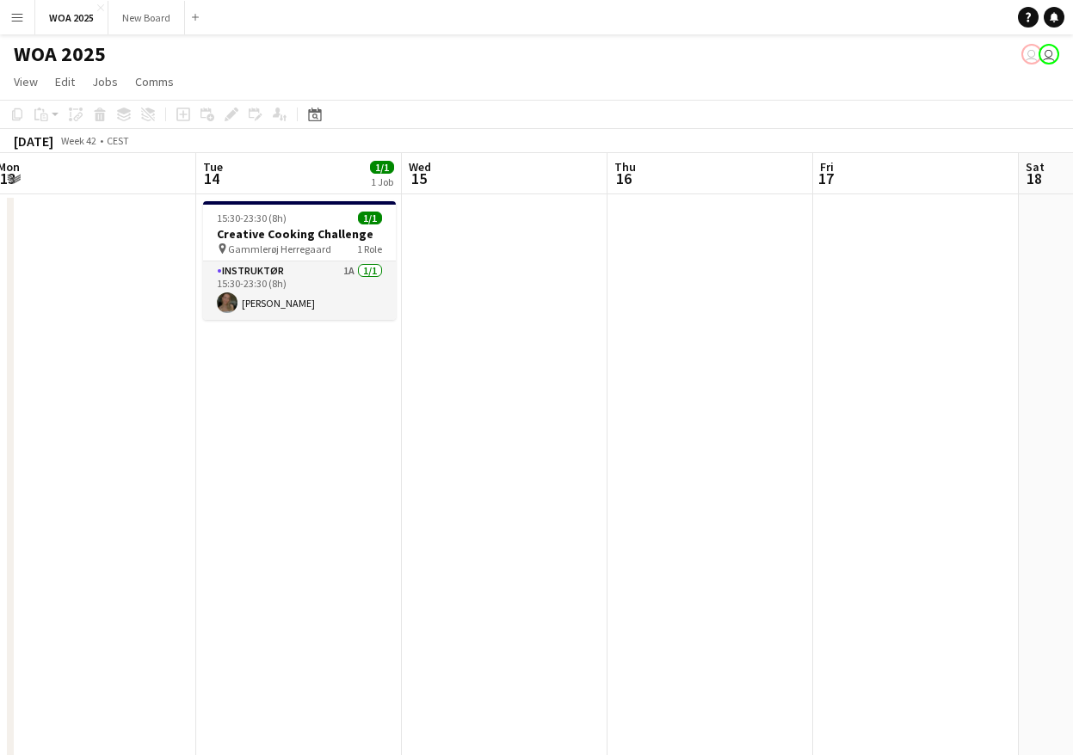
drag, startPoint x: 543, startPoint y: 339, endPoint x: 864, endPoint y: 292, distance: 324.4
click at [864, 292] on app-calendar-viewport "Sat 11 Sun 12 Mon 13 Tue 14 1/1 1 Job Wed 15 Thu 16 Fri 17 Sat 18 Sun 19 Mon 20…" at bounding box center [536, 697] width 1073 height 1088
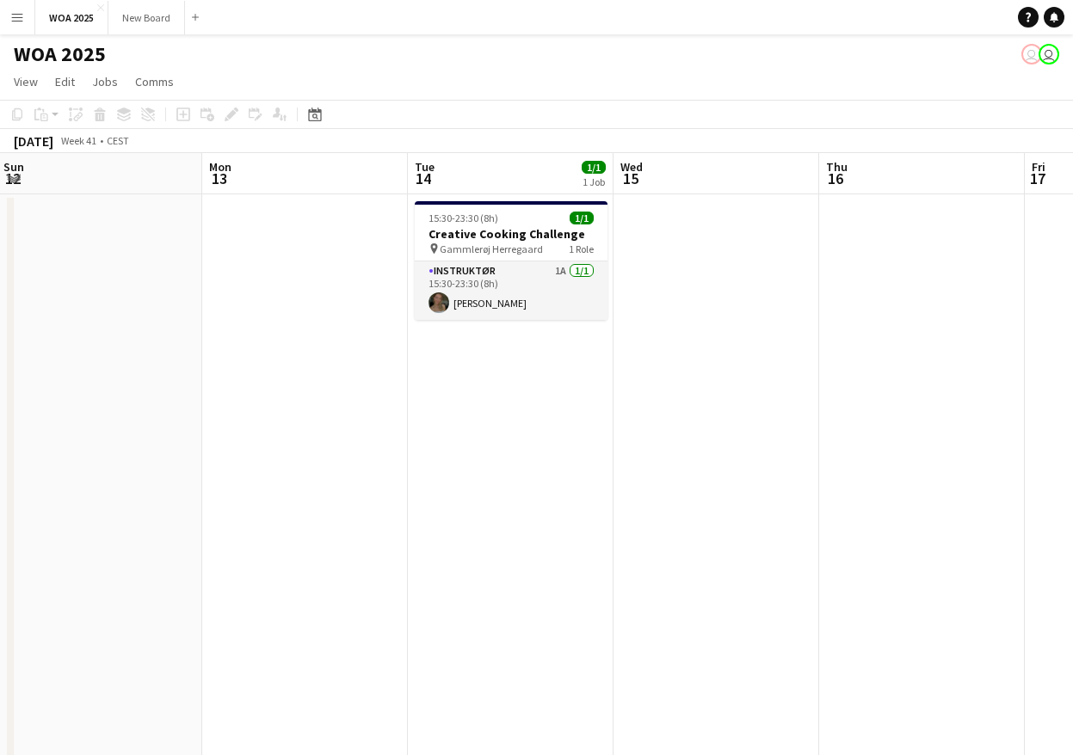
drag, startPoint x: 352, startPoint y: 384, endPoint x: 818, endPoint y: 330, distance: 469.5
click at [834, 330] on app-calendar-viewport "Fri 10 0/1 1 Job Sat 11 Sun 12 Mon 13 Tue 14 1/1 1 Job Wed 15 Thu 16 Fri 17 Sat…" at bounding box center [536, 697] width 1073 height 1088
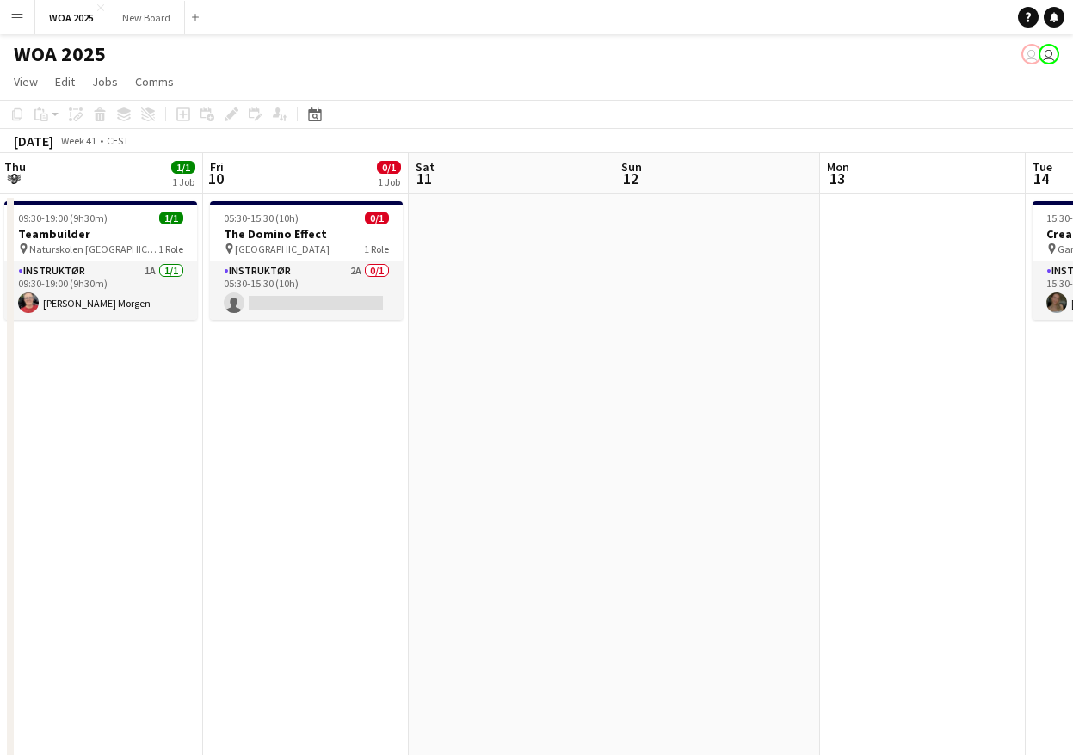
drag, startPoint x: 380, startPoint y: 355, endPoint x: 618, endPoint y: 346, distance: 237.7
click at [619, 346] on app-calendar-viewport "Tue 7 4/6 4 Jobs Wed 8 1/1 1 Job Thu 9 1/1 1 Job Fri 10 0/1 1 Job Sat 11 Sun 12…" at bounding box center [536, 697] width 1073 height 1088
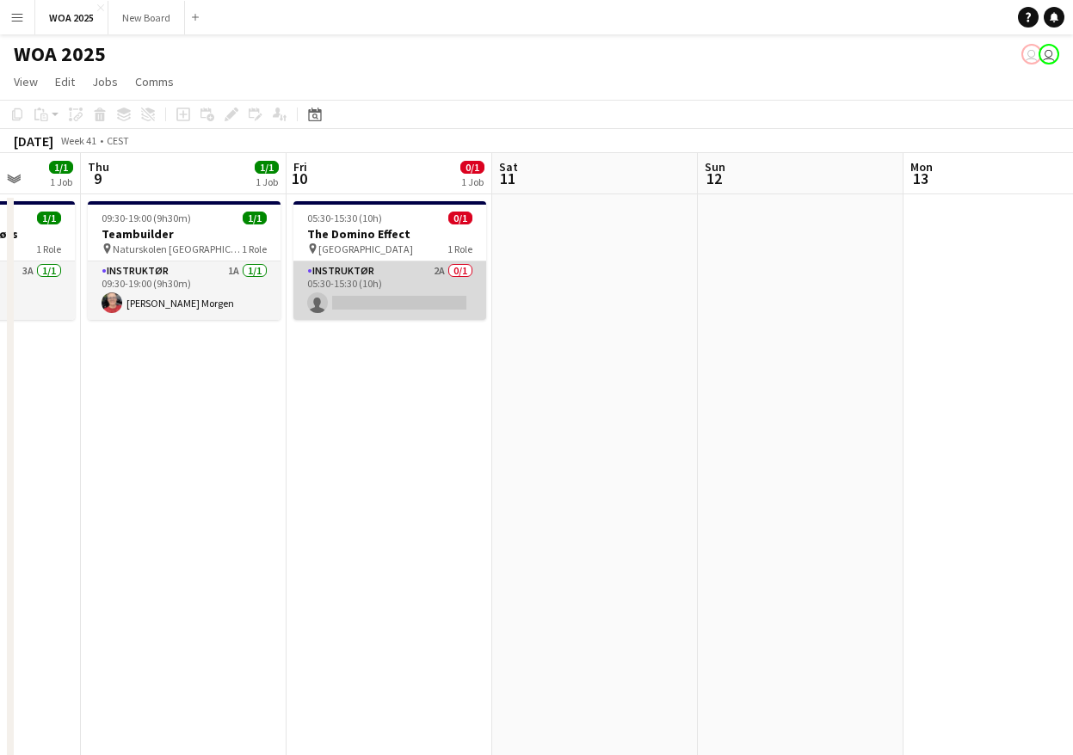
click at [392, 299] on app-card-role "Instruktør 2A 0/1 05:30-15:30 (10h) single-neutral-actions" at bounding box center [389, 291] width 193 height 59
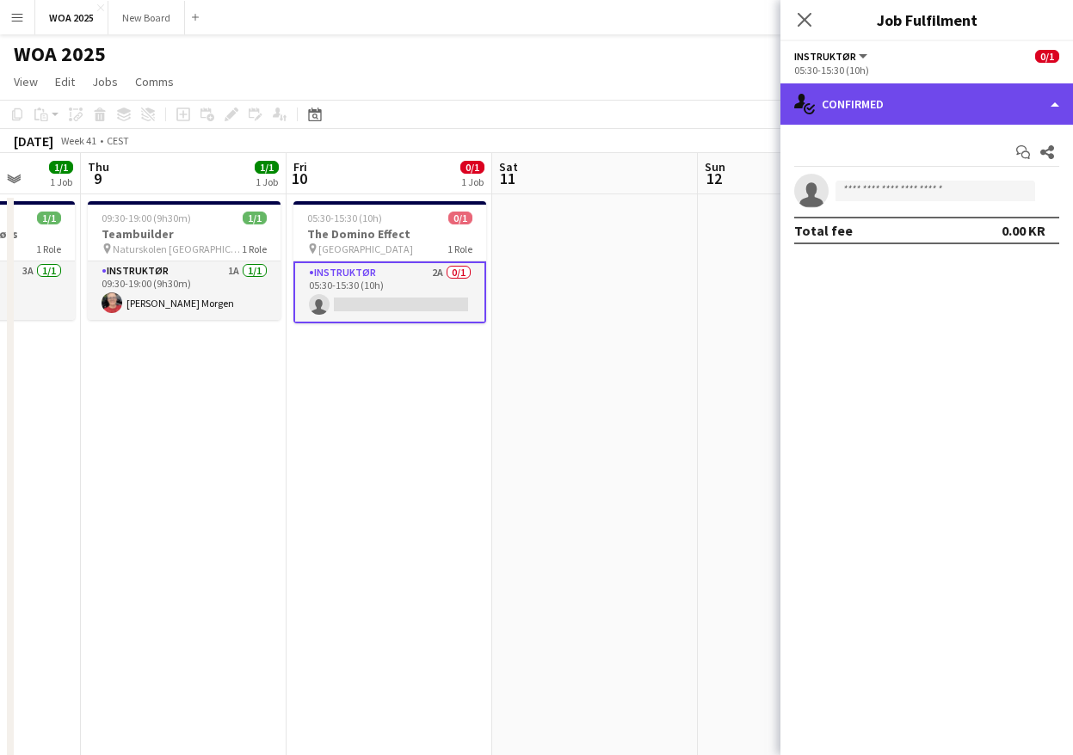
click at [1008, 104] on div "single-neutral-actions-check-2 Confirmed" at bounding box center [926, 103] width 293 height 41
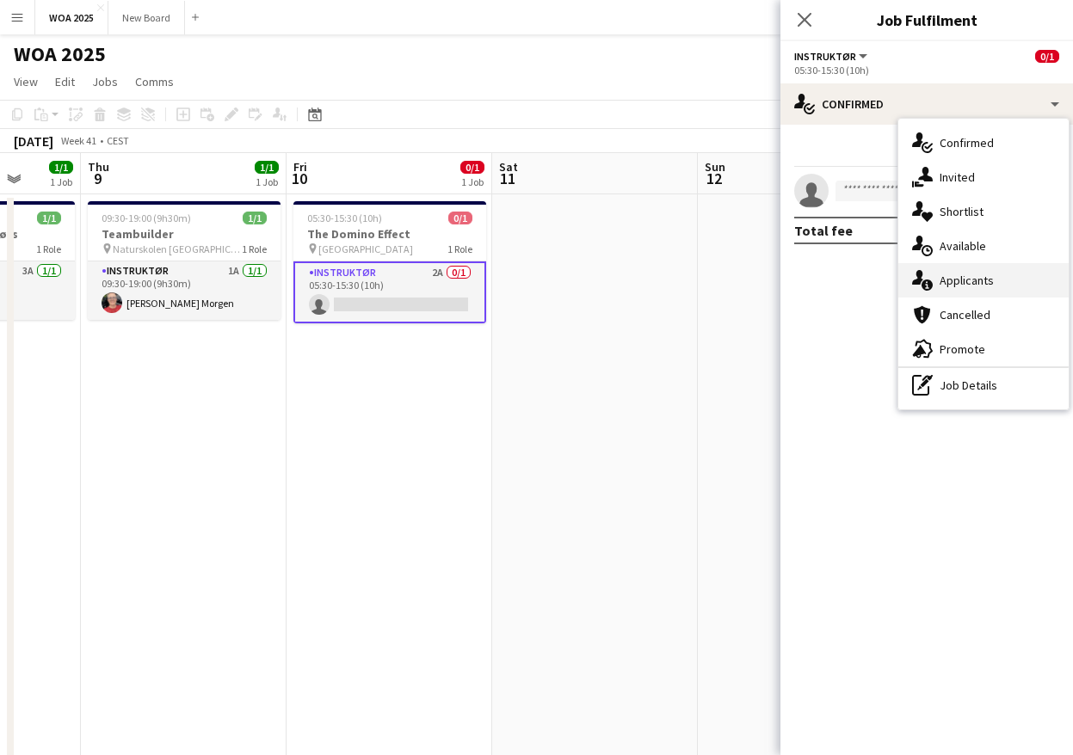
click at [999, 282] on div "single-neutral-actions-information Applicants" at bounding box center [983, 280] width 170 height 34
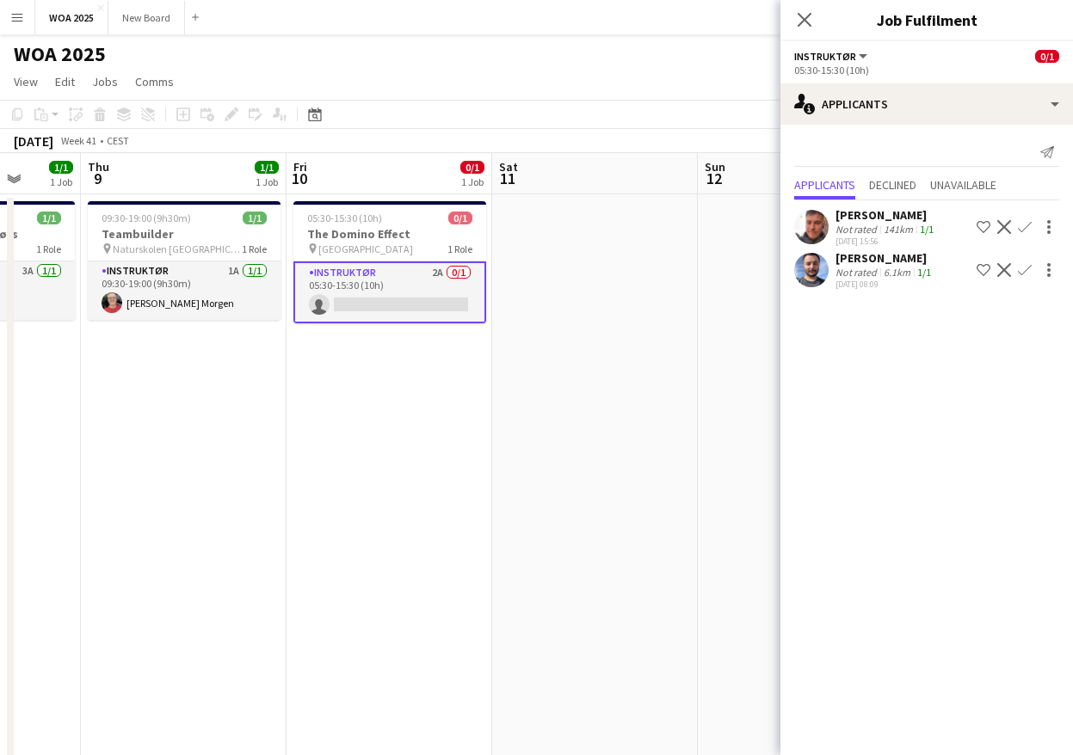
click at [1025, 227] on app-icon "Confirm" at bounding box center [1025, 227] width 14 height 14
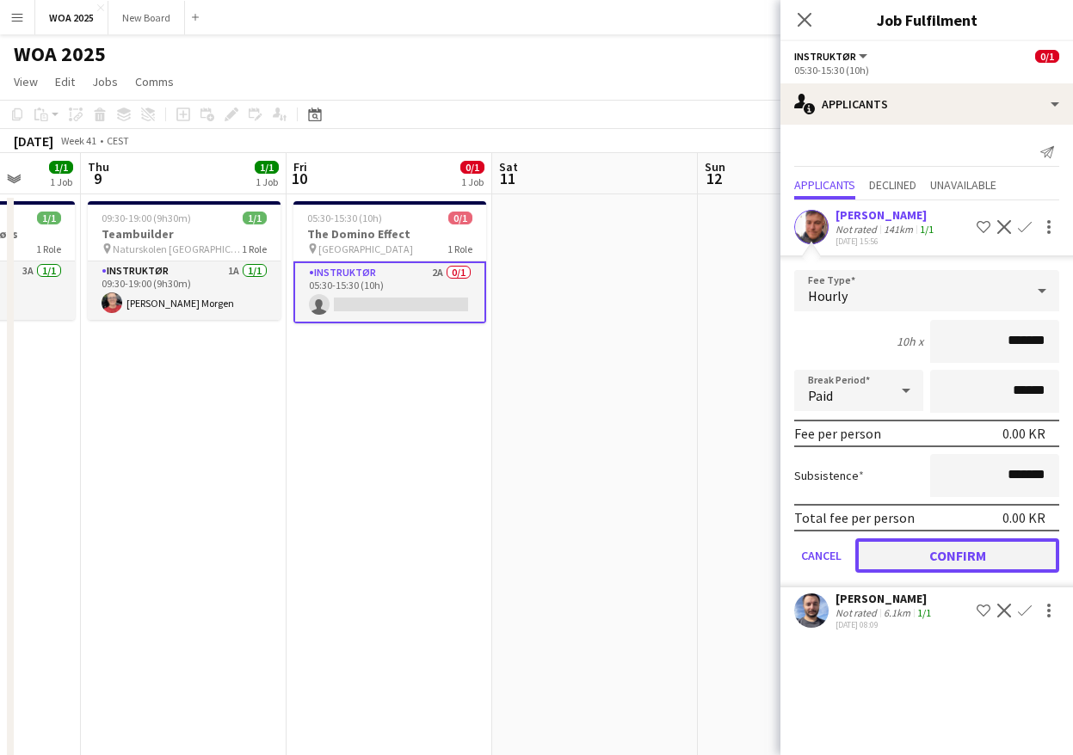
click at [1018, 561] on button "Confirm" at bounding box center [957, 556] width 204 height 34
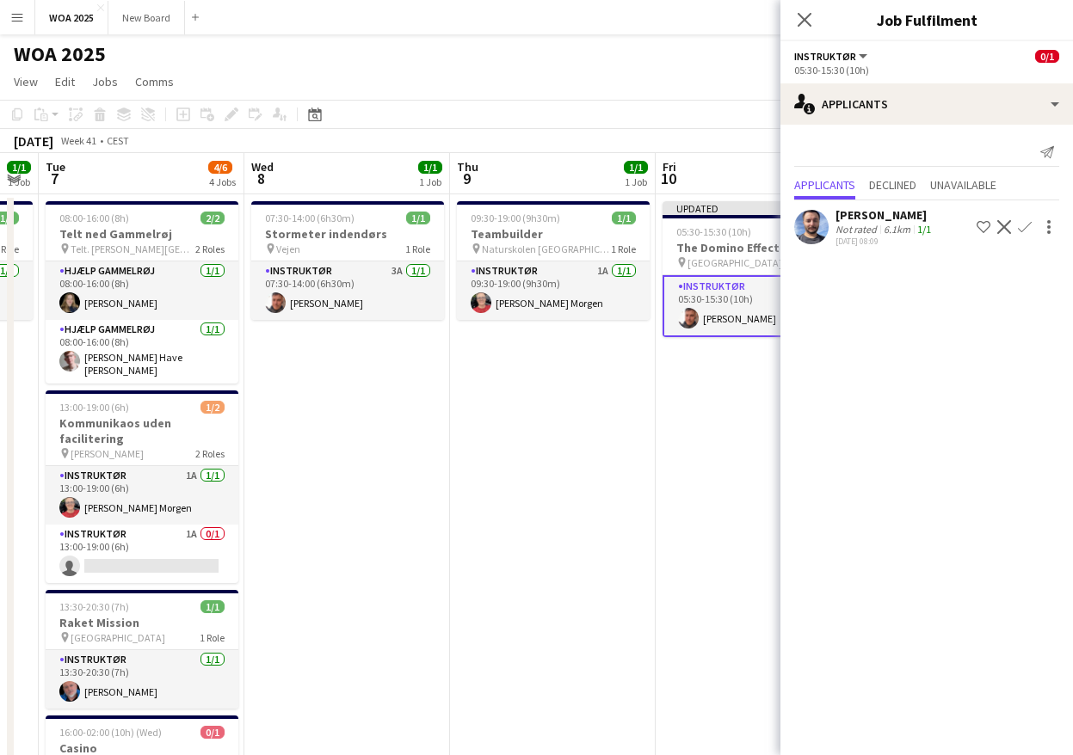
scroll to position [0, 472]
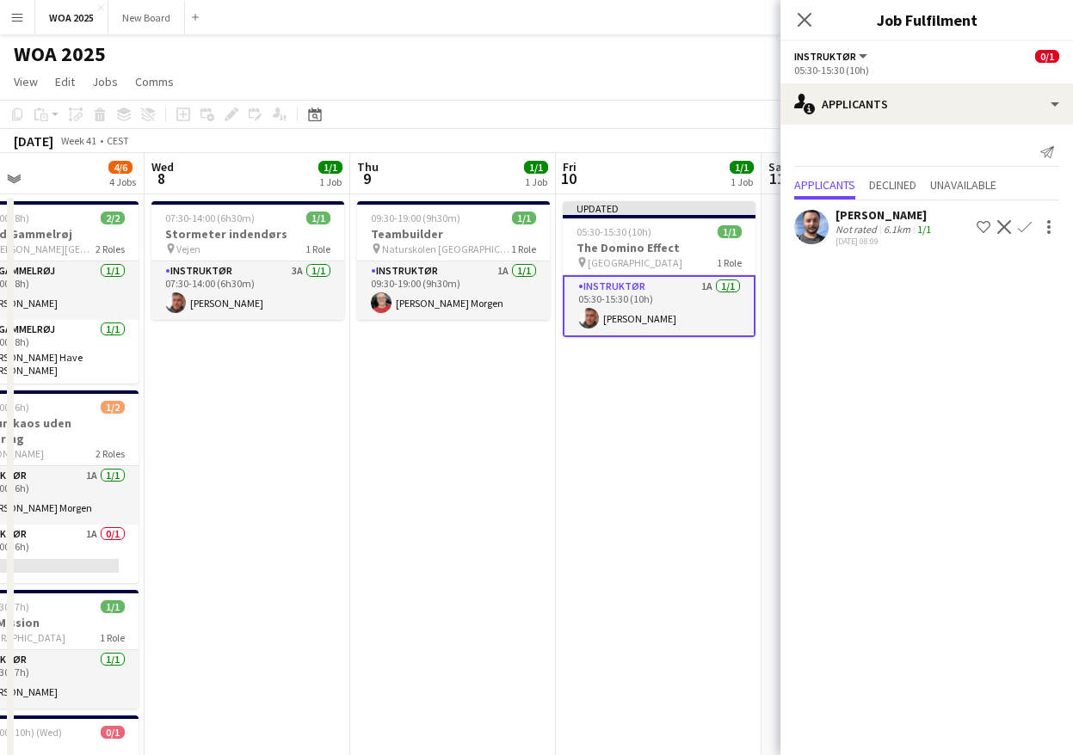
drag, startPoint x: 275, startPoint y: 438, endPoint x: 545, endPoint y: 430, distance: 269.4
click at [545, 430] on app-calendar-viewport "Sun 5 Mon 6 1/1 1 Job Tue 7 4/6 4 Jobs Wed 8 1/1 1 Job Thu 9 1/1 1 Job Fri 10 1…" at bounding box center [536, 697] width 1073 height 1088
click at [802, 13] on icon "Close pop-in" at bounding box center [804, 19] width 16 height 16
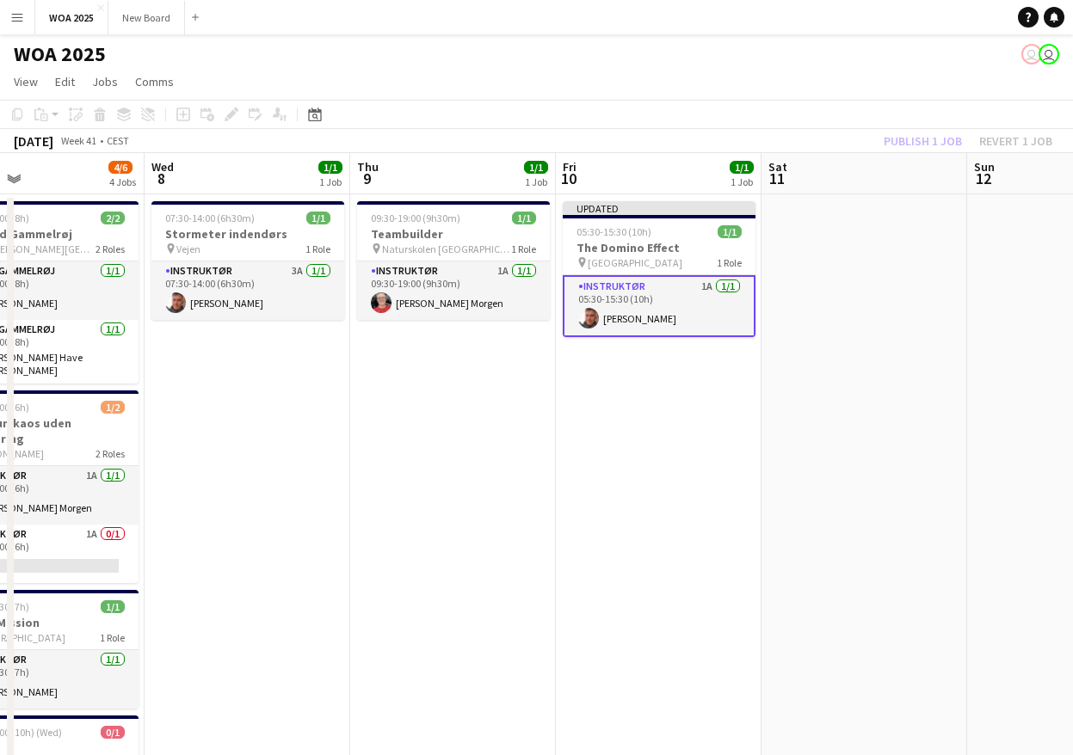
click at [934, 137] on div "Publish 1 job Revert 1 job" at bounding box center [968, 141] width 210 height 22
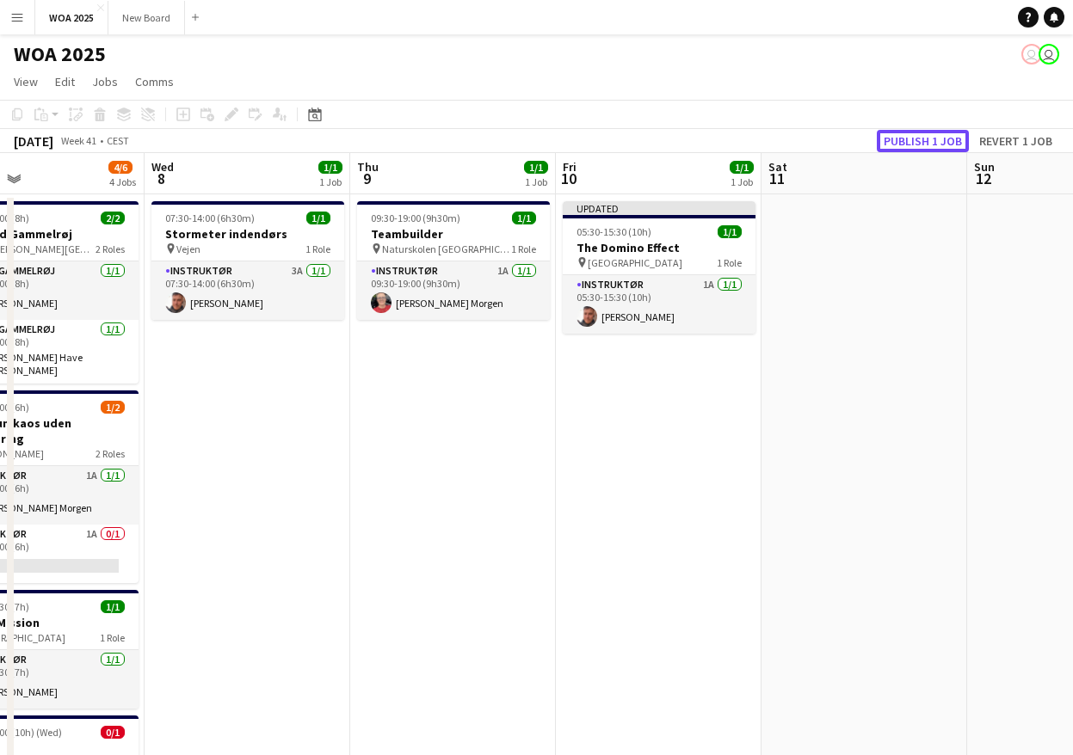
click at [934, 137] on button "Publish 1 job" at bounding box center [923, 141] width 92 height 22
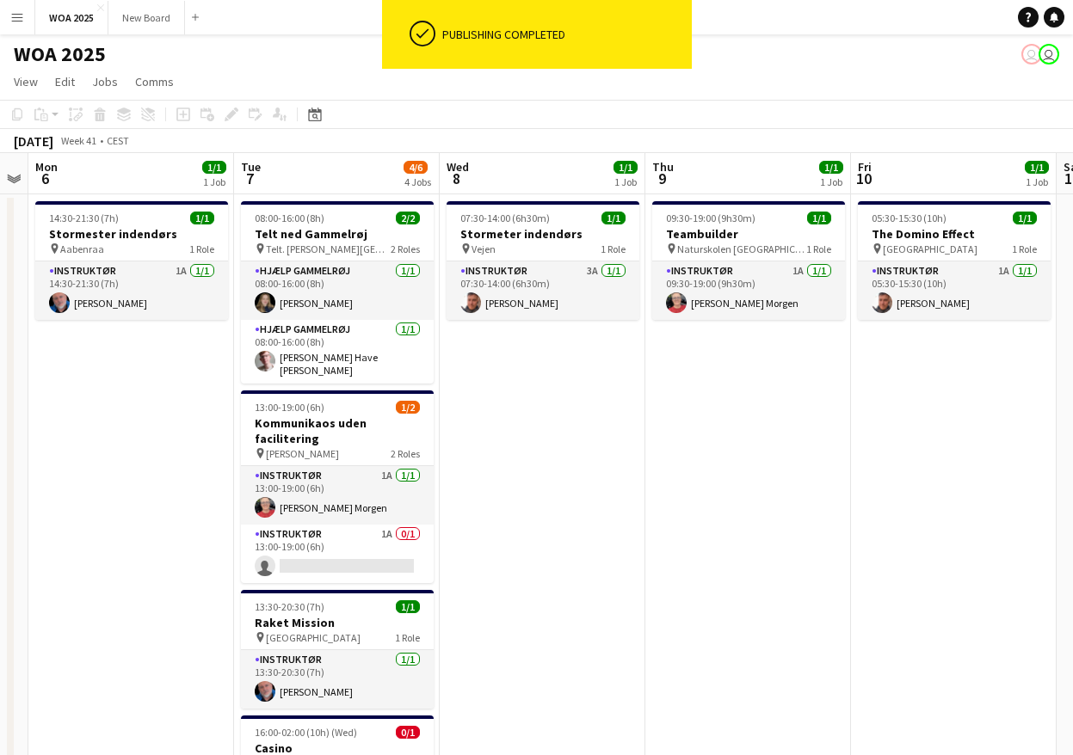
drag, startPoint x: 266, startPoint y: 430, endPoint x: 602, endPoint y: 406, distance: 337.3
click at [602, 406] on app-calendar-viewport "Sat 4 Sun 5 Mon 6 1/1 1 Job Tue 7 4/6 4 Jobs Wed 8 1/1 1 Job Thu 9 1/1 1 Job Fr…" at bounding box center [536, 697] width 1073 height 1088
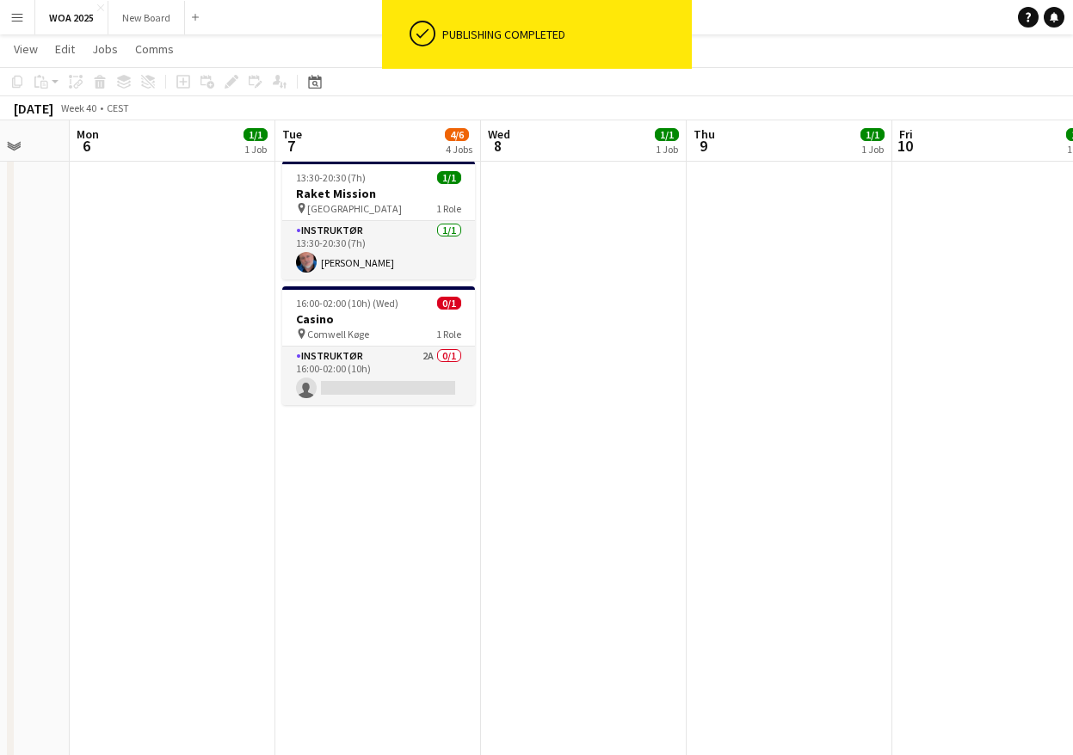
scroll to position [428, 0]
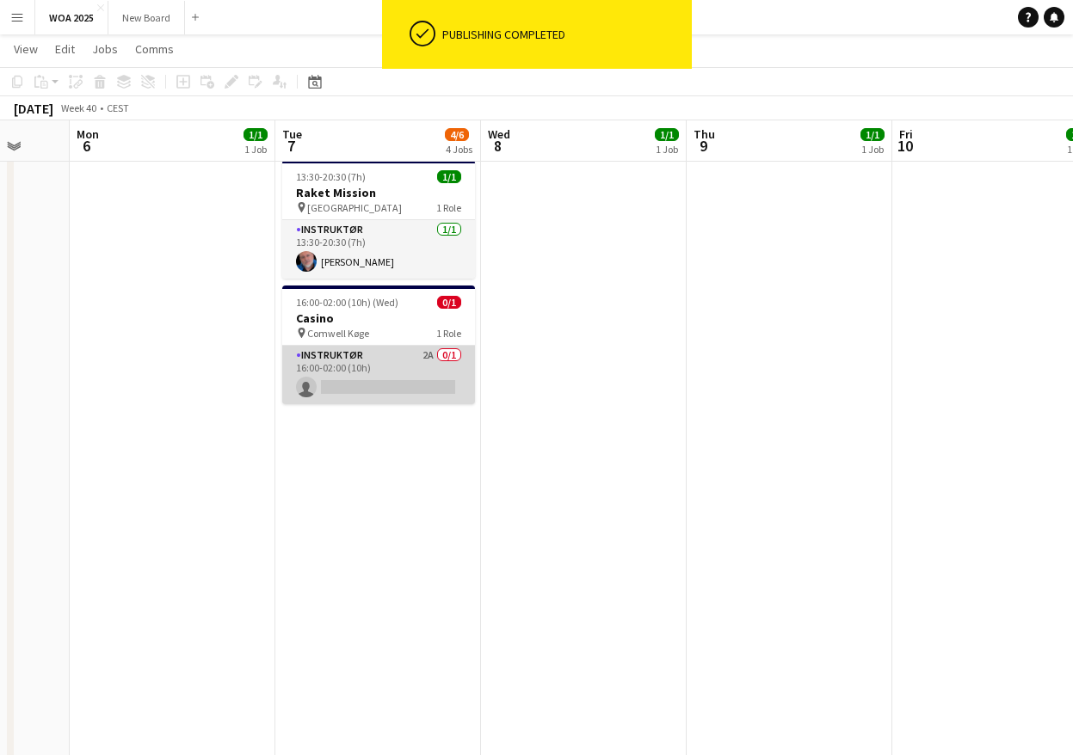
click at [396, 362] on app-card-role "Instruktør 2A 0/1 16:00-02:00 (10h) single-neutral-actions" at bounding box center [378, 375] width 193 height 59
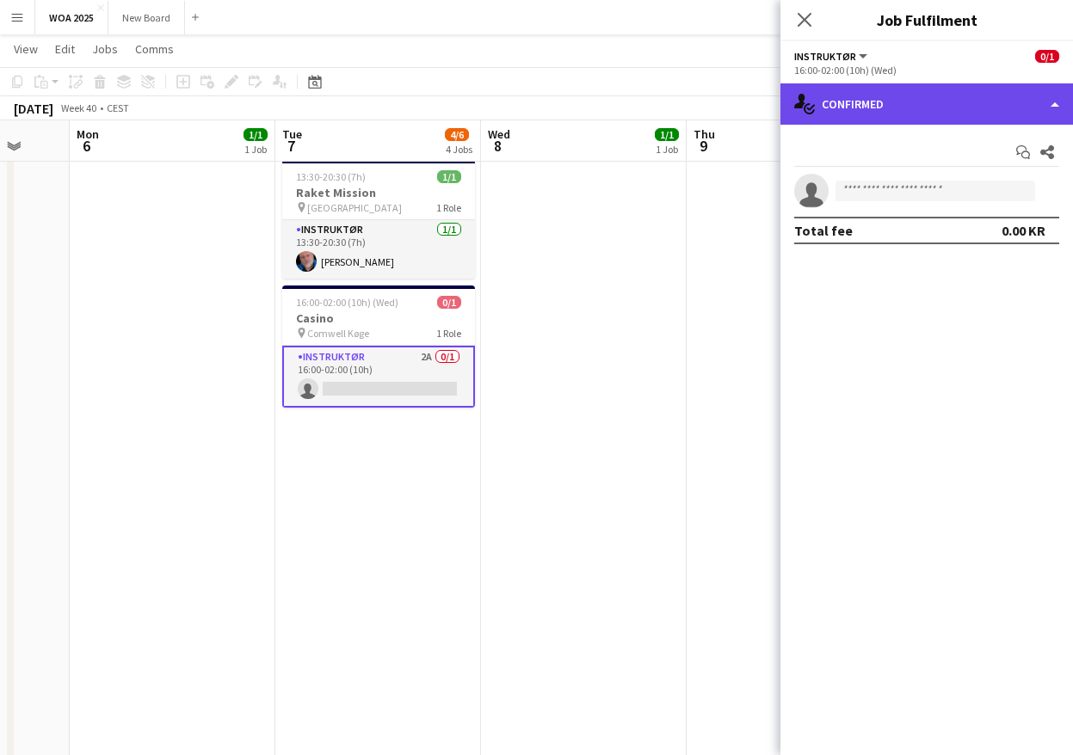
click at [1008, 104] on div "single-neutral-actions-check-2 Confirmed" at bounding box center [926, 103] width 293 height 41
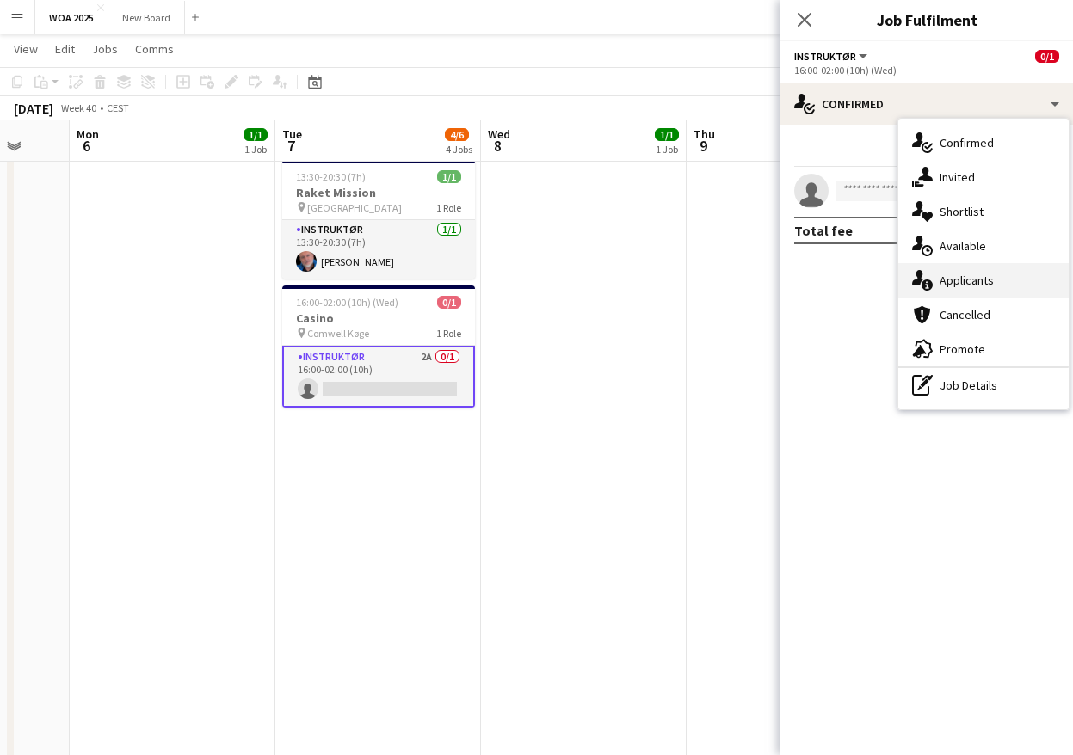
click at [1025, 277] on div "single-neutral-actions-information Applicants" at bounding box center [983, 280] width 170 height 34
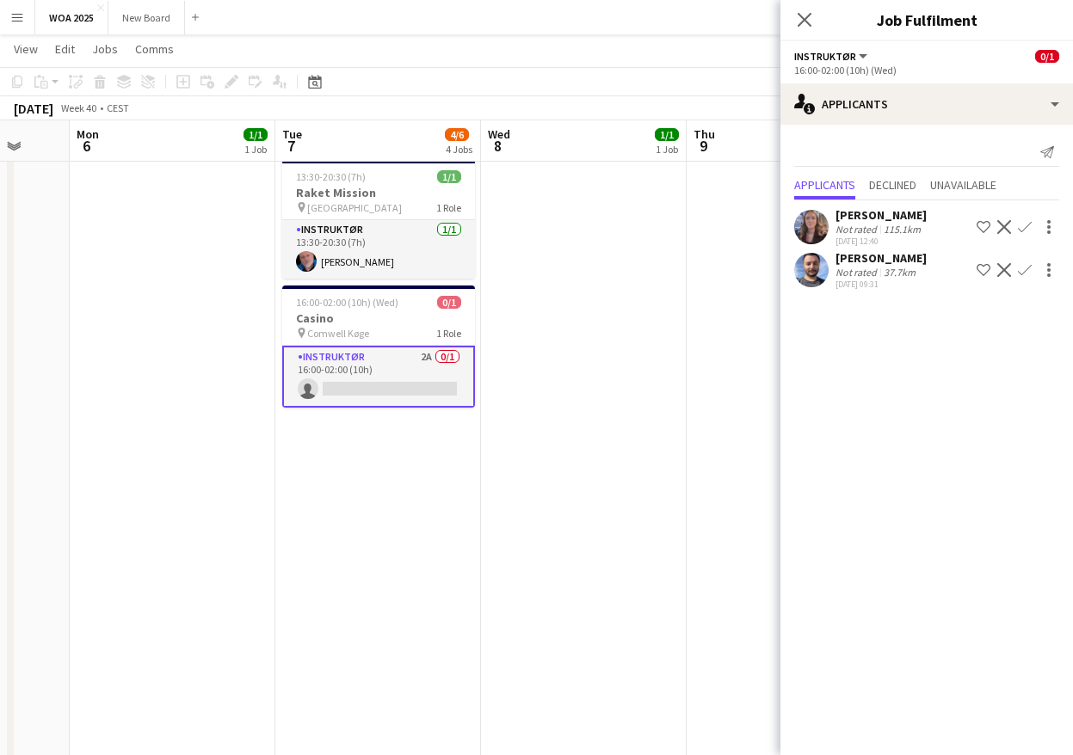
click at [633, 379] on app-date-cell "07:30-14:00 (6h30m) 1/1 Stormeter indendørs pin Vejen 1 Role Instruktør 3A [DAT…" at bounding box center [584, 287] width 206 height 1046
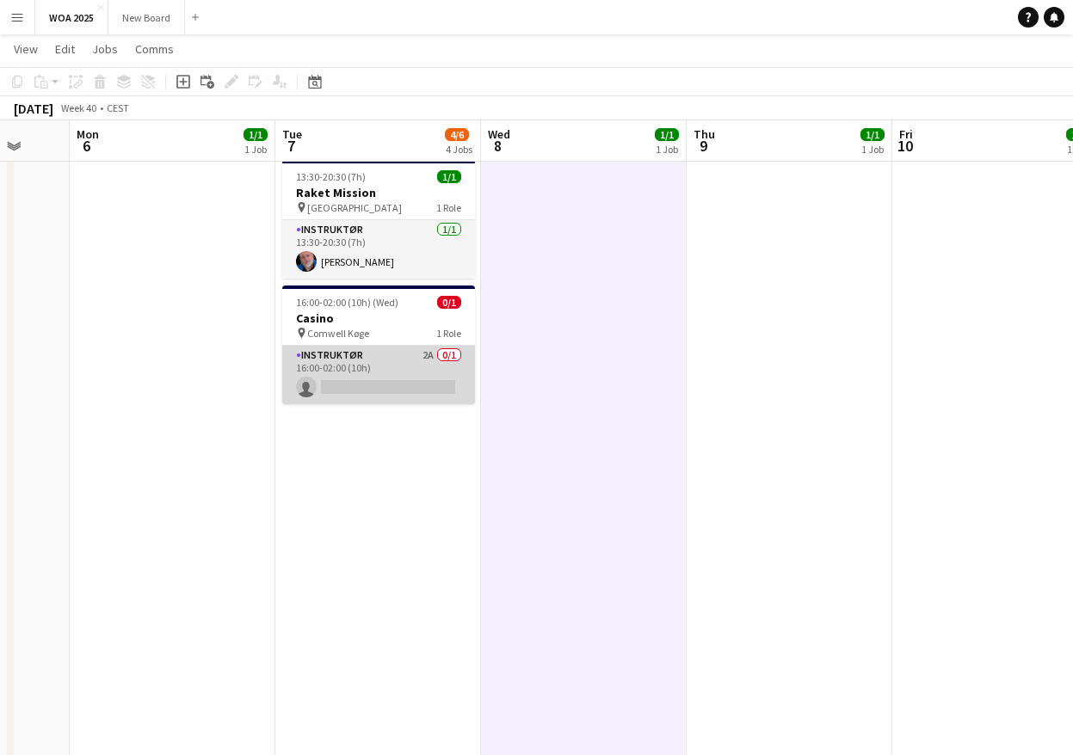
click at [369, 361] on app-card-role "Instruktør 2A 0/1 16:00-02:00 (10h) single-neutral-actions" at bounding box center [378, 375] width 193 height 59
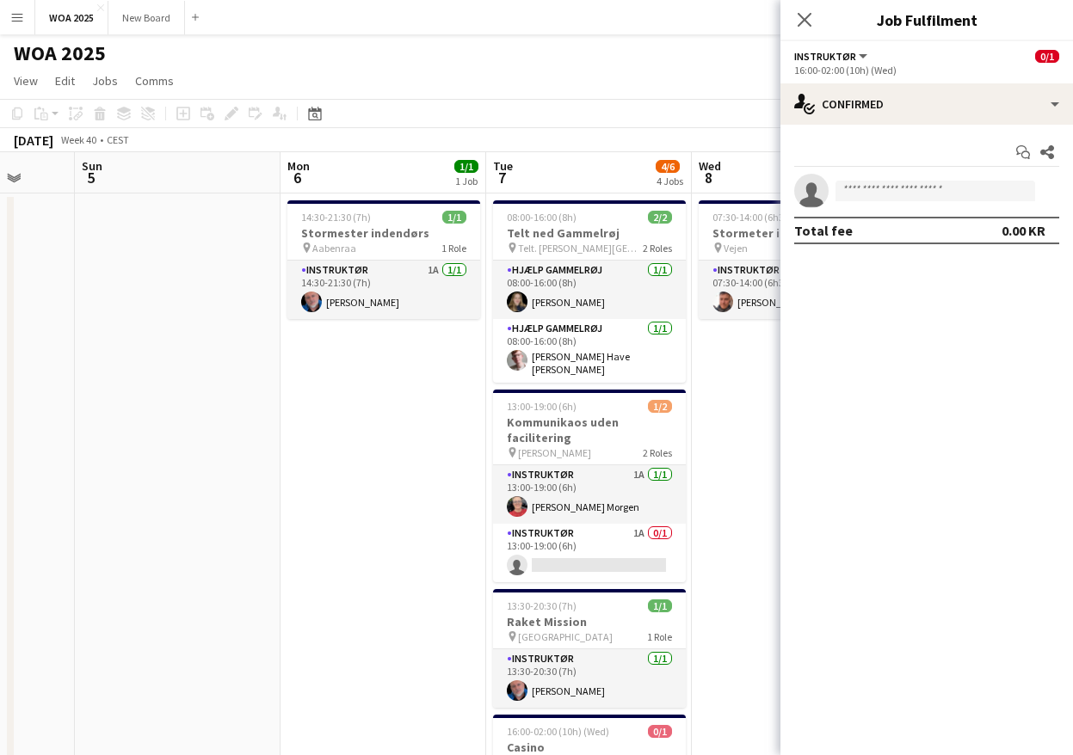
scroll to position [0, 0]
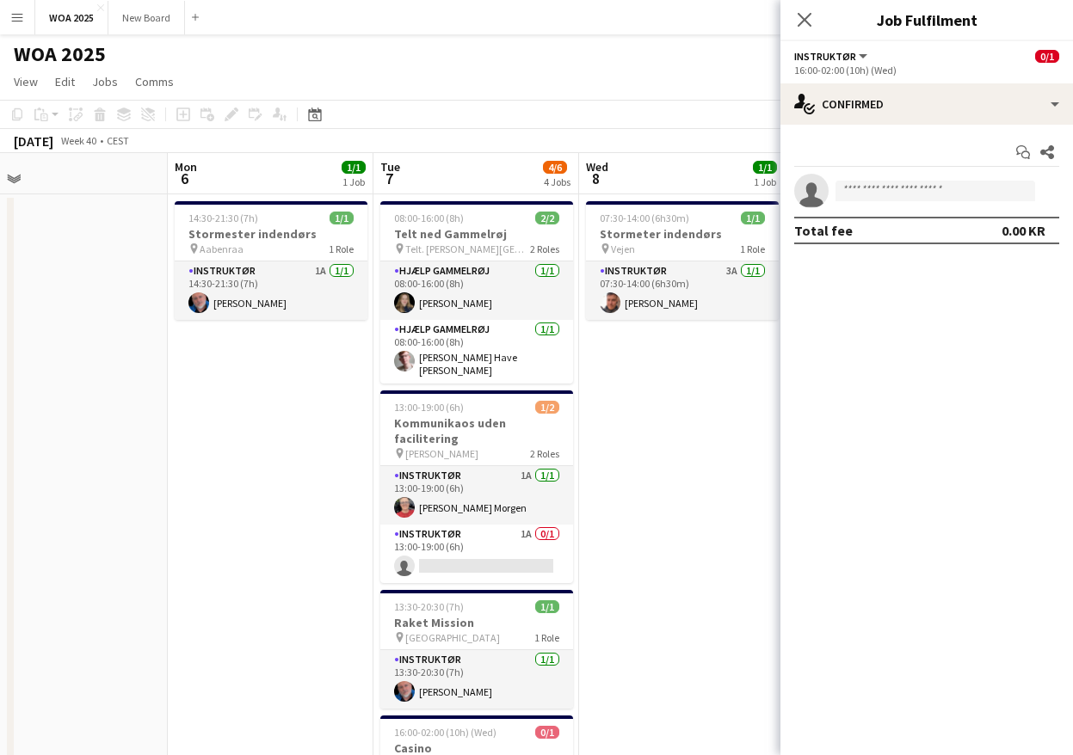
drag, startPoint x: 187, startPoint y: 405, endPoint x: 737, endPoint y: 345, distance: 553.9
click at [736, 346] on app-calendar-viewport "Fri 3 7/9 4 Jobs Sat 4 Sun 5 Mon 6 1/1 1 Job Tue 7 4/6 4 Jobs Wed 8 1/1 1 Job T…" at bounding box center [536, 697] width 1073 height 1088
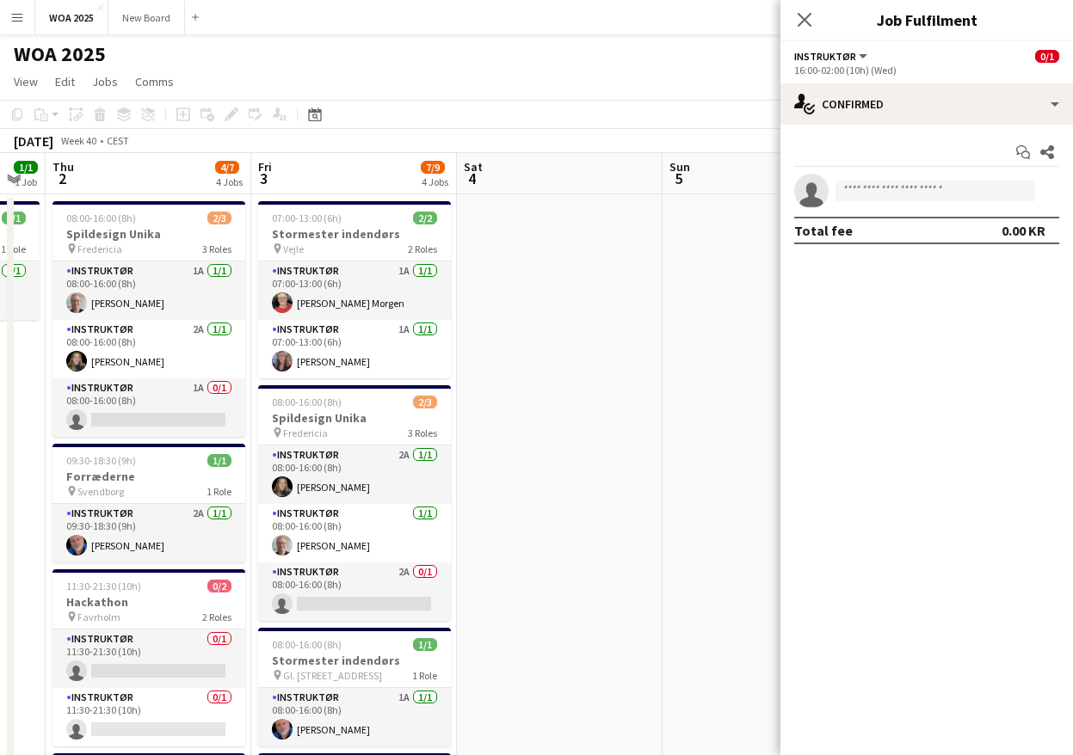
scroll to position [0, 361]
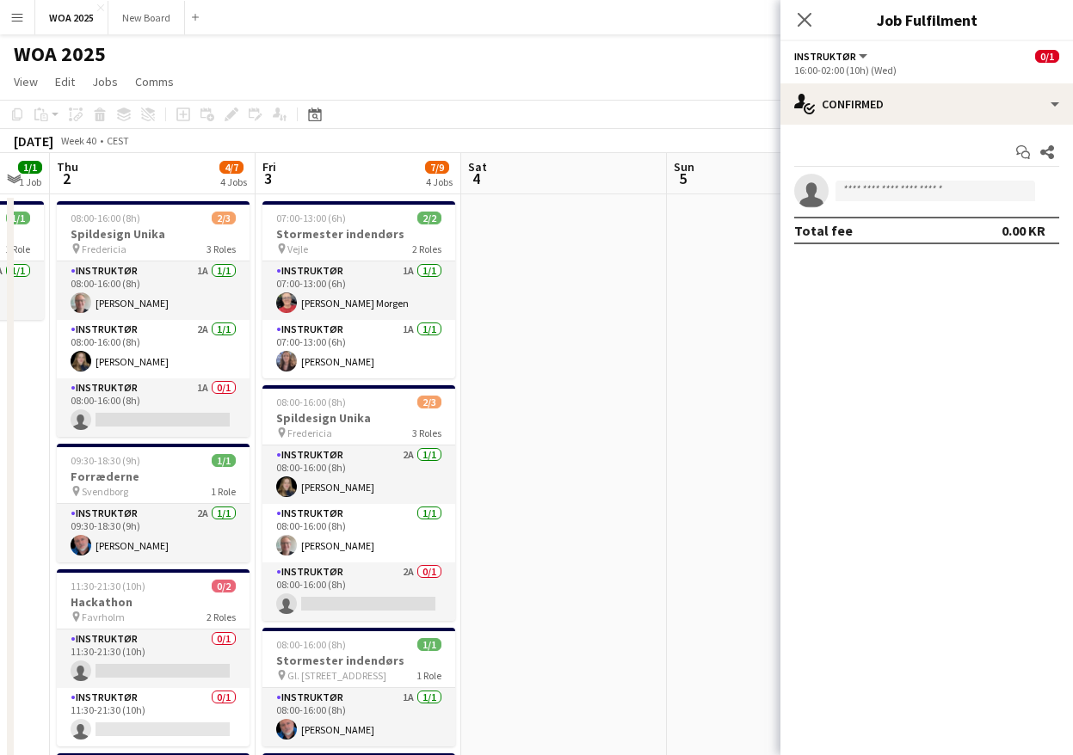
drag, startPoint x: 287, startPoint y: 404, endPoint x: 533, endPoint y: 368, distance: 247.9
click at [533, 368] on app-calendar-viewport "Tue 30 10/12 4 Jobs Wed 1 1/1 1 Job Thu 2 4/7 4 Jobs Fri 3 7/9 4 Jobs Sat 4 Sun…" at bounding box center [536, 697] width 1073 height 1088
drag, startPoint x: 628, startPoint y: 304, endPoint x: 698, endPoint y: 262, distance: 81.0
click at [694, 265] on app-calendar-viewport "Tue 30 10/12 4 Jobs Wed 1 1/1 1 Job Thu 2 4/7 4 Jobs Fri 3 7/9 4 Jobs Sat 4 Sun…" at bounding box center [536, 697] width 1073 height 1088
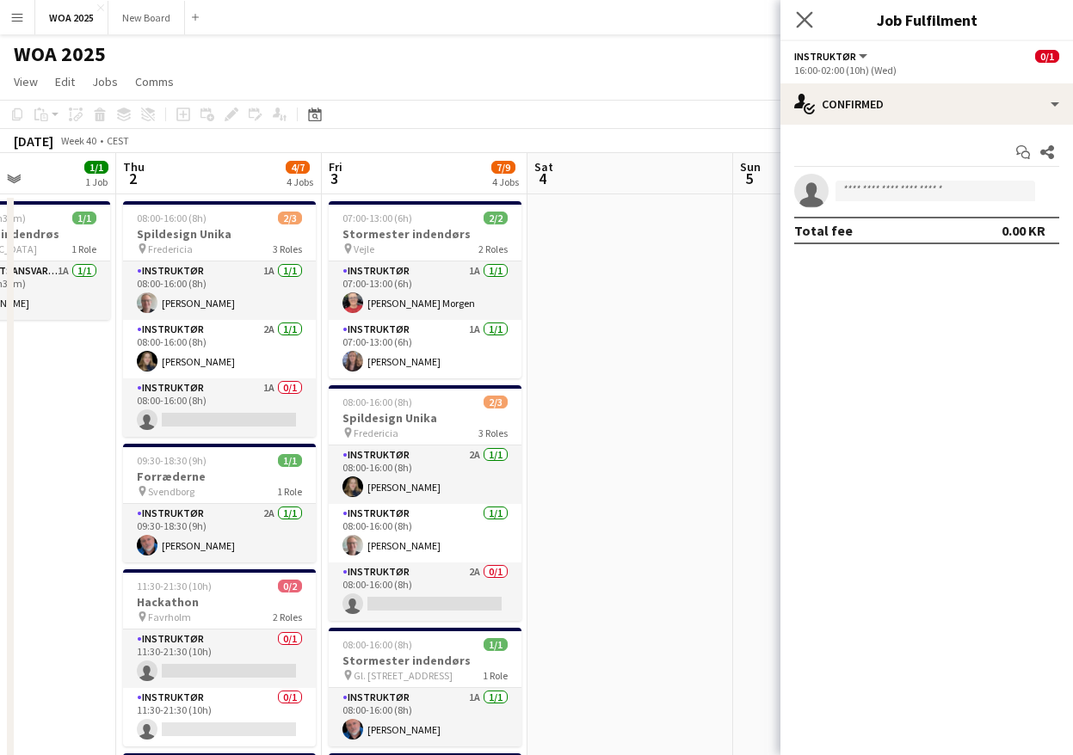
click at [796, 17] on icon "Close pop-in" at bounding box center [804, 19] width 16 height 16
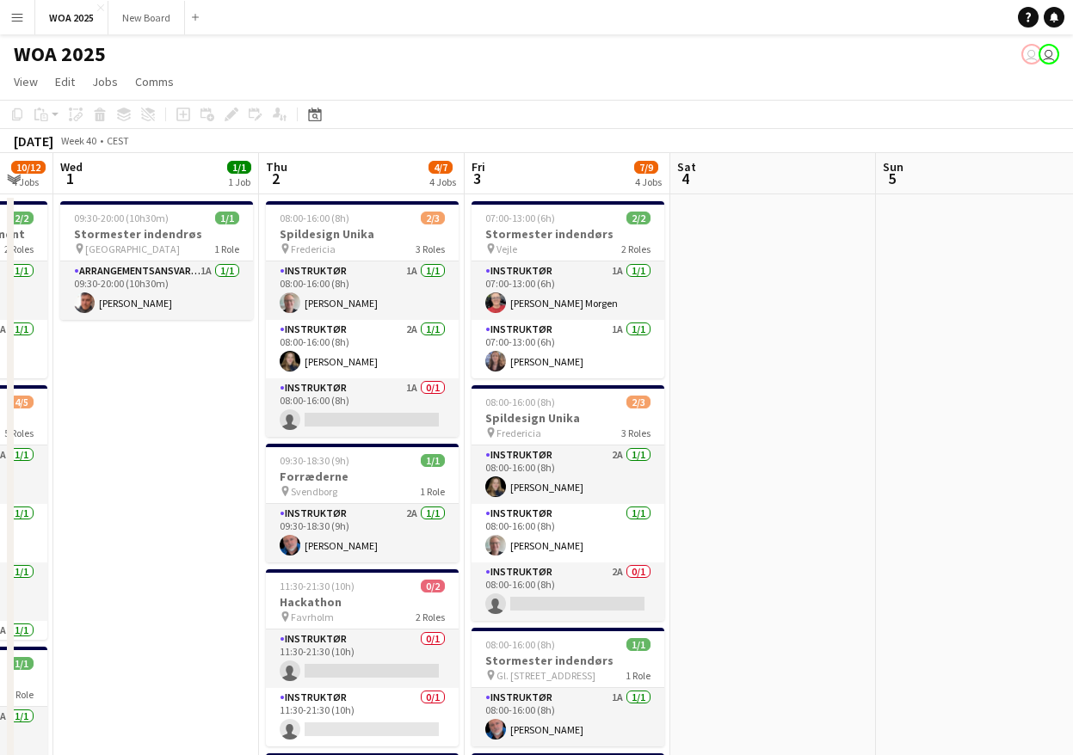
drag, startPoint x: 698, startPoint y: 544, endPoint x: 1084, endPoint y: 456, distance: 396.2
click at [1073, 455] on html "Menu Boards Boards Boards All jobs Status Workforce Workforce My Workforce Recr…" at bounding box center [536, 620] width 1073 height 1241
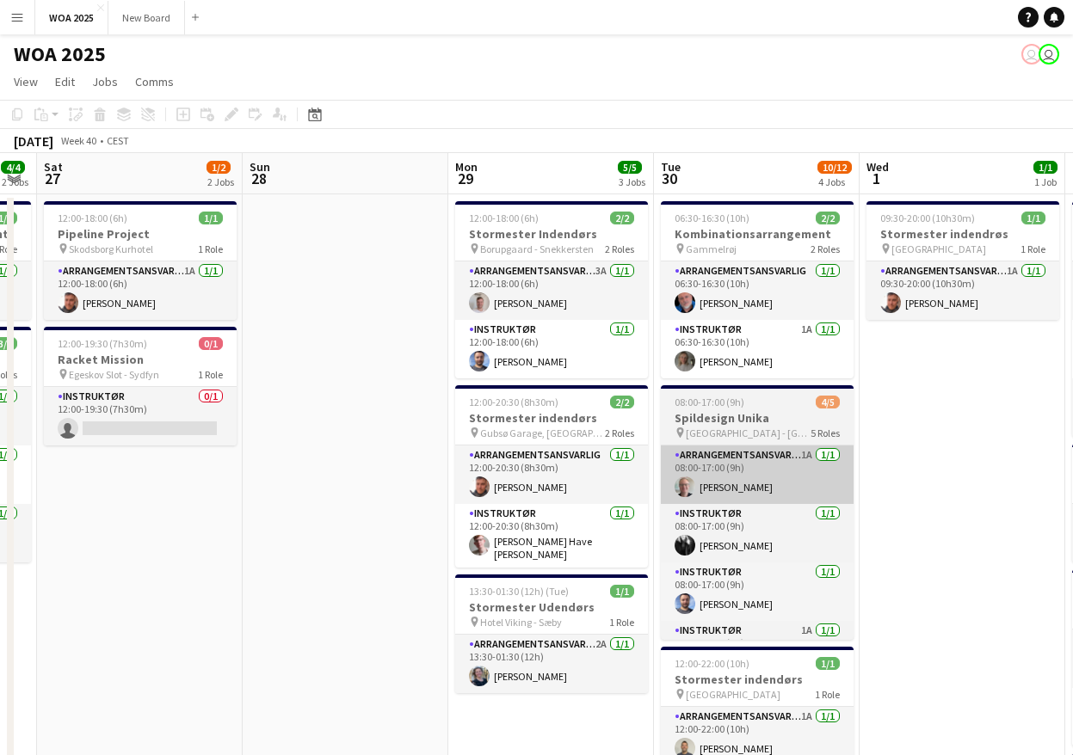
drag, startPoint x: 422, startPoint y: 527, endPoint x: 887, endPoint y: 451, distance: 471.6
click at [897, 447] on app-calendar-viewport "Thu 25 5/5 3 Jobs Fri 26 4/4 2 Jobs Sat 27 1/2 2 Jobs Sun 28 Mon 29 5/5 3 Jobs …" at bounding box center [536, 697] width 1073 height 1088
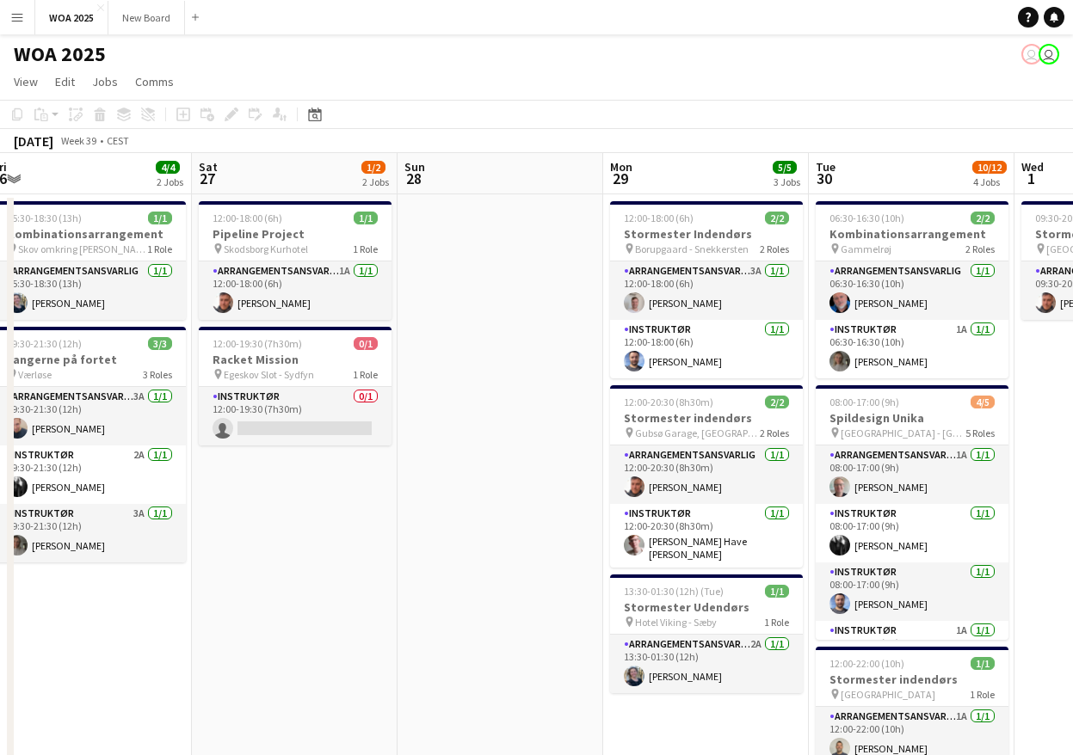
scroll to position [0, 544]
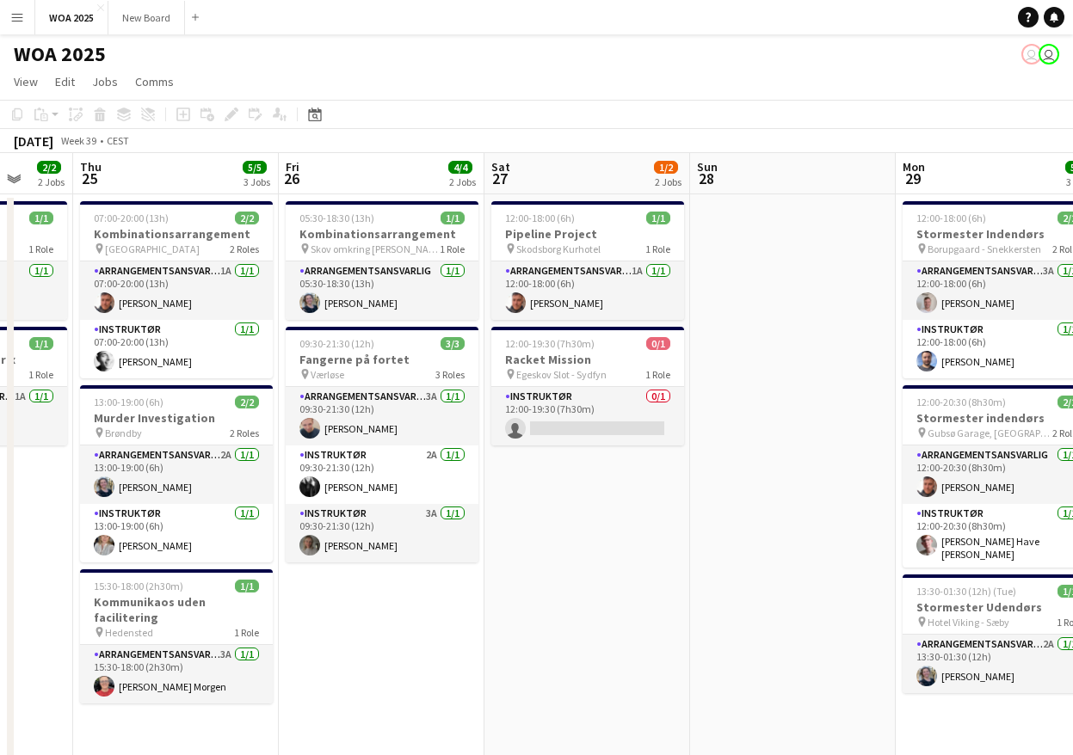
drag, startPoint x: 568, startPoint y: 422, endPoint x: 829, endPoint y: 385, distance: 264.3
click at [829, 385] on app-calendar-viewport "Mon 22 6/6 2 Jobs Tue 23 10/10 6 Jobs Wed 24 2/2 2 Jobs Thu 25 5/5 3 Jobs Fri 2…" at bounding box center [536, 697] width 1073 height 1088
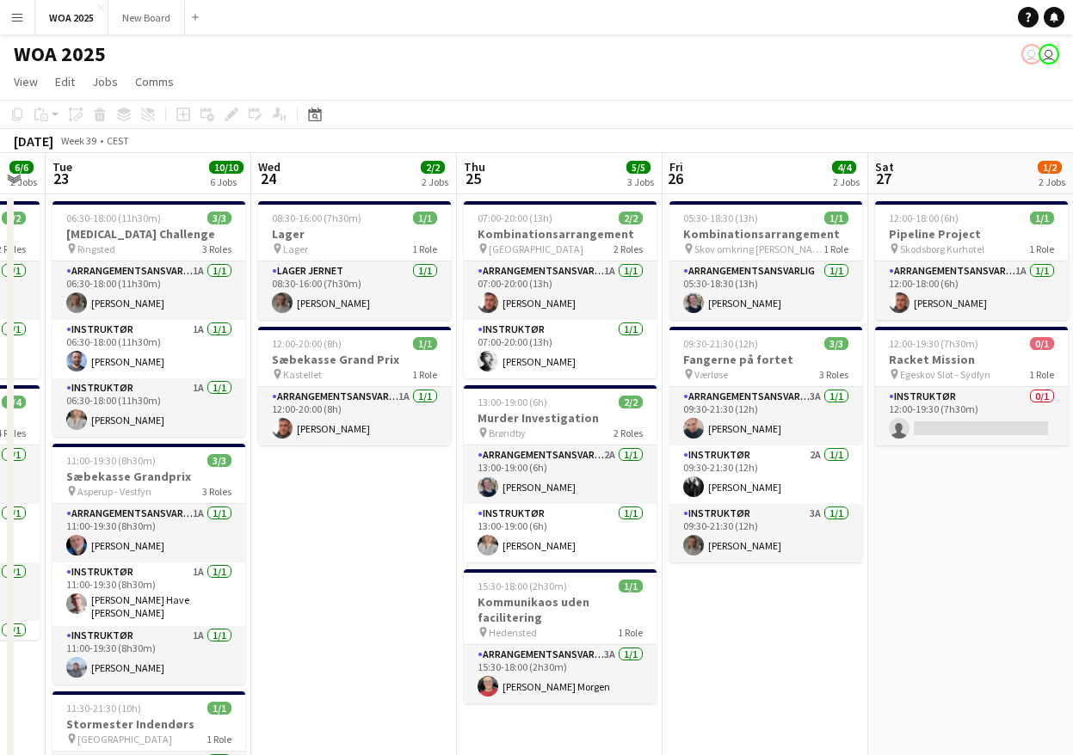
scroll to position [0, 533]
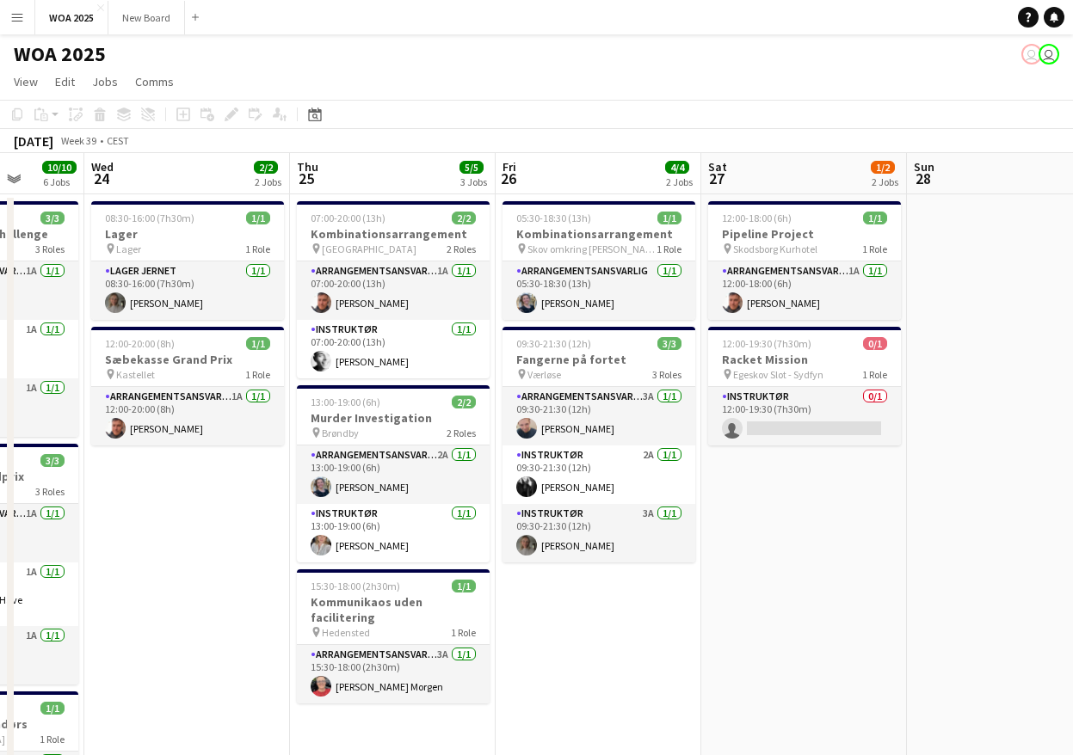
drag, startPoint x: 555, startPoint y: 755, endPoint x: 772, endPoint y: 640, distance: 245.2
click at [772, 640] on app-calendar-viewport "Sun 21 Mon 22 6/6 2 Jobs Tue 23 10/10 6 Jobs Wed 24 2/2 2 Jobs Thu 25 5/5 3 Job…" at bounding box center [536, 697] width 1073 height 1088
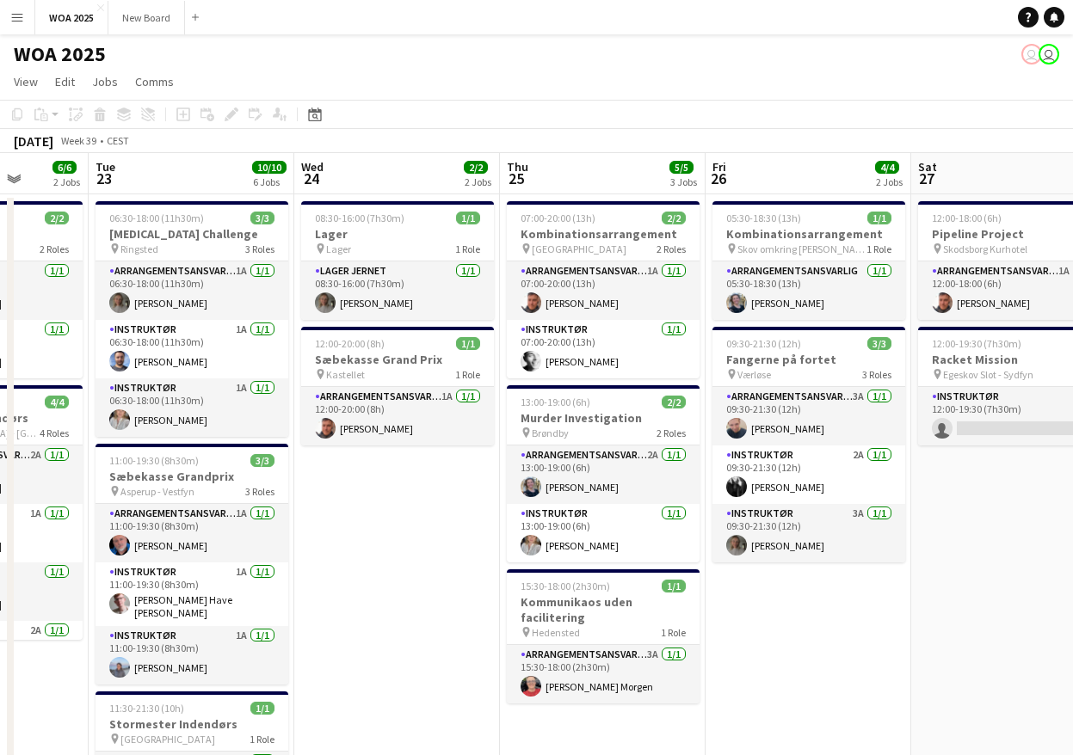
drag, startPoint x: 213, startPoint y: 497, endPoint x: 632, endPoint y: 447, distance: 422.1
click at [629, 447] on app-calendar-viewport "Sat 20 2/2 1 Job Sun 21 Mon 22 6/6 2 Jobs Tue 23 10/10 6 Jobs Wed 24 2/2 2 Jobs…" at bounding box center [536, 697] width 1073 height 1088
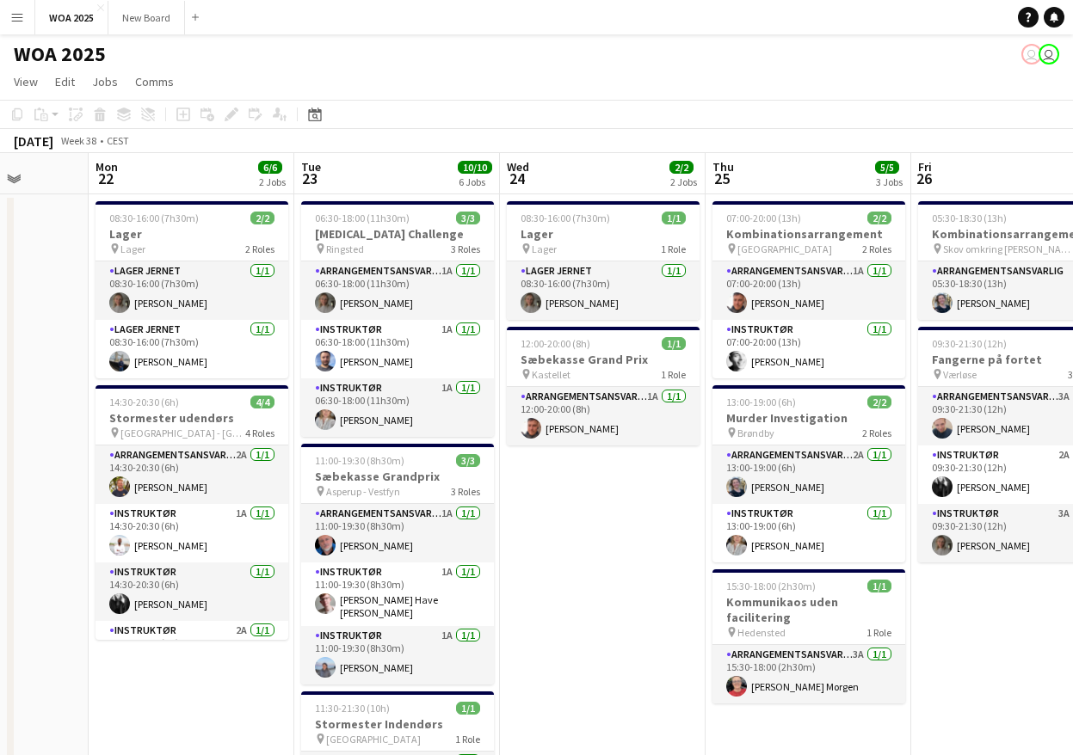
scroll to position [0, 527]
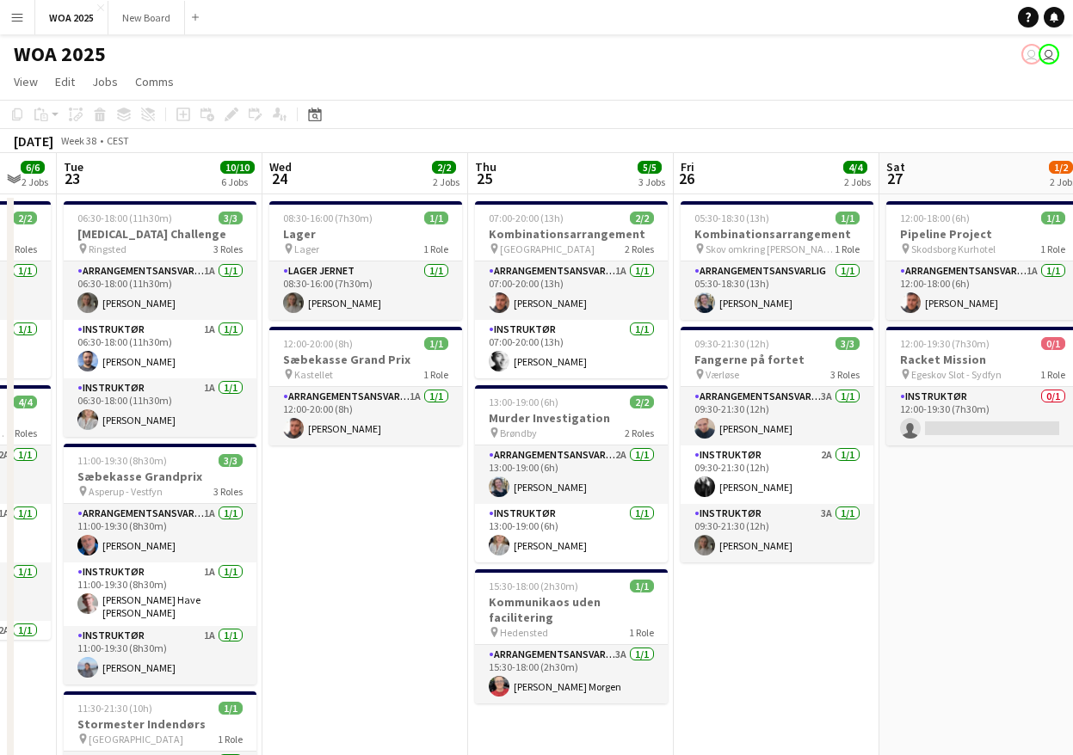
drag, startPoint x: 650, startPoint y: 533, endPoint x: 411, endPoint y: 545, distance: 239.5
click at [411, 545] on app-calendar-viewport "Fri 19 10/10 5 Jobs Sat 20 2/2 1 Job Sun 21 Mon 22 6/6 2 Jobs Tue 23 10/10 6 Jo…" at bounding box center [536, 697] width 1073 height 1088
